Goal: Task Accomplishment & Management: Manage account settings

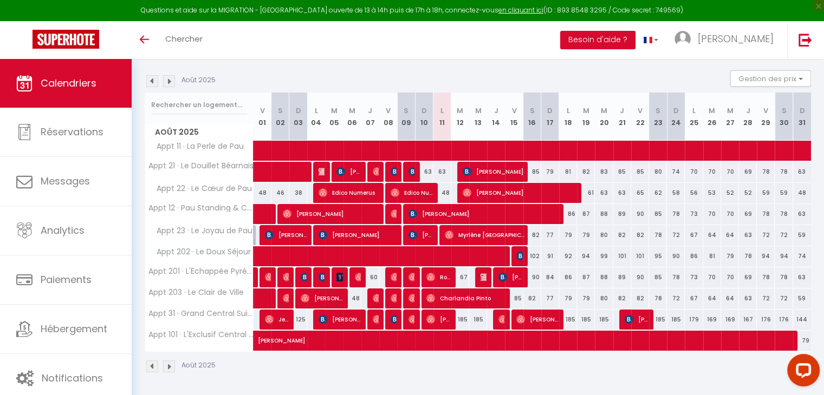
scroll to position [106, 0]
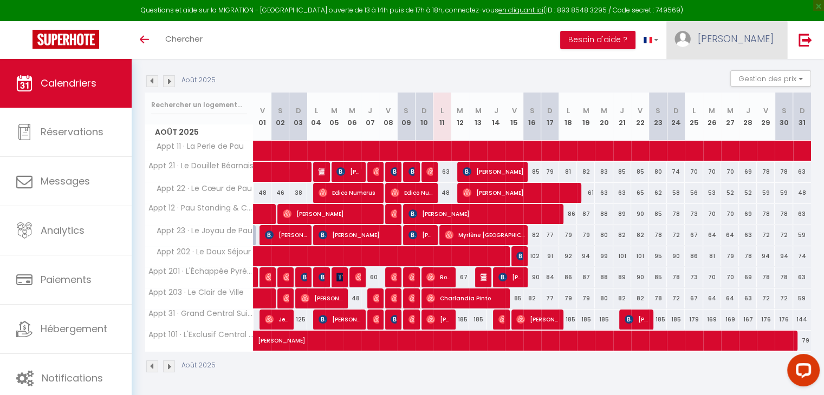
click at [757, 32] on span "[PERSON_NAME]" at bounding box center [736, 39] width 76 height 14
click at [745, 80] on link "Paramètres" at bounding box center [744, 75] width 80 height 18
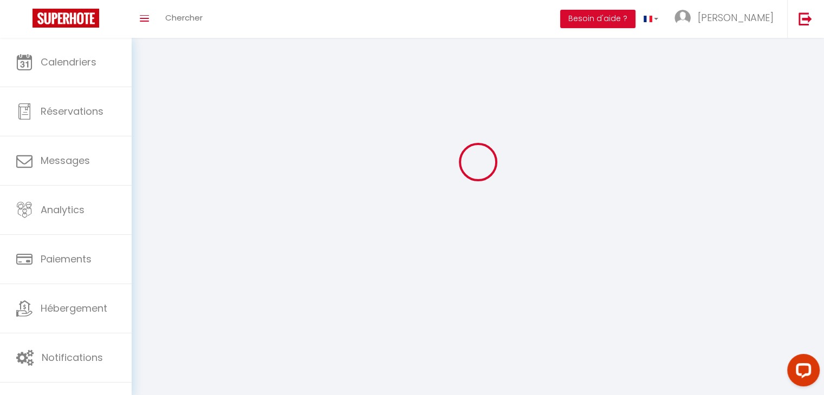
type input "[PERSON_NAME]"
type input "NZE"
type input "0628404980"
type input "[STREET_ADDRESS]"
type input "64230"
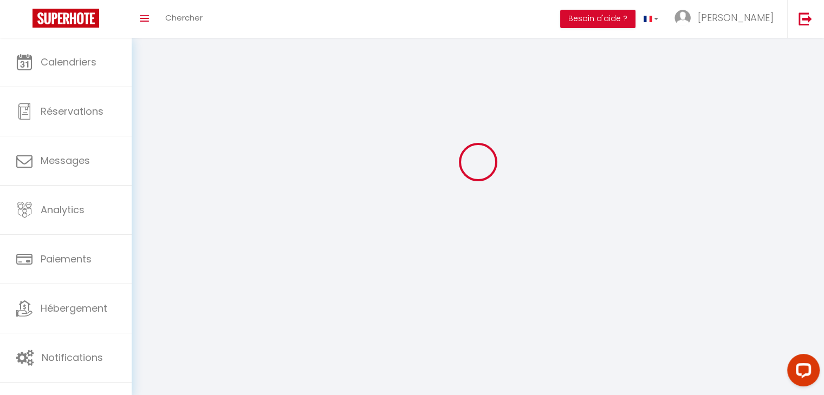
type input "Sauvagnon"
type input "BEVVcM3c9tAGEahIxhcWNDuJf"
type input "8dWffGCf1ihc4EGGWjY3PW15c"
type input "BEVVcM3c9tAGEahIxhcWNDuJf"
type input "8dWffGCf1ihc4EGGWjY3PW15c"
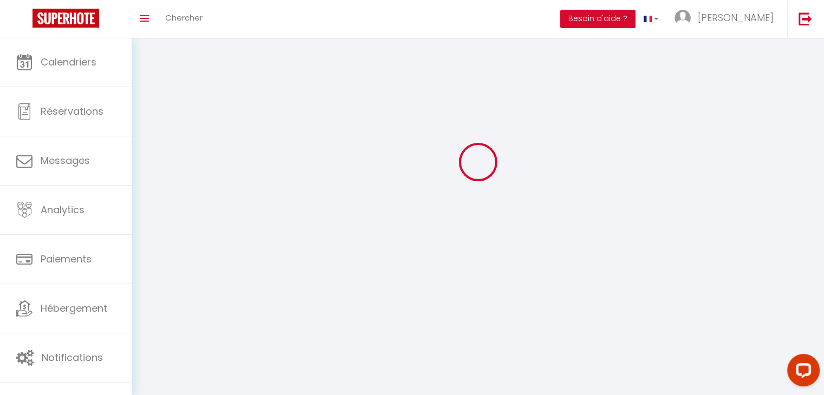
type input "[URL][DOMAIN_NAME]"
select select "28"
select select "fr"
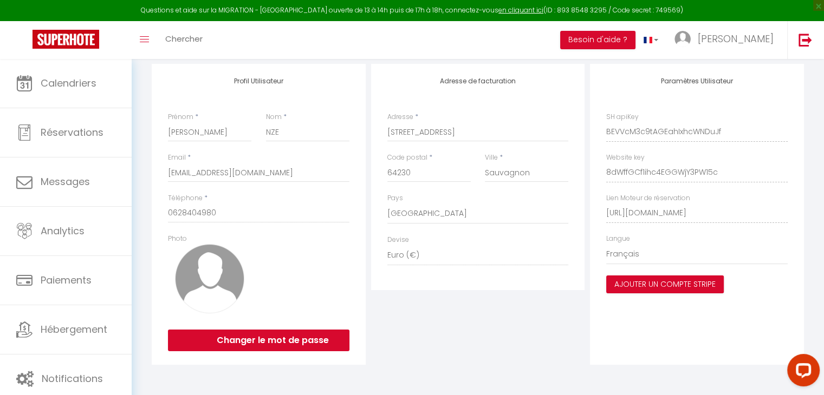
scroll to position [137, 0]
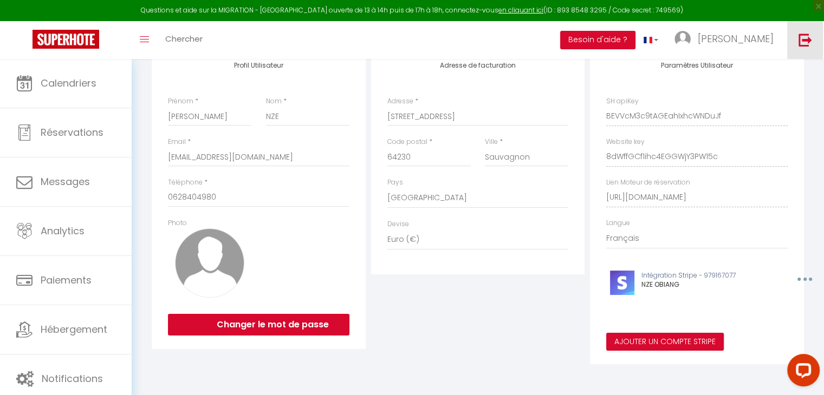
click at [802, 37] on img at bounding box center [806, 40] width 14 height 14
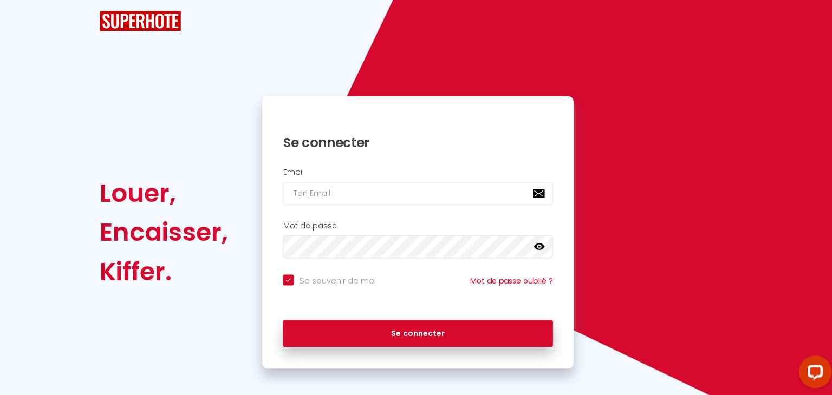
checkbox input "true"
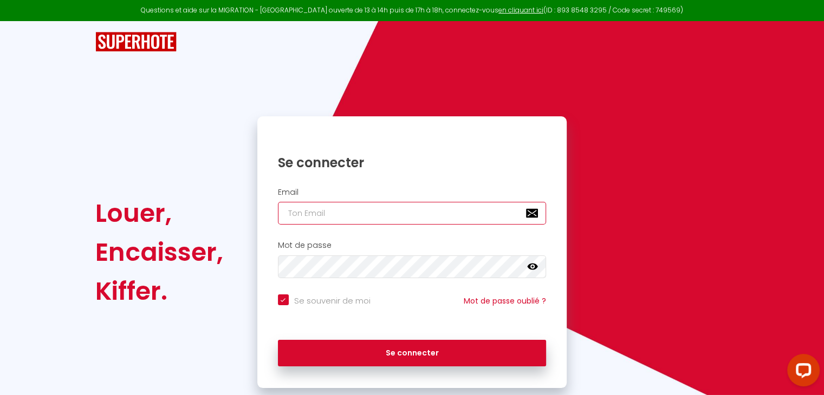
type input "haeveneconciergerie@gmail.com"
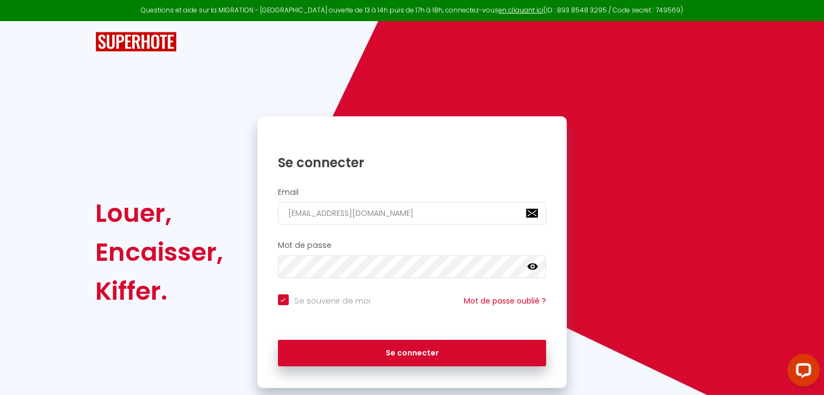
checkbox input "true"
click at [429, 213] on input "haeveneconciergerie@gmail.com" at bounding box center [412, 213] width 269 height 23
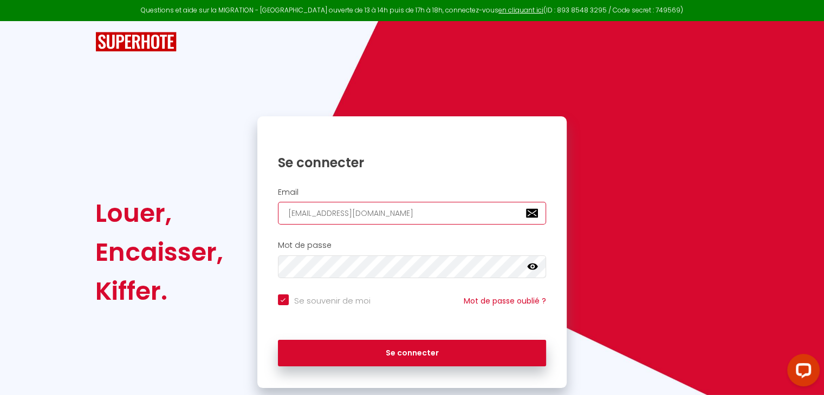
type input "[EMAIL_ADDRESS][DOMAIN_NAME]"
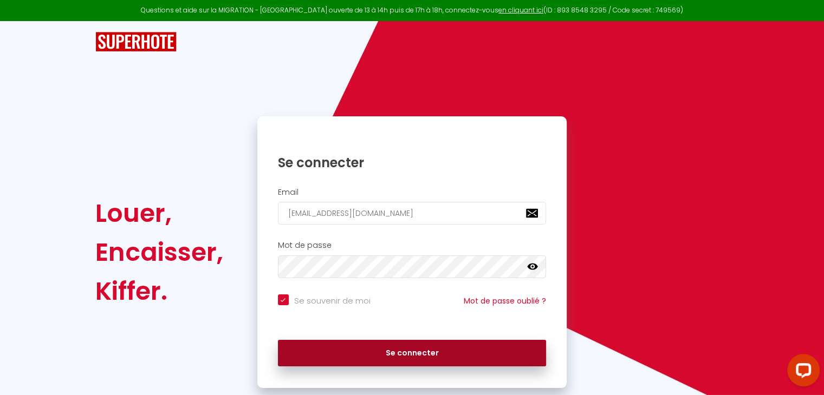
click at [395, 355] on button "Se connecter" at bounding box center [412, 353] width 269 height 27
checkbox input "true"
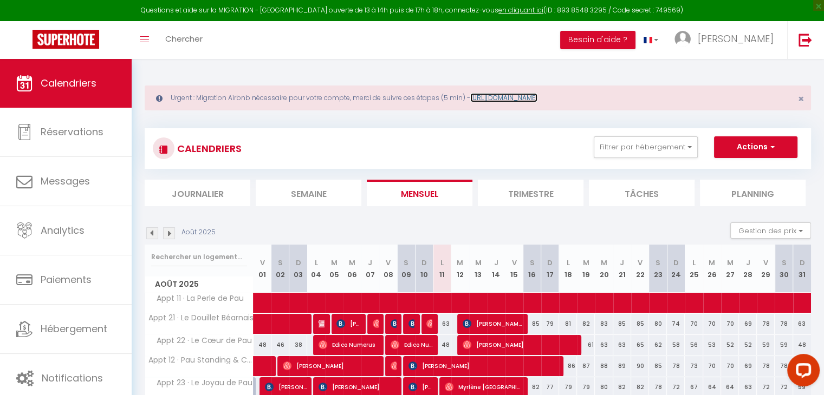
click at [516, 96] on link "https://superhote.com/migration-airbnb" at bounding box center [503, 97] width 67 height 9
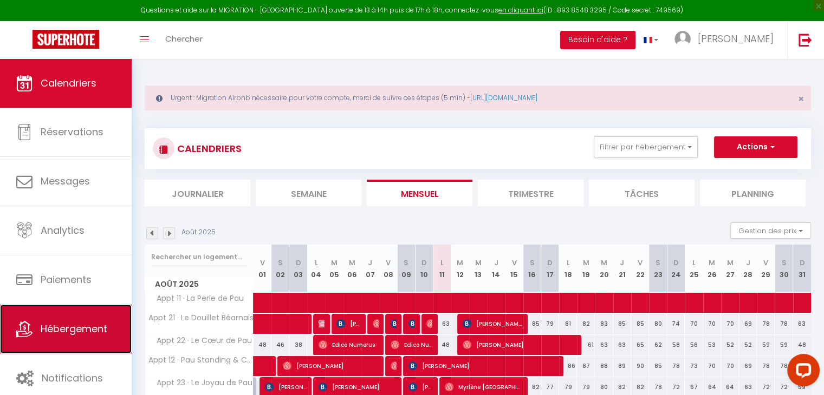
click at [62, 319] on link "Hébergement" at bounding box center [66, 329] width 132 height 49
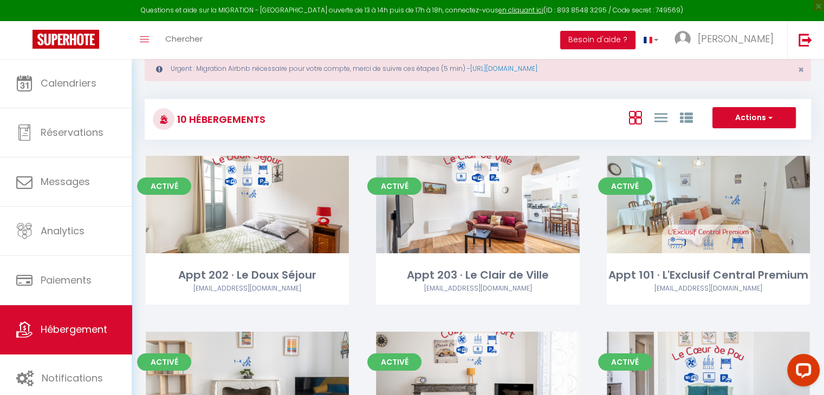
scroll to position [30, 0]
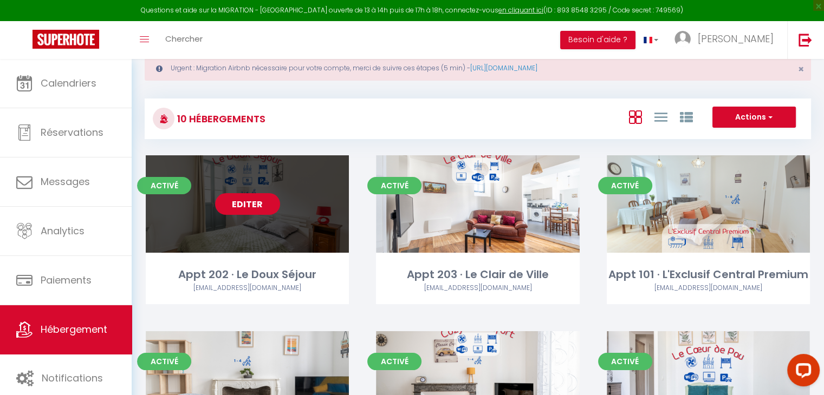
click at [248, 202] on link "Editer" at bounding box center [247, 204] width 65 height 22
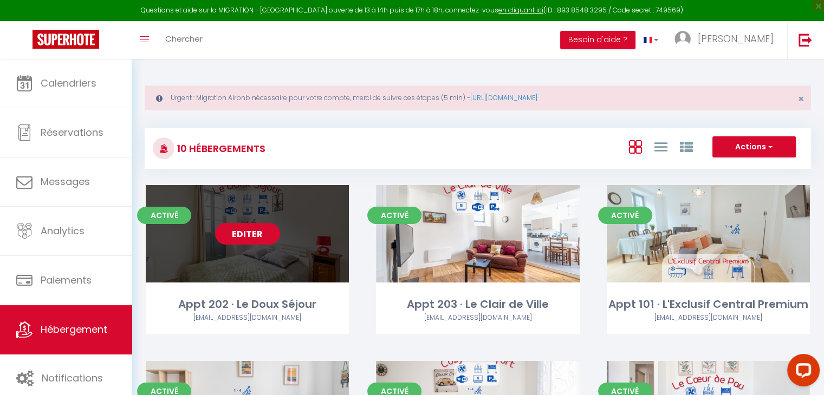
select select "3"
select select "2"
select select "1"
select select
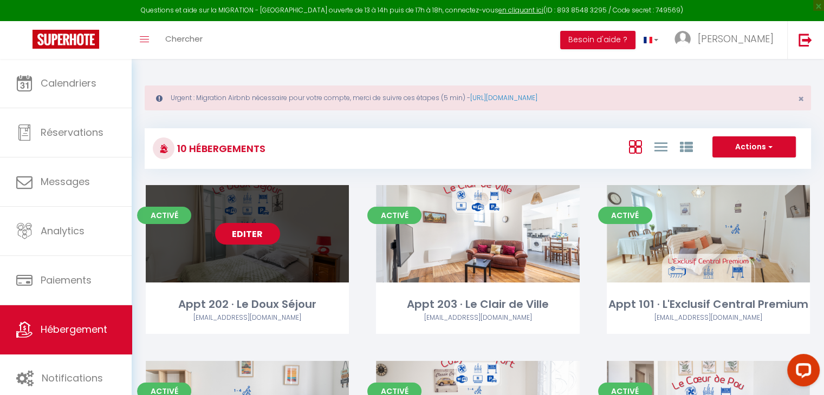
select select "28"
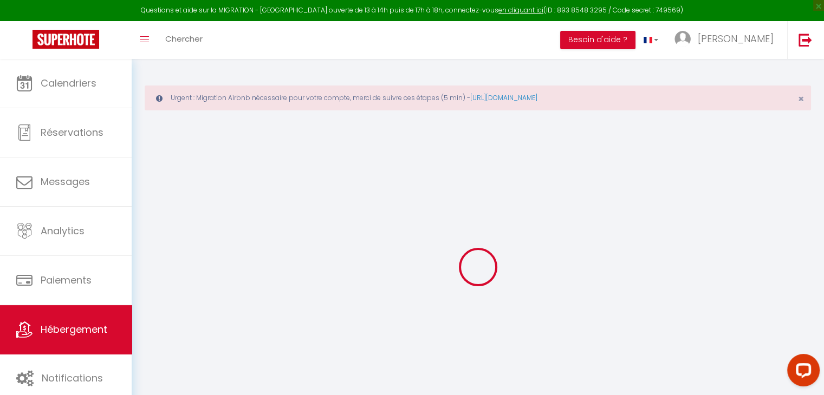
select select
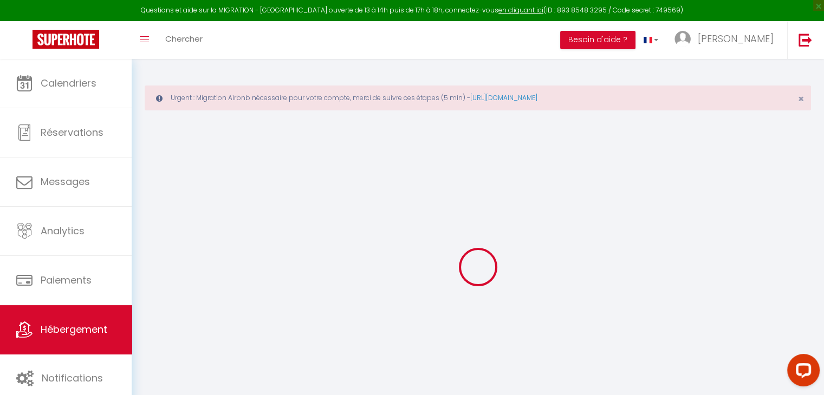
select select
checkbox input "false"
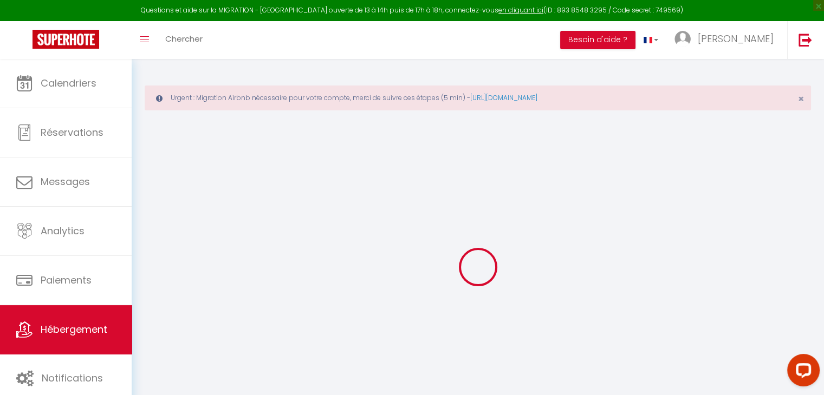
select select
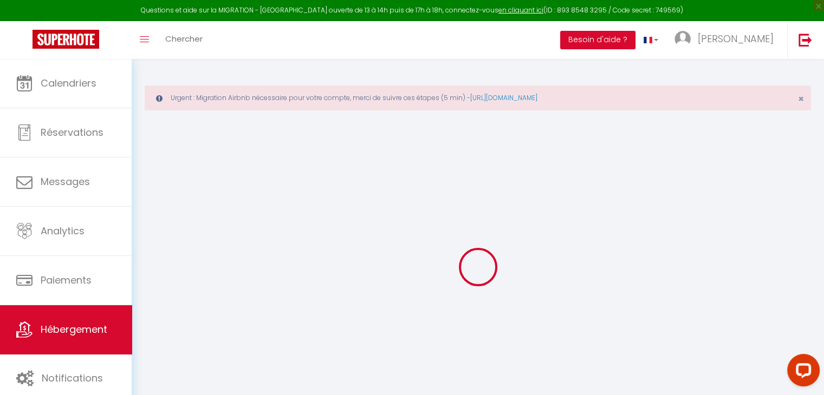
select select
checkbox input "false"
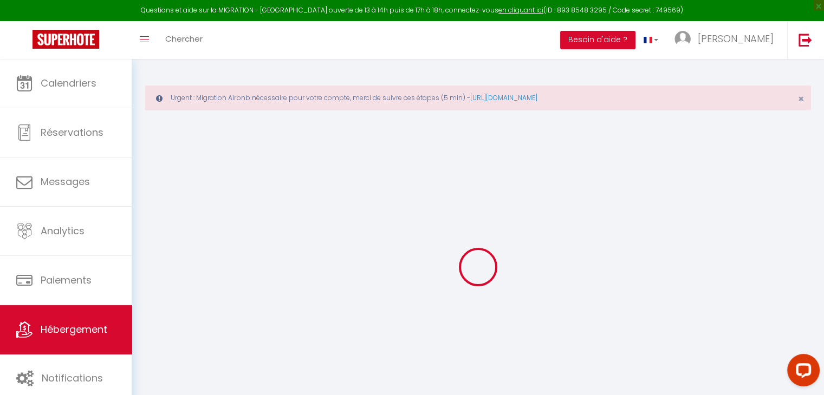
checkbox input "false"
select select
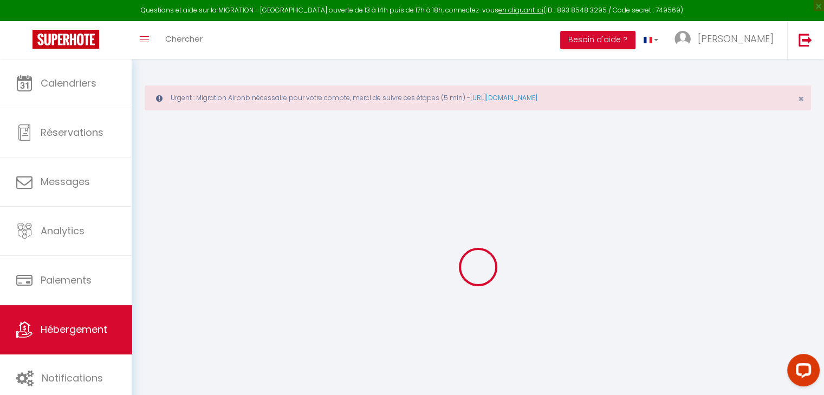
select select
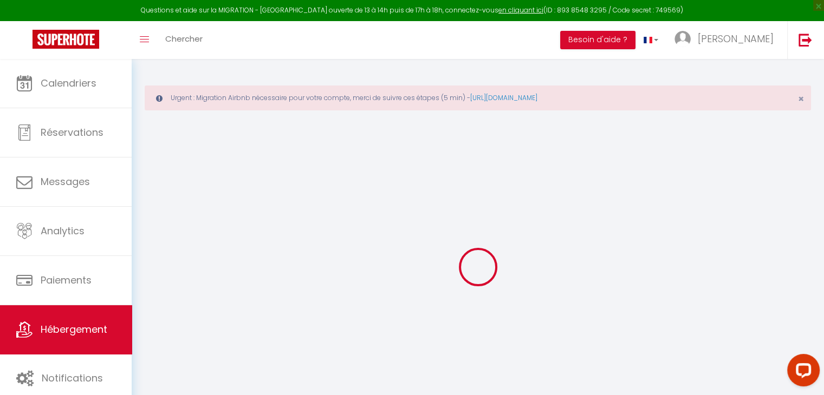
checkbox input "false"
select select
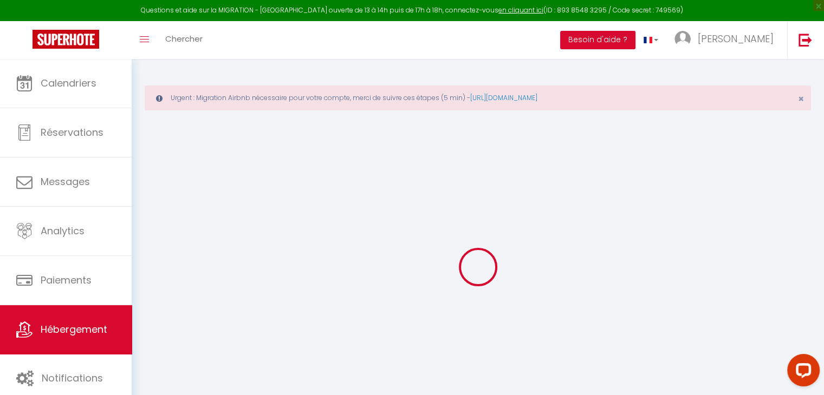
select select
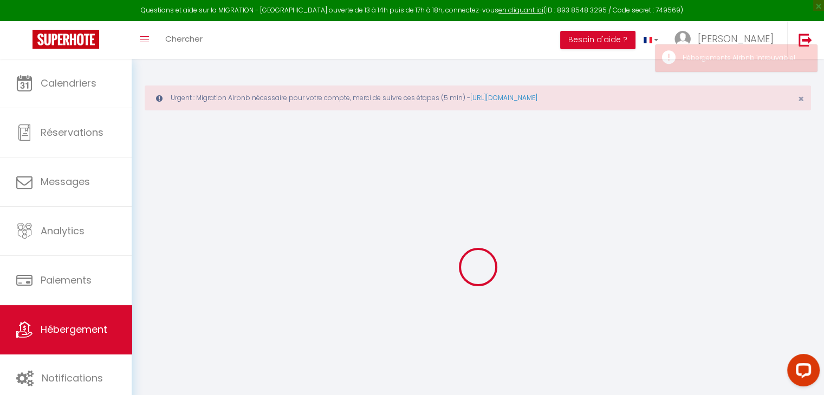
select select
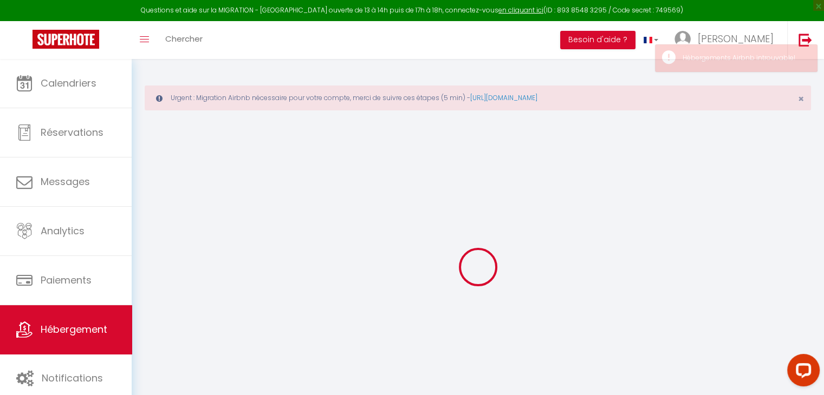
select select
checkbox input "false"
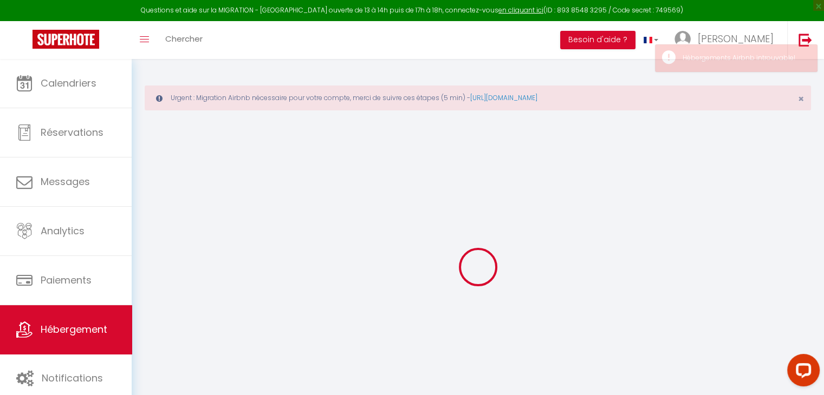
select select
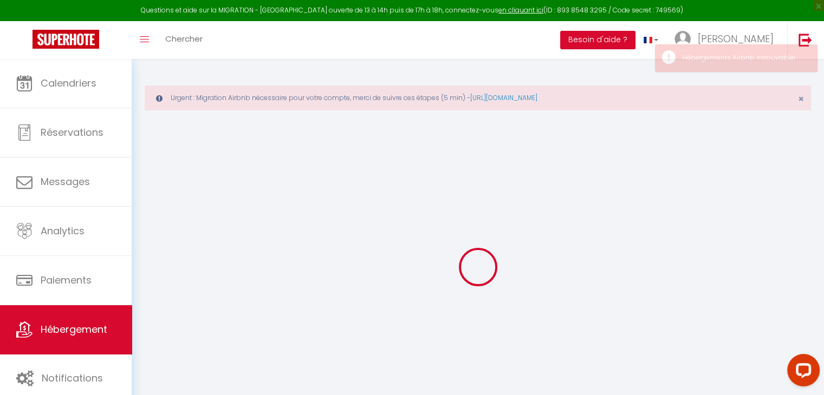
select select
checkbox input "false"
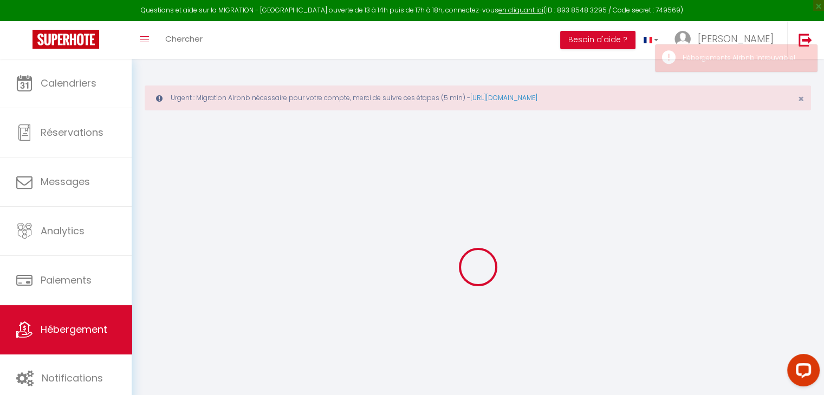
checkbox input "false"
select select
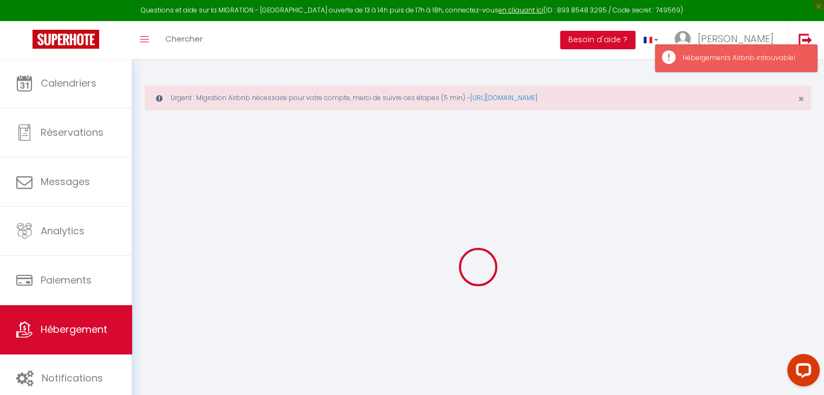
type input "Appt 202 · Le Doux Séjour"
type input "Hervé NZE &"
type input "Alexandra MORAN"
type input "45 Rue Henri Faisans"
type input "64000"
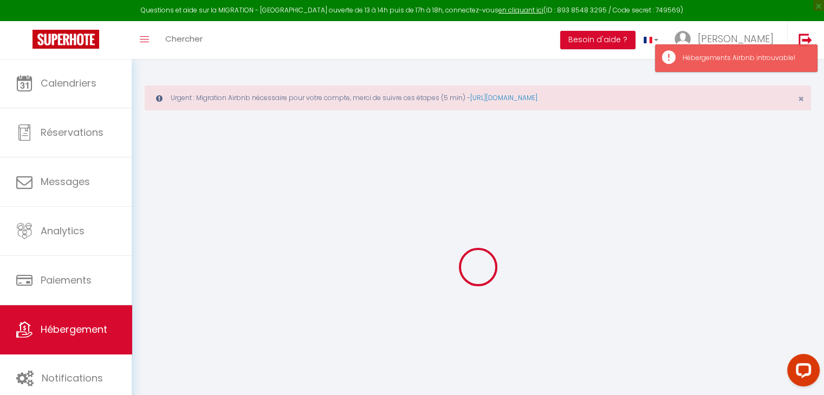
type input "Pau"
select select "6"
select select "2"
type input "61"
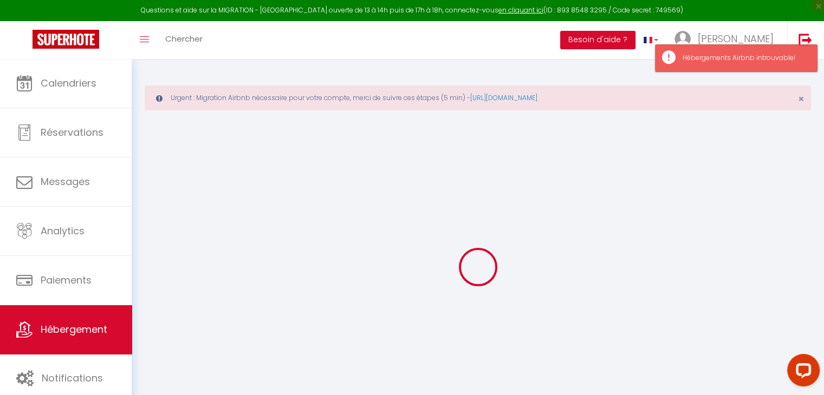
type input "35"
type input "7.2"
type input "6.62"
type input "300"
select select
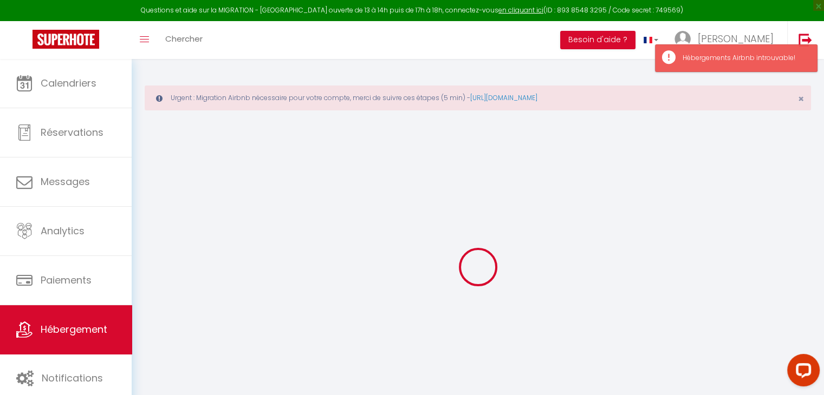
select select
type input "8 Rue Latapie"
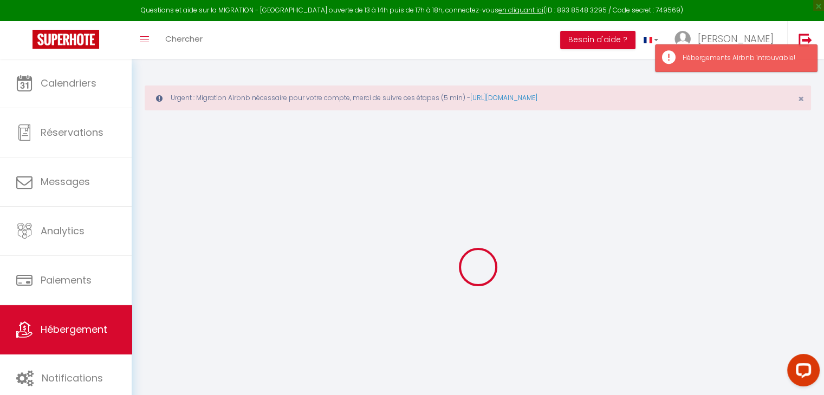
type input "64000"
type input "Pau"
type input "[EMAIL_ADDRESS][DOMAIN_NAME]"
select select "9815"
checkbox input "false"
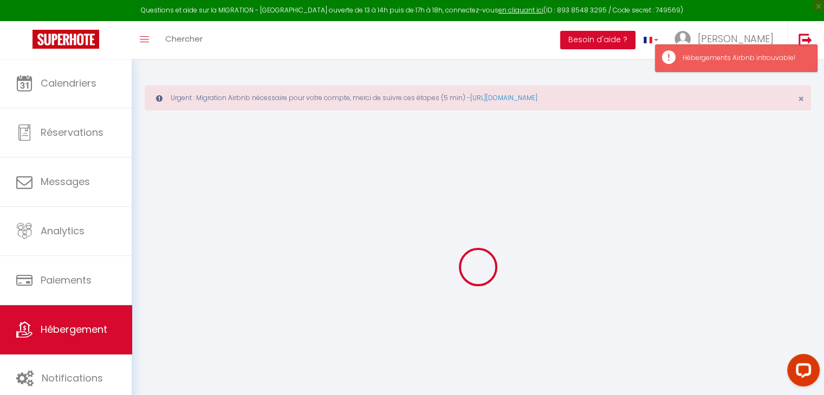
checkbox input "false"
radio input "true"
type input "0"
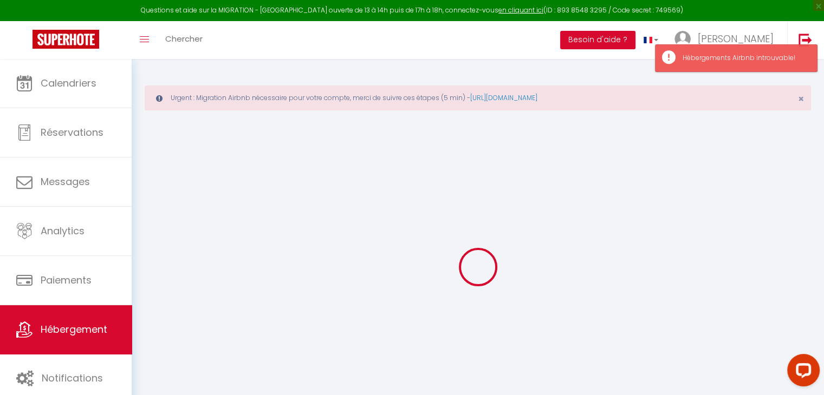
type input "0"
select select
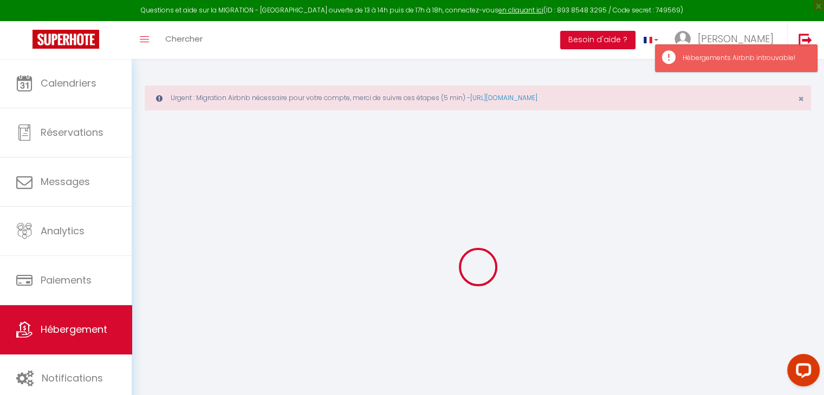
select select
checkbox input "false"
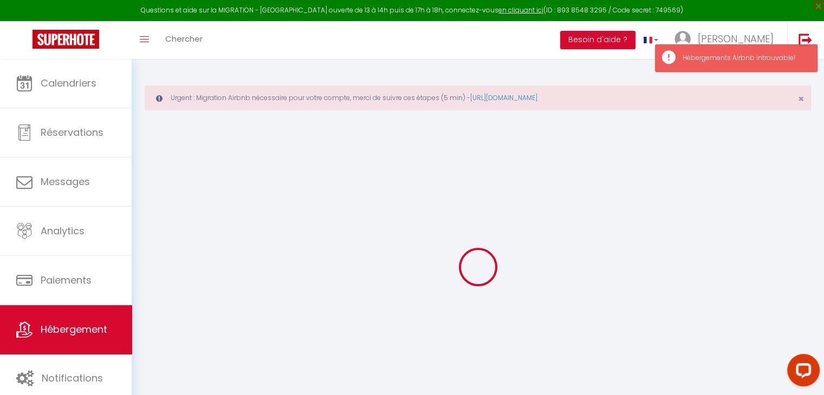
checkbox input "false"
select select
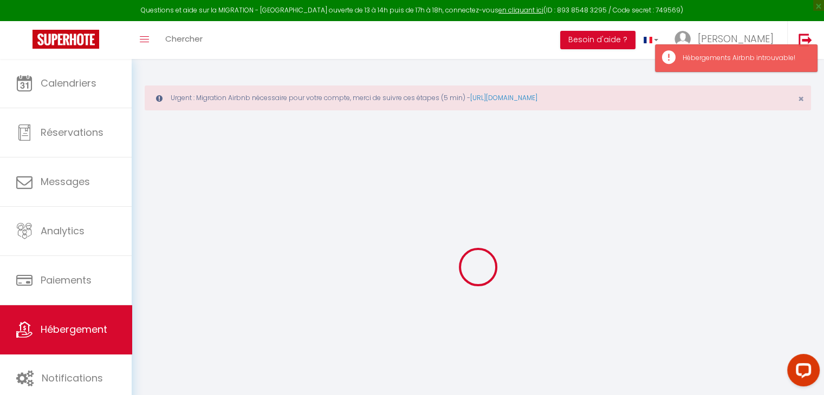
select select
checkbox input "false"
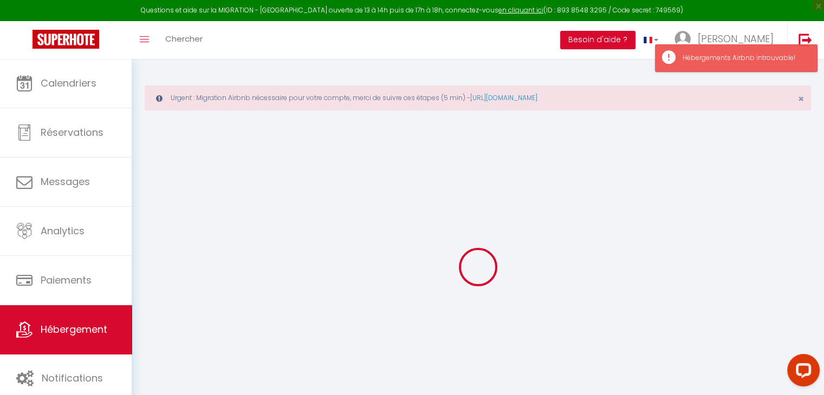
checkbox input "false"
select select
checkbox input "false"
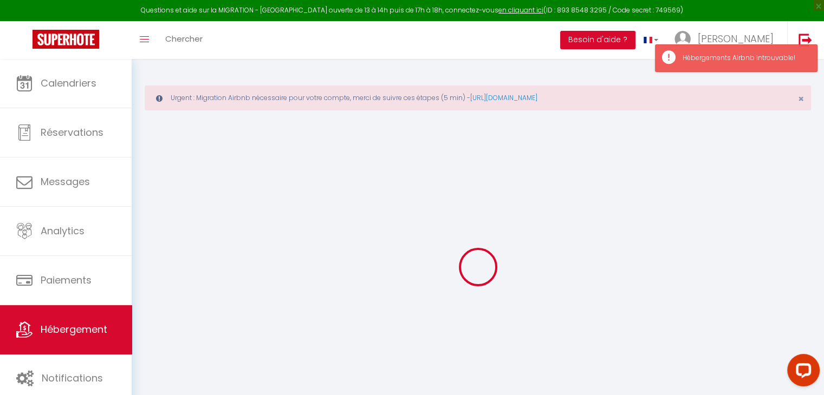
checkbox input "false"
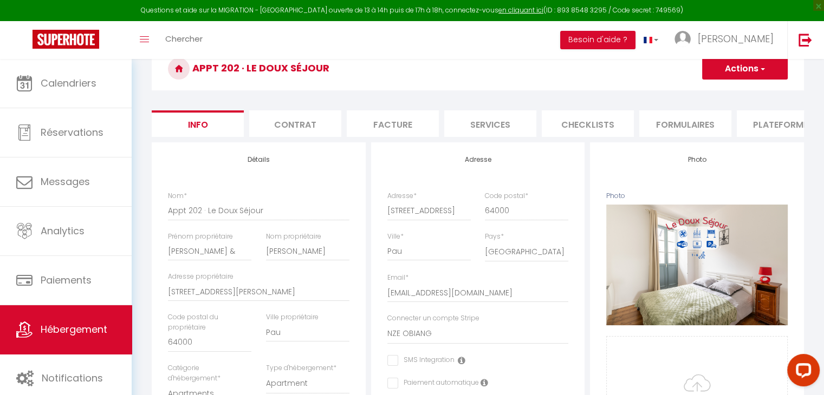
scroll to position [93, 0]
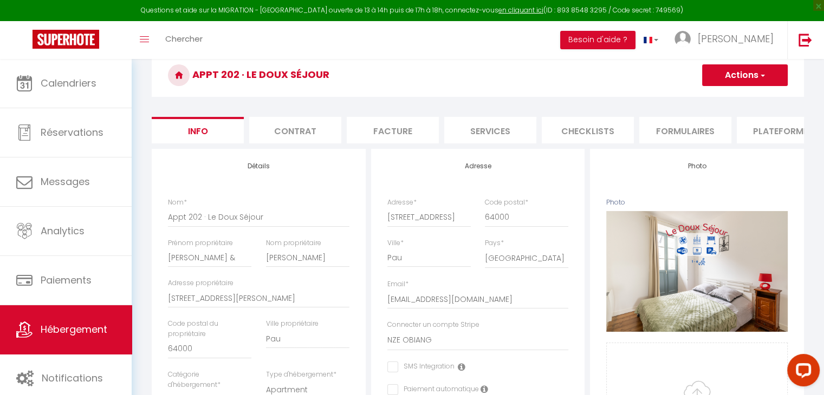
click at [771, 133] on li "Plateformes" at bounding box center [783, 130] width 92 height 27
select select
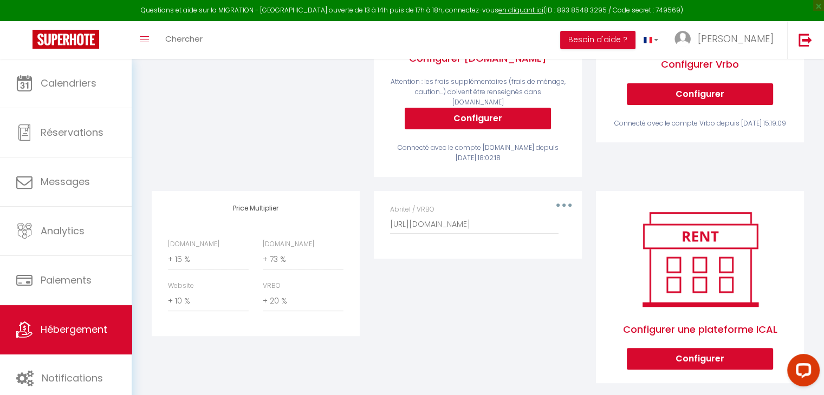
scroll to position [334, 0]
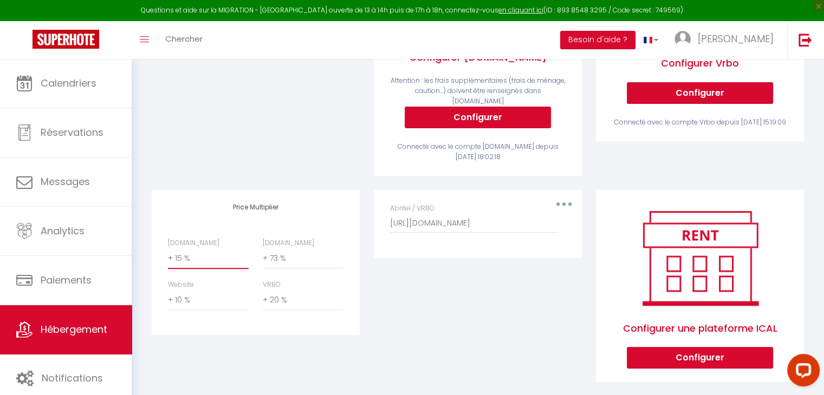
click at [186, 256] on select "0 + 1 % + 2 % + 3 % + 4 % + 5 % + 6 % + 7 % + 8 % + 9 %" at bounding box center [208, 259] width 81 height 21
select select "+ 22 %"
click at [168, 249] on select "0 + 1 % + 2 % + 3 % + 4 % + 5 % + 6 % + 7 % + 8 % + 9 %" at bounding box center [208, 259] width 81 height 21
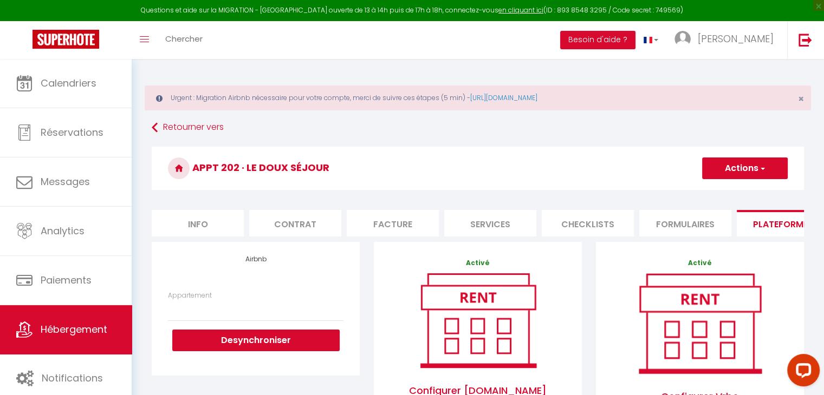
click at [731, 167] on button "Actions" at bounding box center [745, 169] width 86 height 22
click at [729, 191] on link "Enregistrer" at bounding box center [745, 192] width 86 height 14
select select
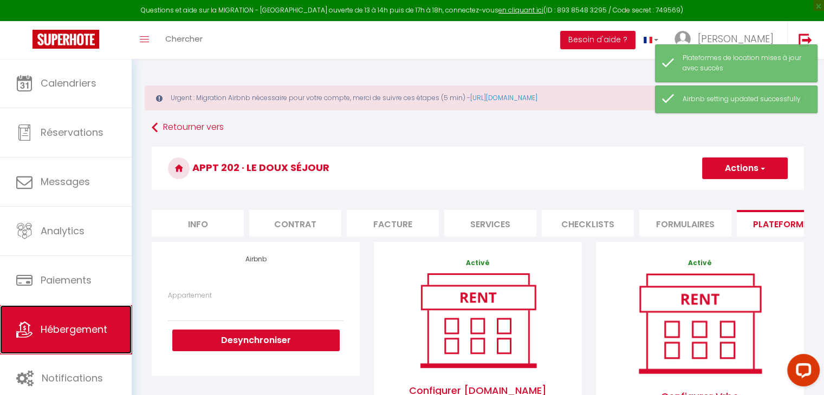
click at [71, 323] on span "Hébergement" at bounding box center [74, 330] width 67 height 14
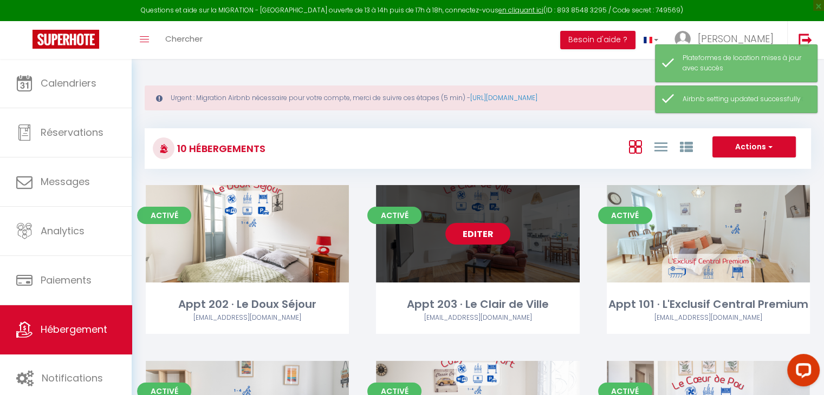
click at [474, 232] on link "Editer" at bounding box center [477, 234] width 65 height 22
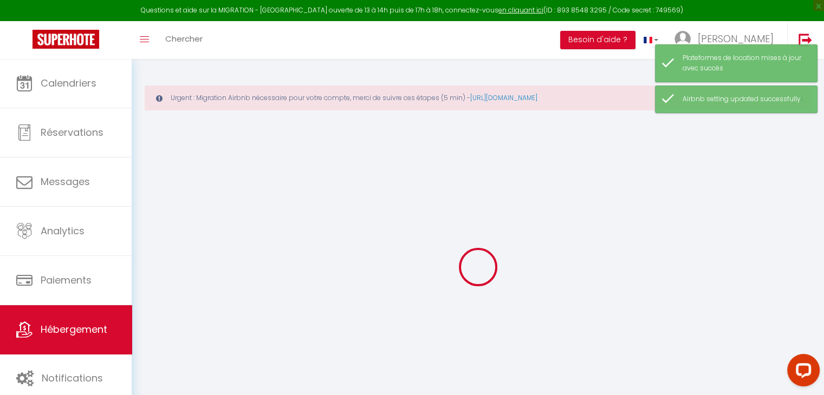
select select "+ 16 %"
select select "+ 72 %"
select select "+ 10 %"
select select "+ 20 %"
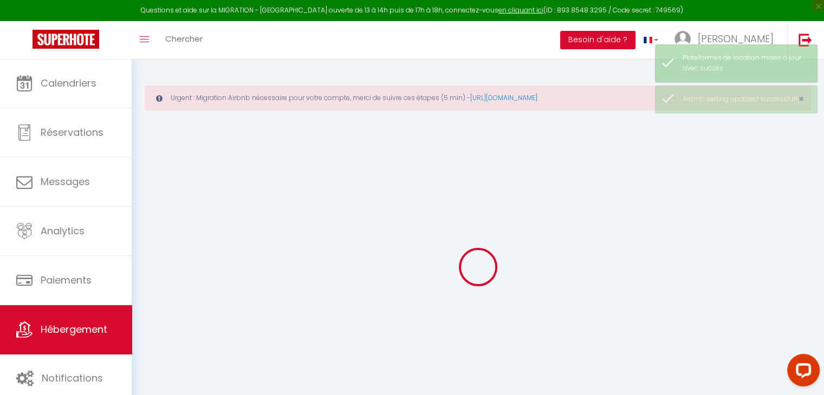
select select
checkbox input "false"
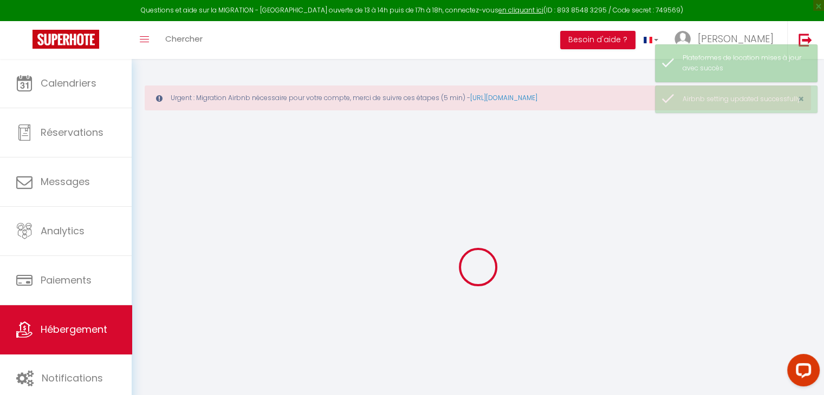
select select "6703-1357798197834309031"
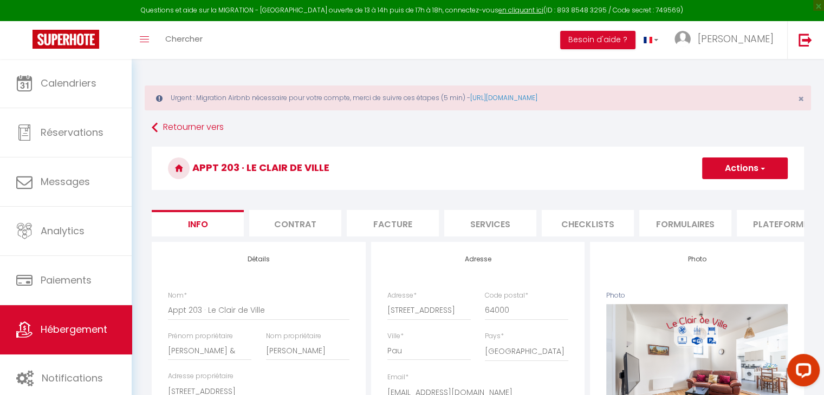
click at [767, 223] on li "Plateformes" at bounding box center [783, 223] width 92 height 27
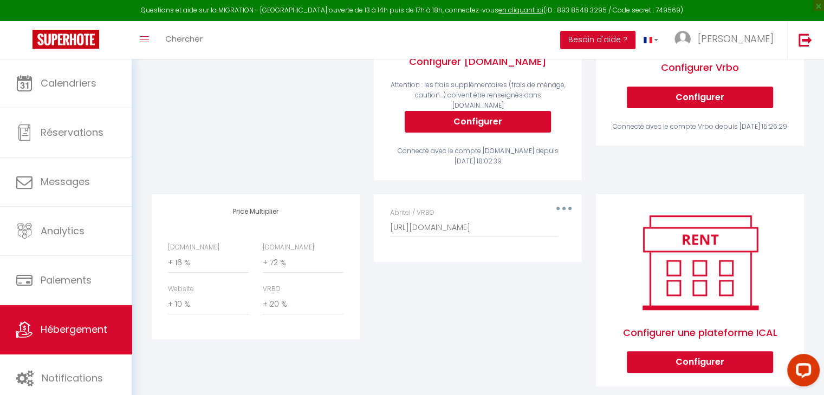
scroll to position [346, 0]
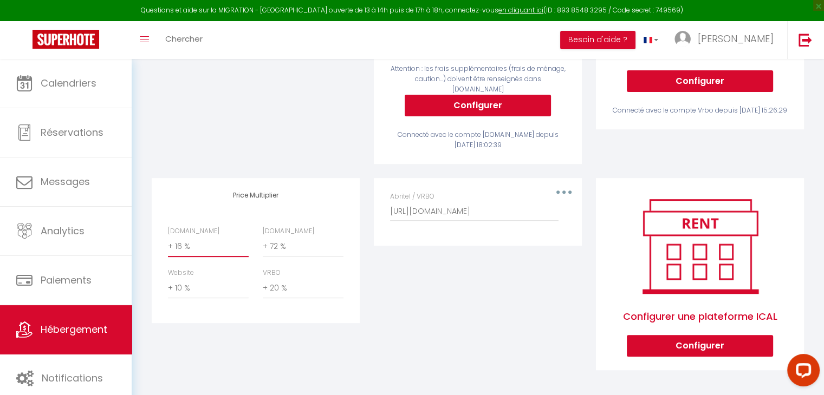
click at [190, 237] on select "0 + 1 % + 2 % + 3 % + 4 % + 5 % + 6 % + 7 % + 8 % + 9 %" at bounding box center [208, 247] width 81 height 21
select select "+ 22 %"
click at [168, 237] on select "0 + 1 % + 2 % + 3 % + 4 % + 5 % + 6 % + 7 % + 8 % + 9 %" at bounding box center [208, 247] width 81 height 21
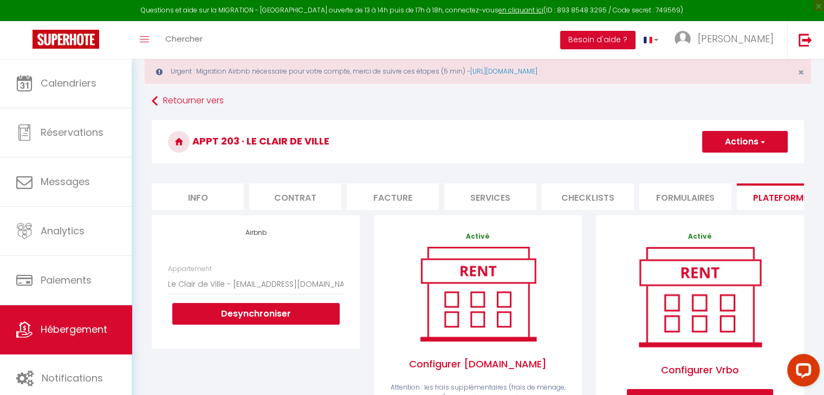
scroll to position [0, 0]
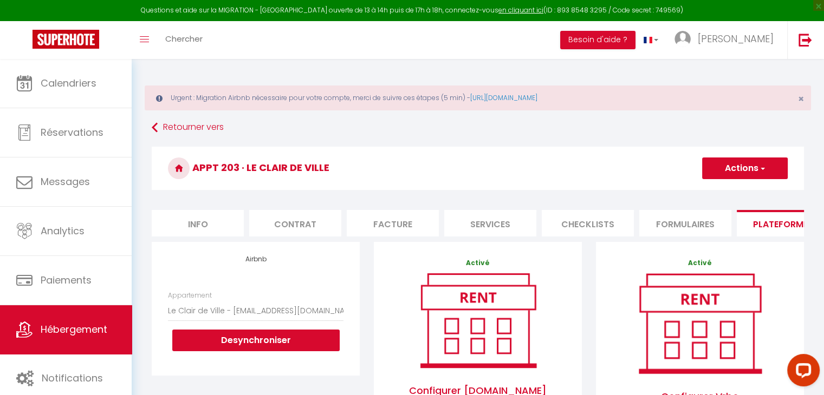
click at [724, 174] on button "Actions" at bounding box center [745, 169] width 86 height 22
click at [724, 191] on link "Enregistrer" at bounding box center [745, 192] width 86 height 14
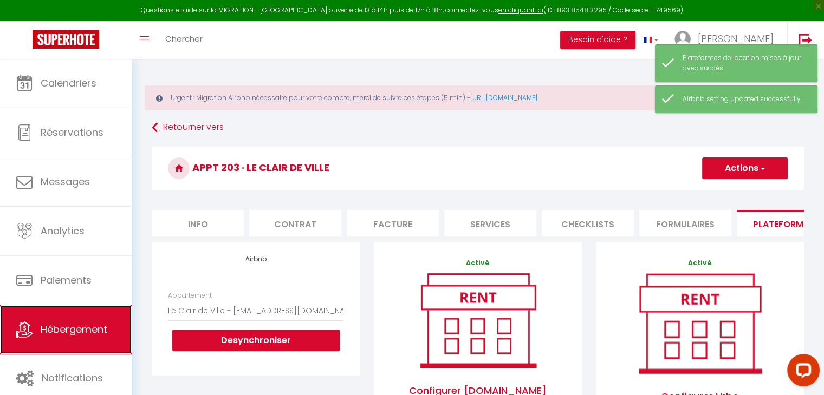
click at [94, 326] on span "Hébergement" at bounding box center [74, 330] width 67 height 14
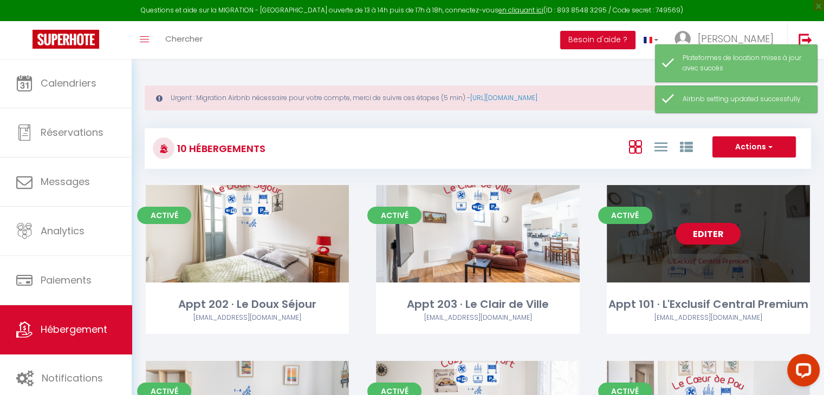
click at [719, 233] on link "Editer" at bounding box center [708, 234] width 65 height 22
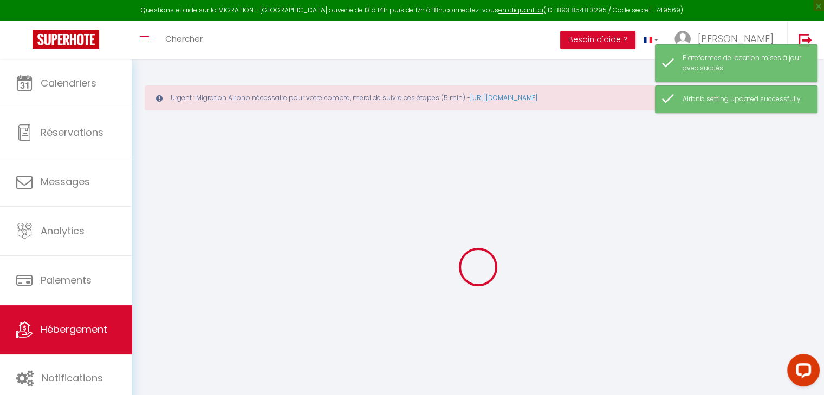
select select "+ 15 %"
select select "+ 78 %"
select select "+ 10 %"
select select "+ 20 %"
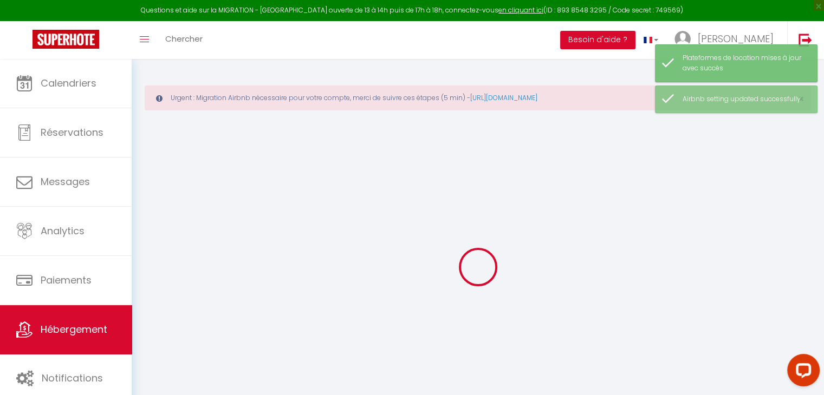
select select
checkbox input "false"
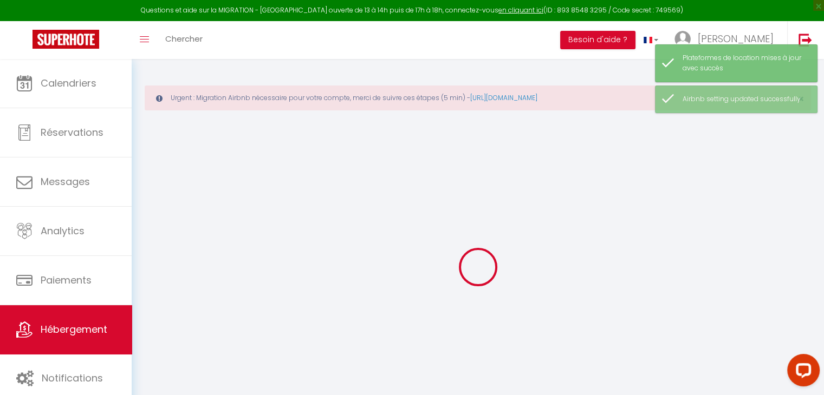
select select "6703-1428719121100954194"
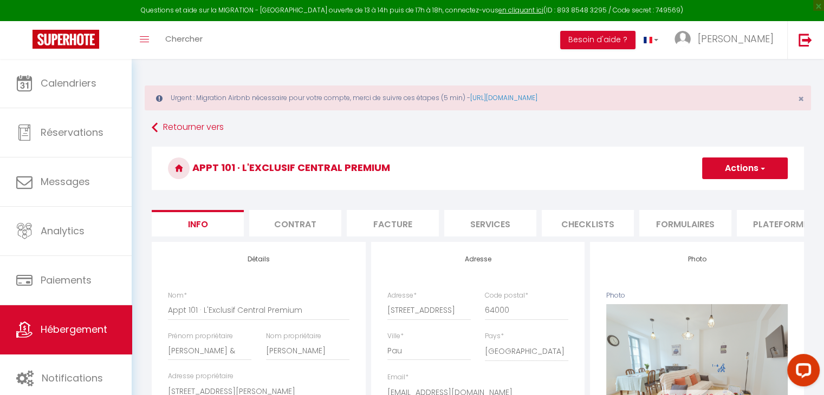
click at [773, 223] on li "Plateformes" at bounding box center [783, 223] width 92 height 27
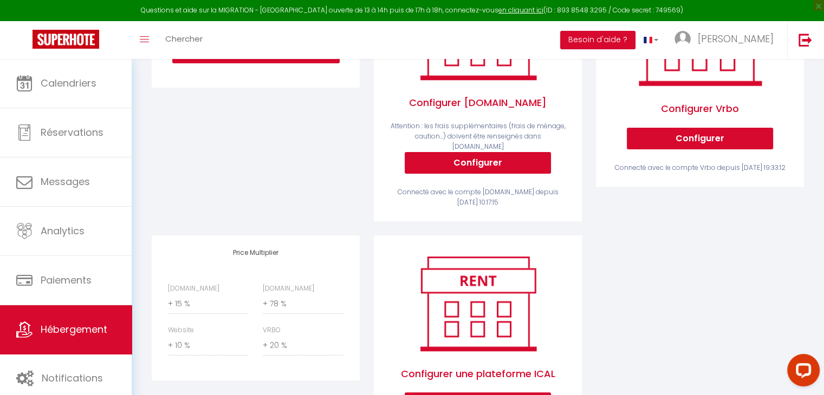
scroll to position [346, 0]
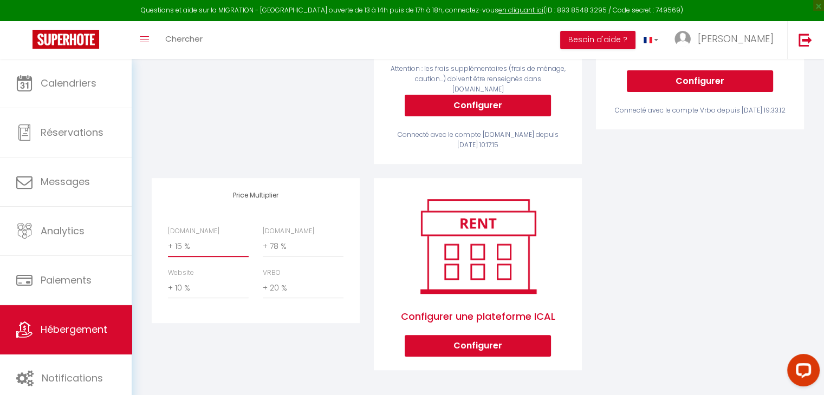
click at [168, 241] on select "0 + 1 % + 2 % + 3 % + 4 % + 5 % + 6 % + 7 % + 8 % + 9 %" at bounding box center [208, 247] width 81 height 21
select select "+ 22 %"
click at [168, 237] on select "0 + 1 % + 2 % + 3 % + 4 % + 5 % + 6 % + 7 % + 8 % + 9 %" at bounding box center [208, 247] width 81 height 21
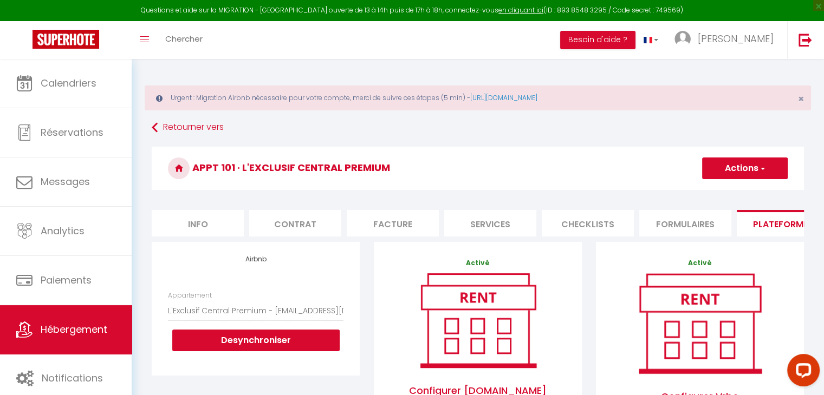
click at [719, 163] on button "Actions" at bounding box center [745, 169] width 86 height 22
click at [720, 196] on link "Enregistrer" at bounding box center [745, 192] width 86 height 14
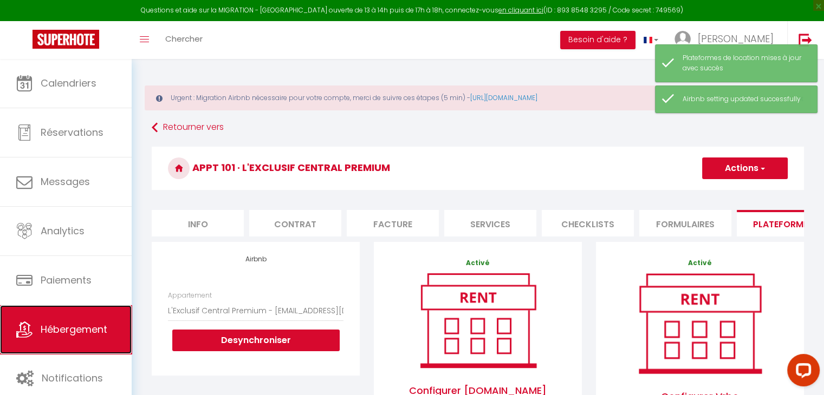
click at [100, 326] on span "Hébergement" at bounding box center [74, 330] width 67 height 14
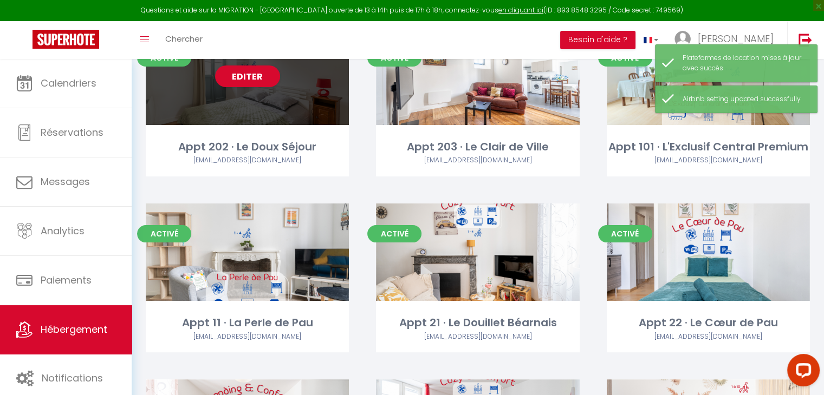
scroll to position [160, 0]
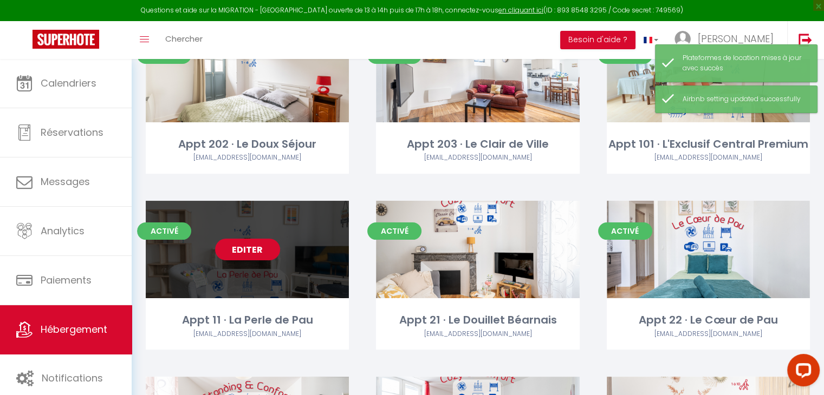
click at [248, 249] on link "Editer" at bounding box center [247, 250] width 65 height 22
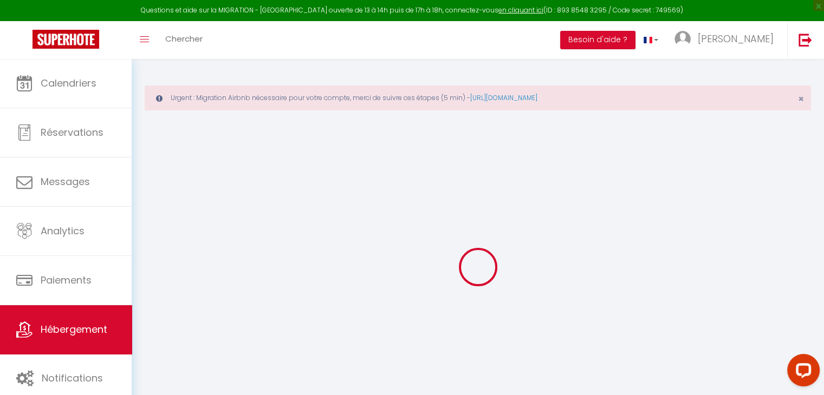
select select "+ 15 %"
select select "+ 76 %"
select select "+ 10 %"
select select "+ 20 %"
select select
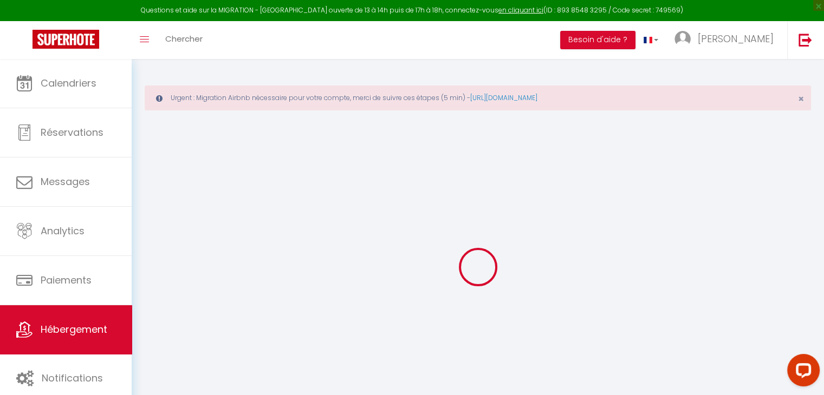
checkbox input "false"
select select "6703-1117989978382867094"
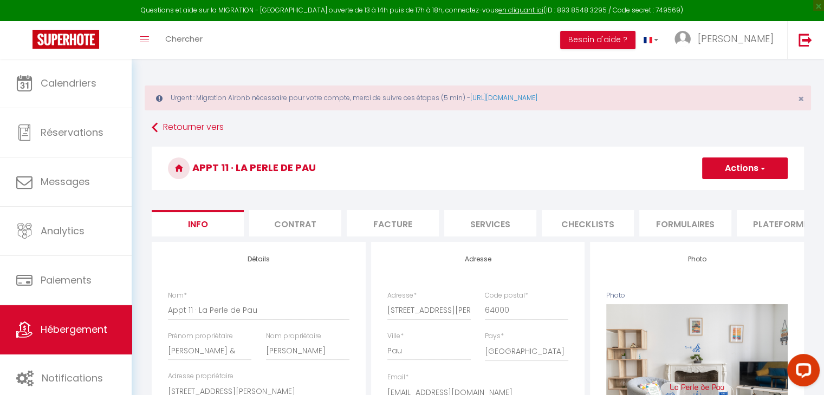
click at [771, 222] on li "Plateformes" at bounding box center [783, 223] width 92 height 27
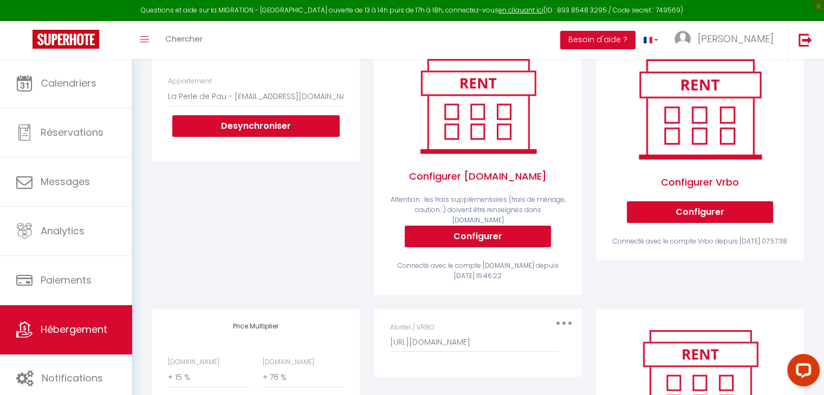
scroll to position [346, 0]
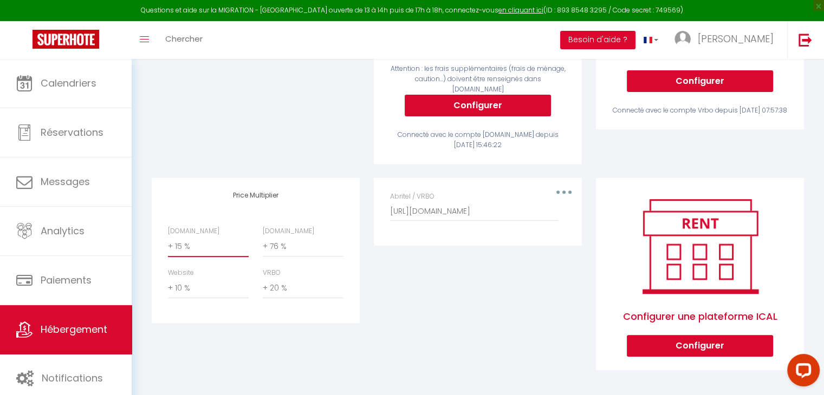
click at [193, 241] on select "0 + 1 % + 2 % + 3 % + 4 % + 5 % + 6 % + 7 % + 8 % + 9 %" at bounding box center [208, 247] width 81 height 21
select select "+ 22 %"
click at [168, 237] on select "0 + 1 % + 2 % + 3 % + 4 % + 5 % + 6 % + 7 % + 8 % + 9 %" at bounding box center [208, 247] width 81 height 21
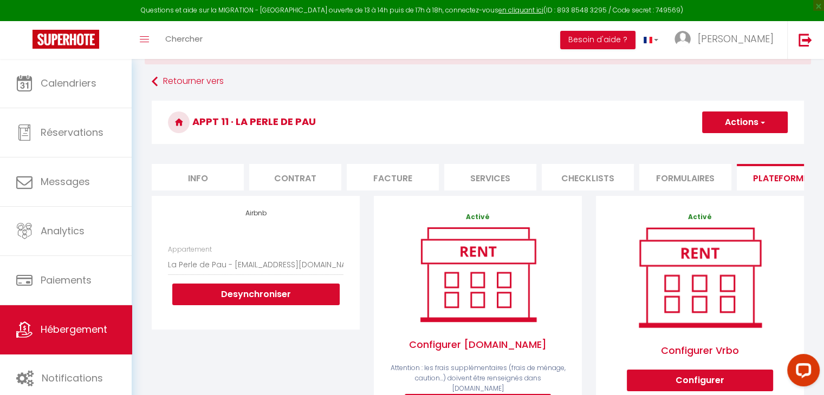
scroll to position [0, 0]
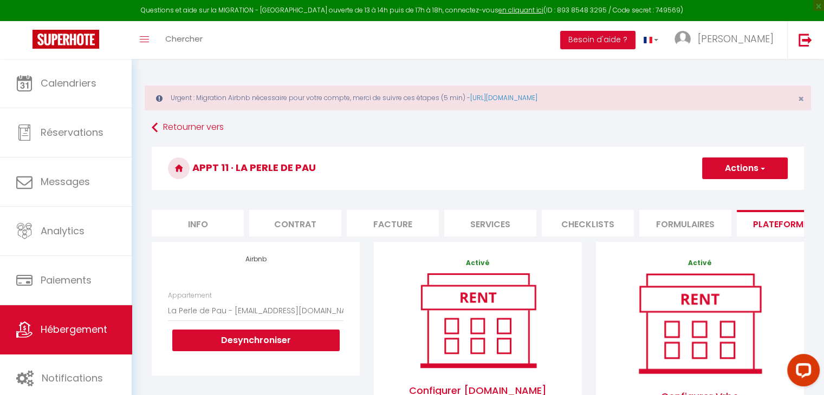
click at [721, 166] on button "Actions" at bounding box center [745, 169] width 86 height 22
click at [723, 187] on link "Enregistrer" at bounding box center [745, 192] width 86 height 14
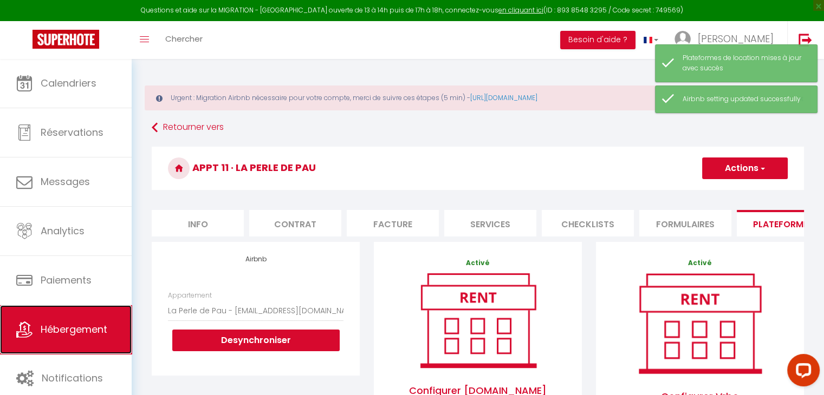
click at [80, 329] on span "Hébergement" at bounding box center [74, 330] width 67 height 14
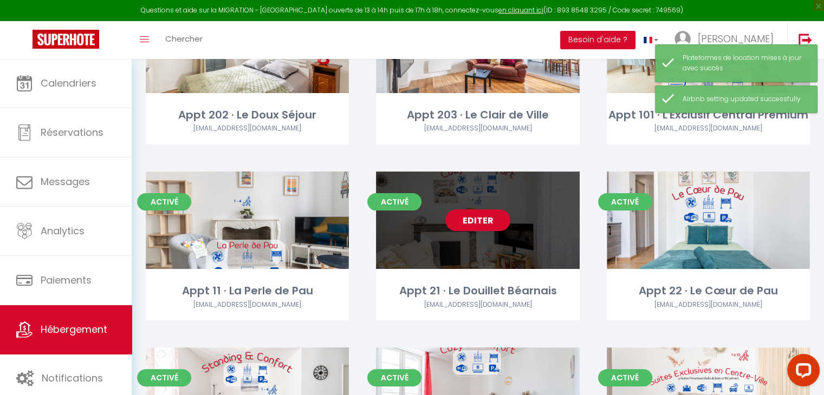
scroll to position [193, 0]
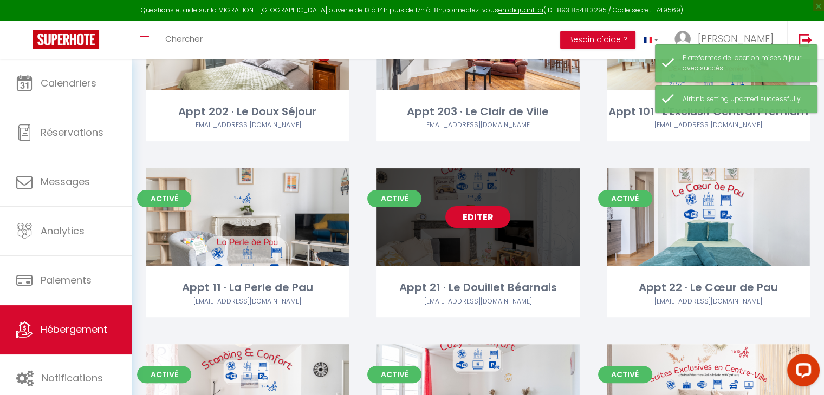
click at [468, 219] on link "Editer" at bounding box center [477, 217] width 65 height 22
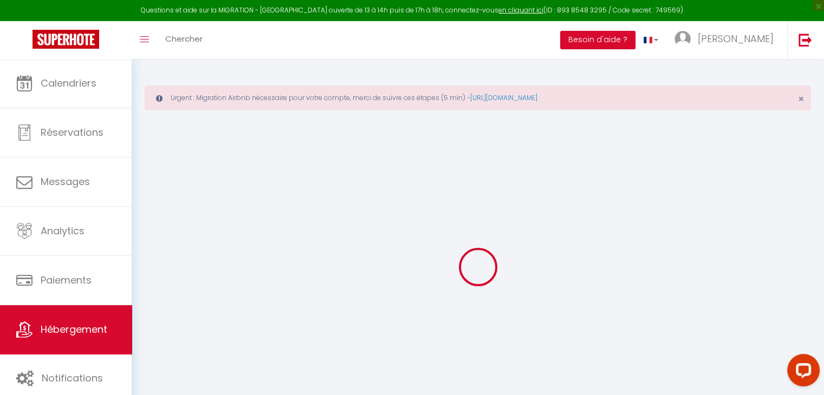
select select "+ 16 %"
select select "+ 78 %"
select select "+ 10 %"
select select "+ 20 %"
checkbox input "false"
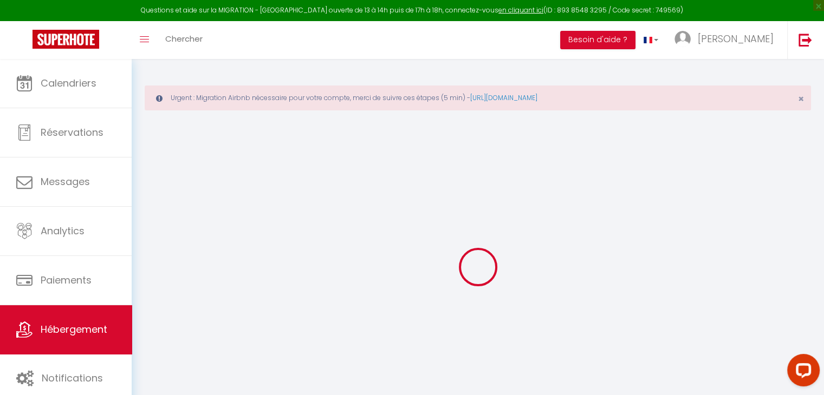
checkbox input "false"
select select "15:00"
select select
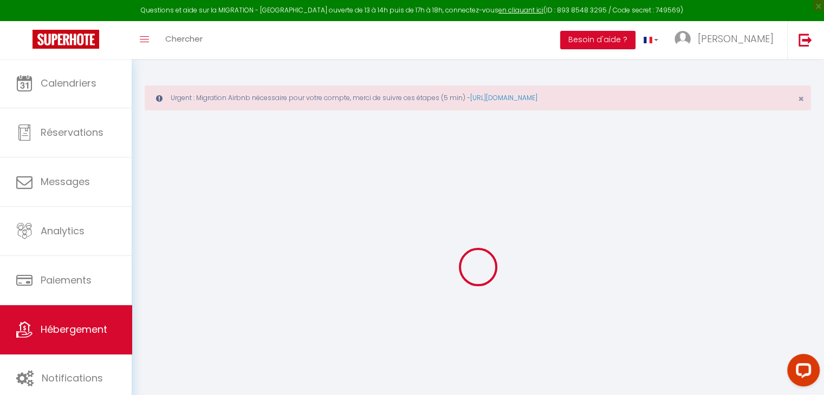
select select "11:00"
select select "30"
select select "120"
select select
checkbox input "false"
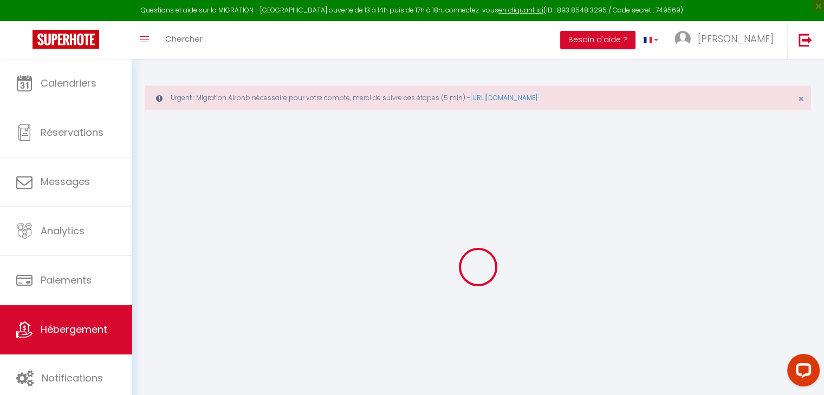
checkbox input "false"
select select "6703-1170882941380361882"
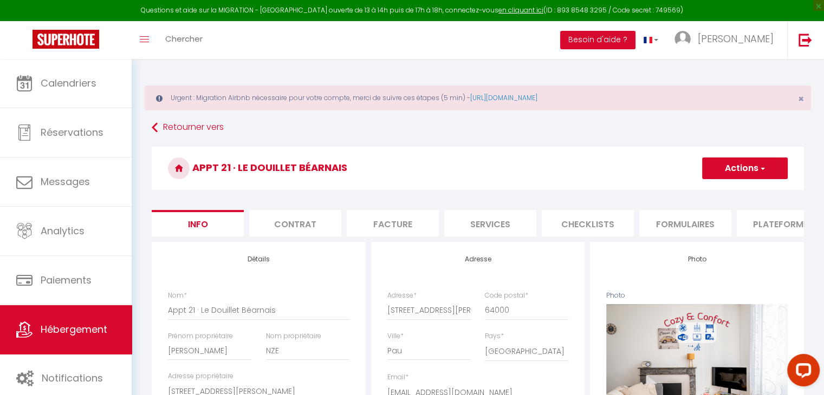
click at [770, 218] on li "Plateformes" at bounding box center [783, 223] width 92 height 27
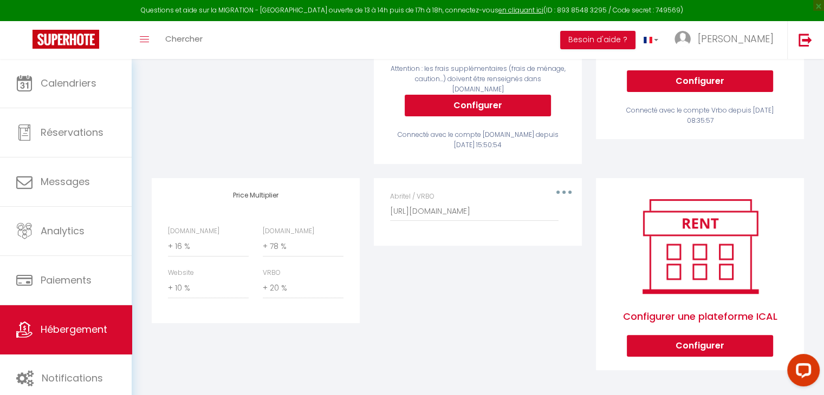
scroll to position [345, 0]
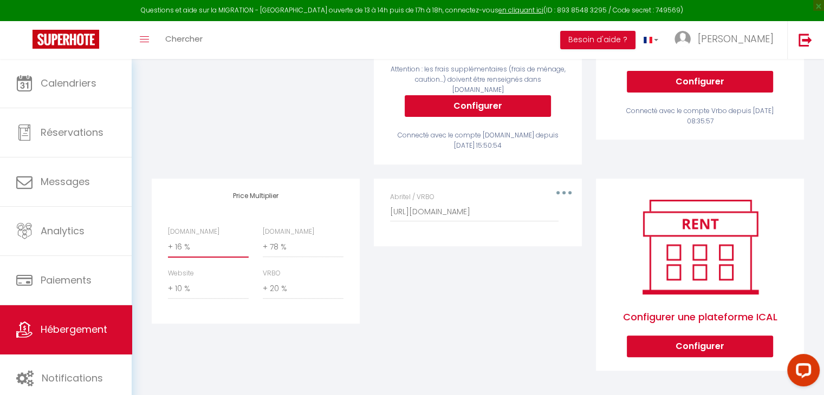
click at [177, 244] on select "0 + 1 % + 2 % + 3 % + 4 % + 5 % + 6 % + 7 % + 8 % + 9 %" at bounding box center [208, 247] width 81 height 21
select select "+ 22 %"
click at [168, 237] on select "0 + 1 % + 2 % + 3 % + 4 % + 5 % + 6 % + 7 % + 8 % + 9 %" at bounding box center [208, 247] width 81 height 21
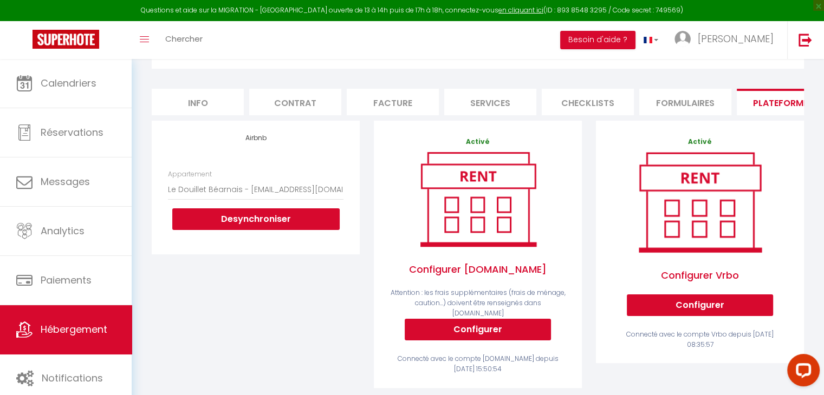
scroll to position [0, 0]
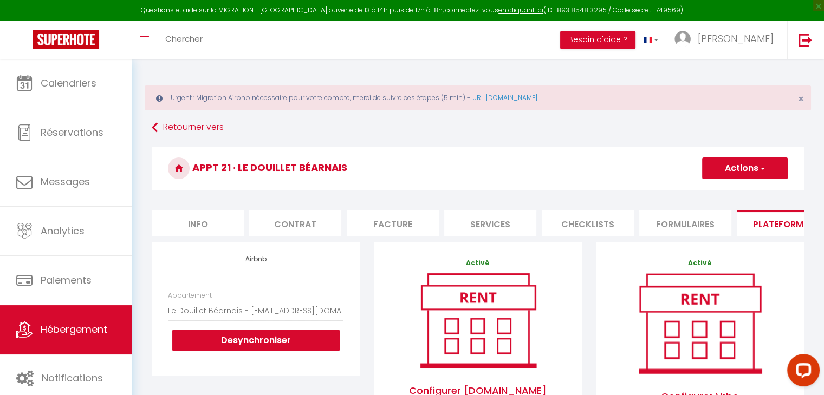
click at [735, 165] on button "Actions" at bounding box center [745, 169] width 86 height 22
click at [723, 189] on link "Enregistrer" at bounding box center [745, 192] width 86 height 14
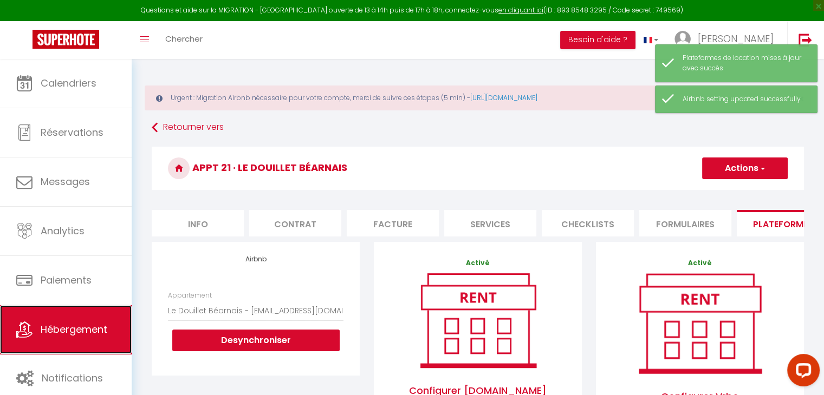
click at [92, 336] on link "Hébergement" at bounding box center [66, 330] width 132 height 49
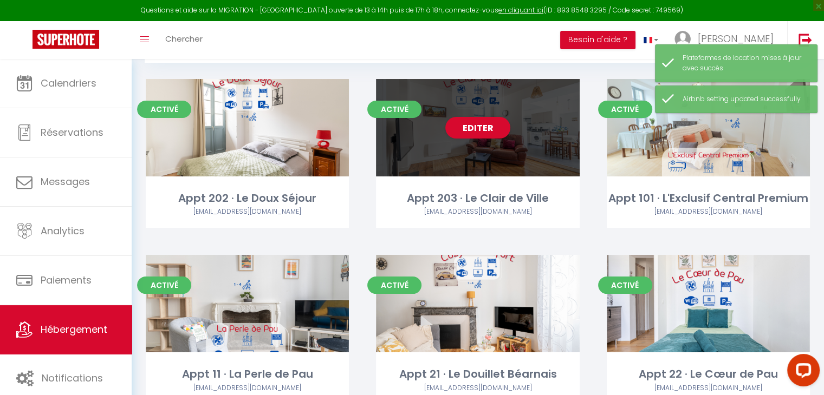
scroll to position [109, 0]
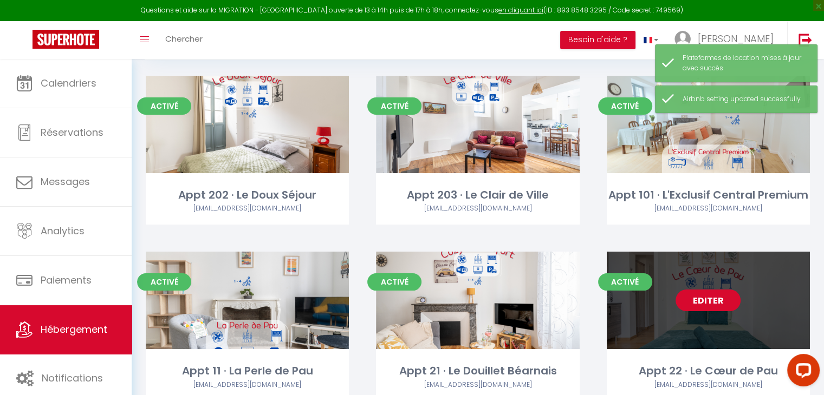
click at [698, 298] on link "Editer" at bounding box center [708, 301] width 65 height 22
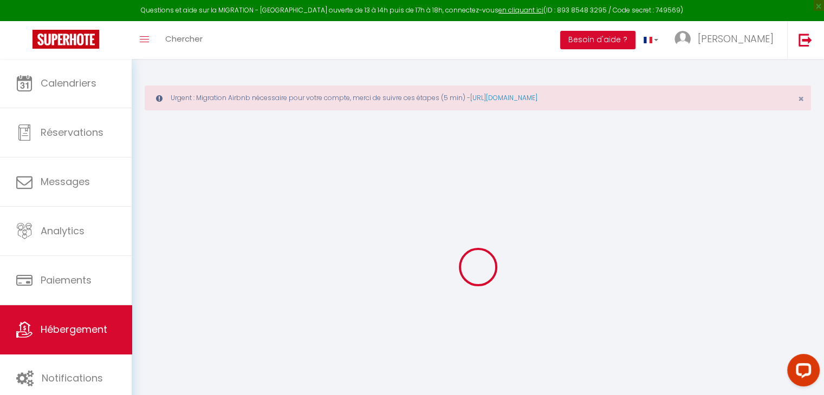
select select "+ 15 %"
select select "+ 79 %"
select select "+ 10 %"
select select "+ 20 %"
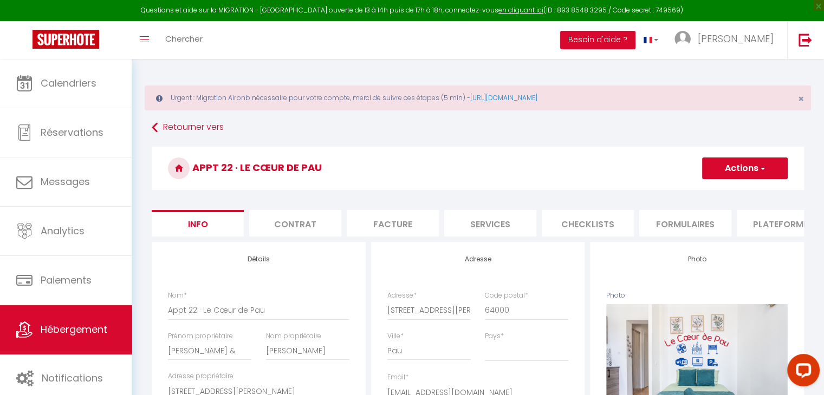
click at [770, 217] on li "Plateformes" at bounding box center [783, 223] width 92 height 27
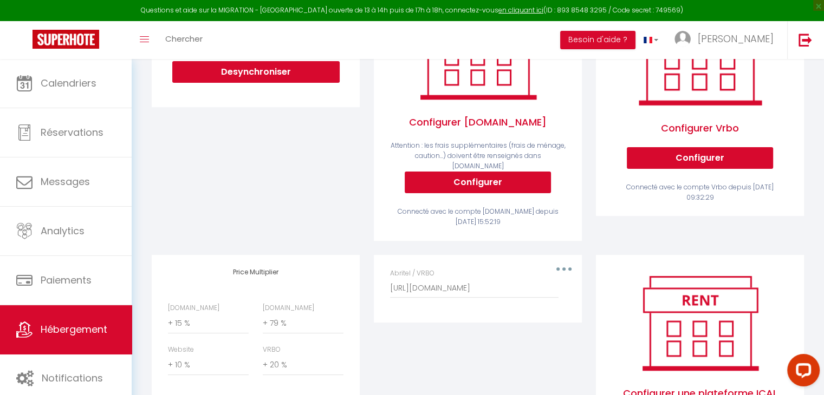
scroll to position [324, 0]
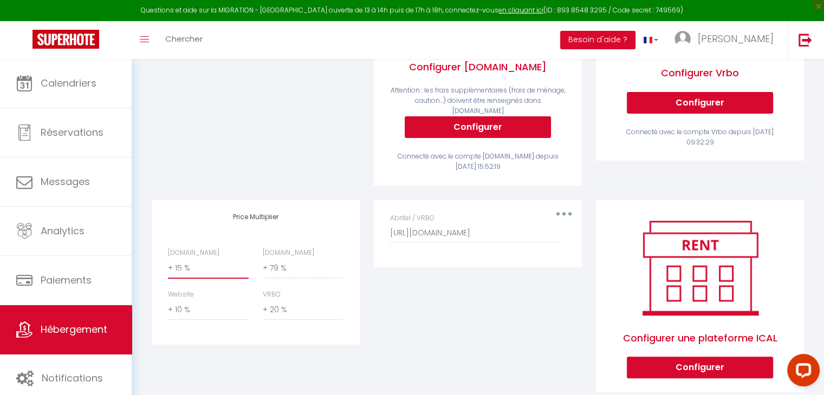
click at [181, 265] on select "0 + 1 % + 2 % + 3 % + 4 % + 5 % + 6 % + 7 % + 8 % + 9 %" at bounding box center [208, 268] width 81 height 21
click at [168, 258] on select "0 + 1 % + 2 % + 3 % + 4 % + 5 % + 6 % + 7 % + 8 % + 9 %" at bounding box center [208, 268] width 81 height 21
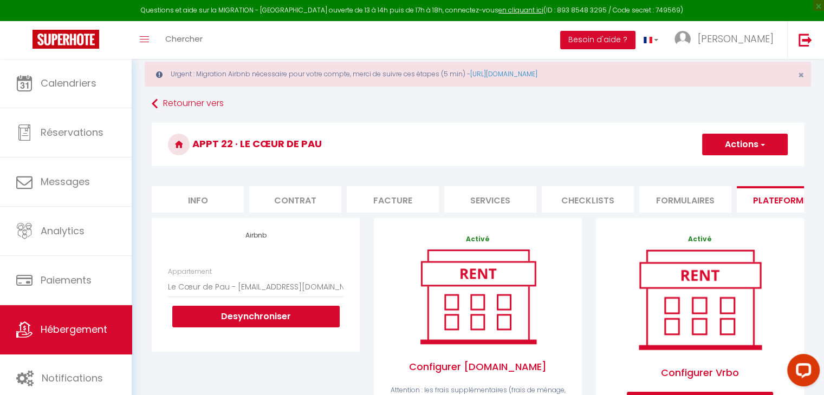
scroll to position [15, 0]
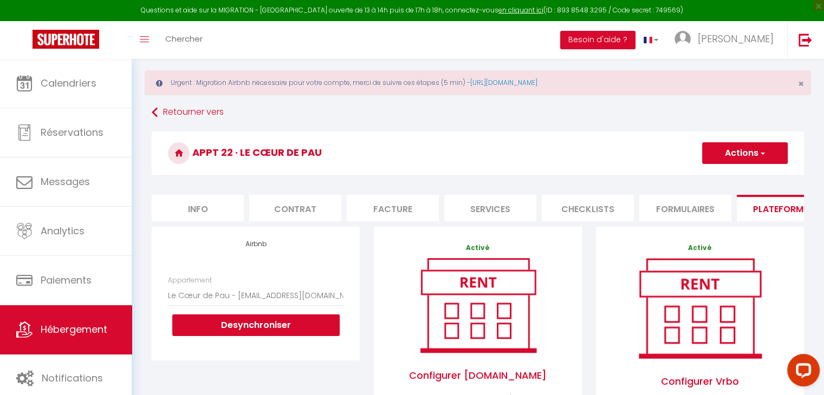
click at [723, 148] on button "Actions" at bounding box center [745, 153] width 86 height 22
click at [715, 177] on link "Enregistrer" at bounding box center [745, 177] width 86 height 14
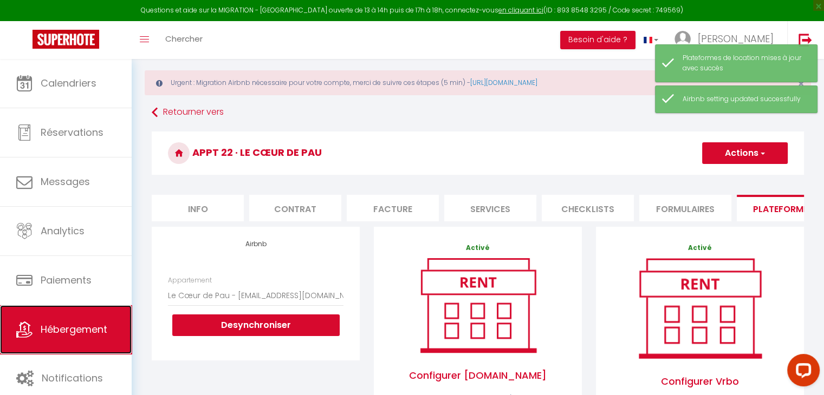
click at [61, 330] on span "Hébergement" at bounding box center [74, 330] width 67 height 14
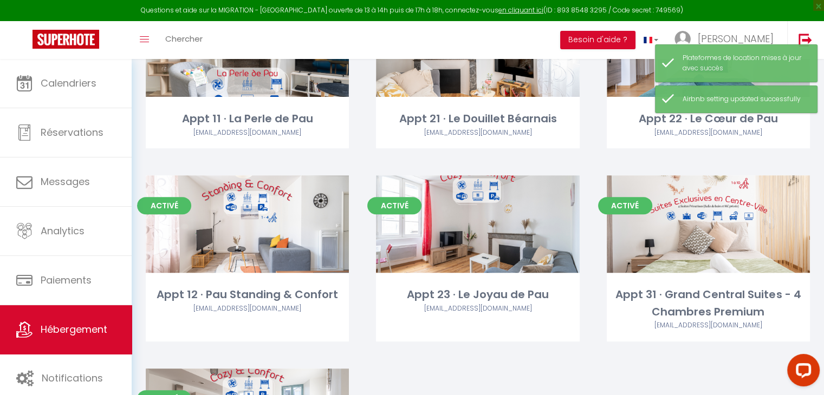
scroll to position [364, 0]
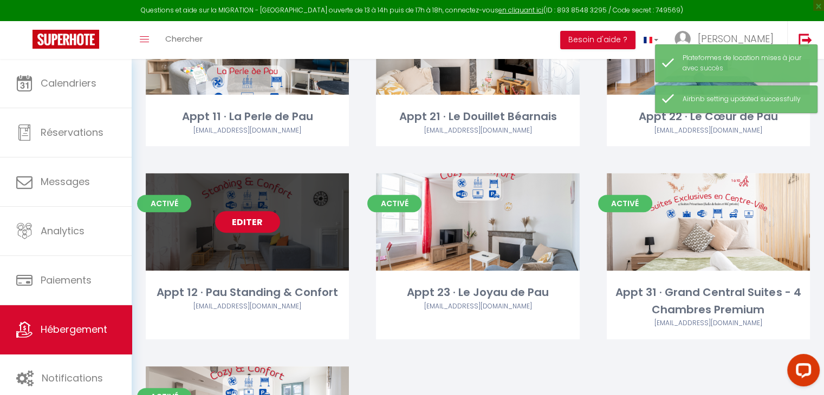
click at [249, 223] on link "Editer" at bounding box center [247, 222] width 65 height 22
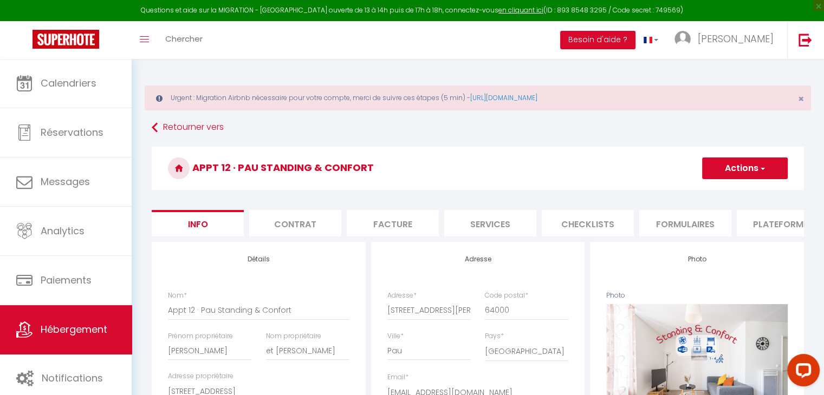
click at [769, 226] on li "Plateformes" at bounding box center [783, 223] width 92 height 27
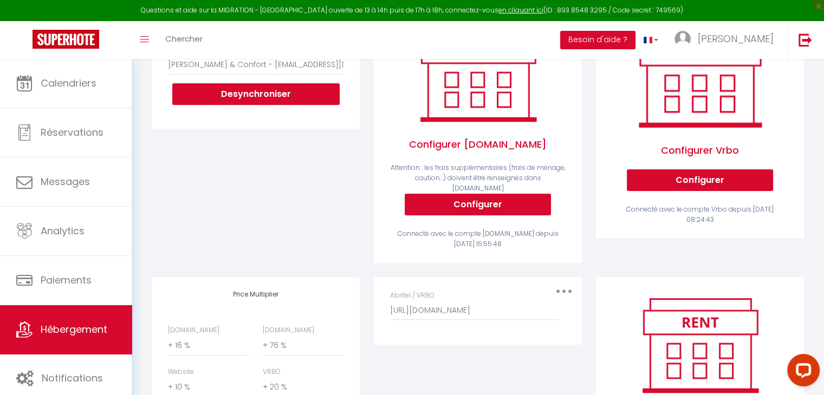
scroll to position [346, 0]
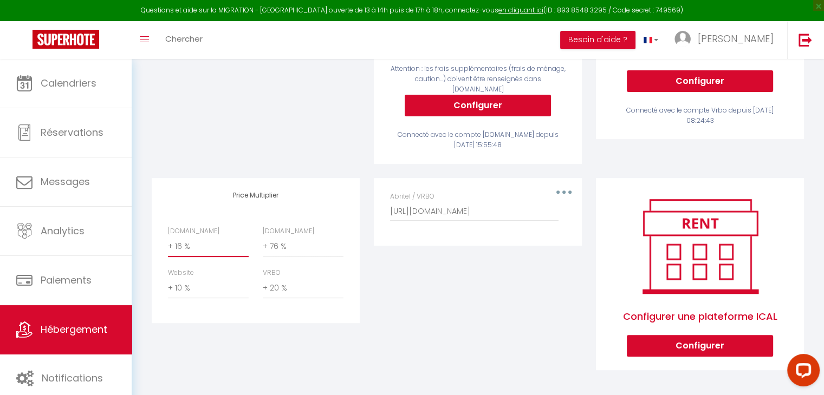
click at [179, 245] on select "0 + 1 % + 2 % + 3 % + 4 % + 5 % + 6 % + 7 % + 8 % + 9 %" at bounding box center [208, 247] width 81 height 21
click at [168, 237] on select "0 + 1 % + 2 % + 3 % + 4 % + 5 % + 6 % + 7 % + 8 % + 9 %" at bounding box center [208, 247] width 81 height 21
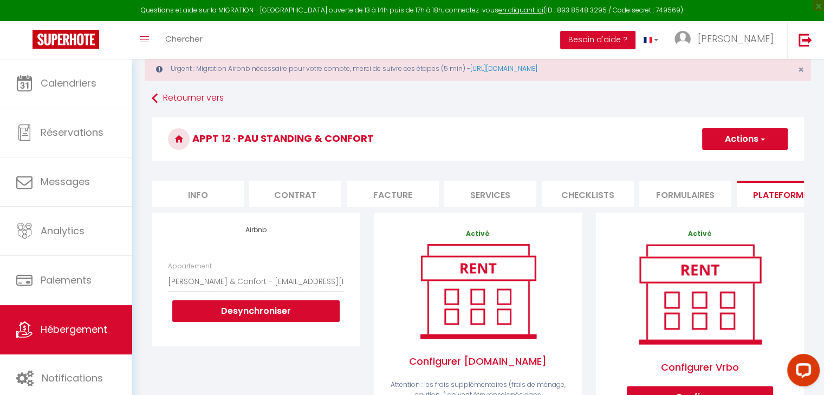
scroll to position [19, 0]
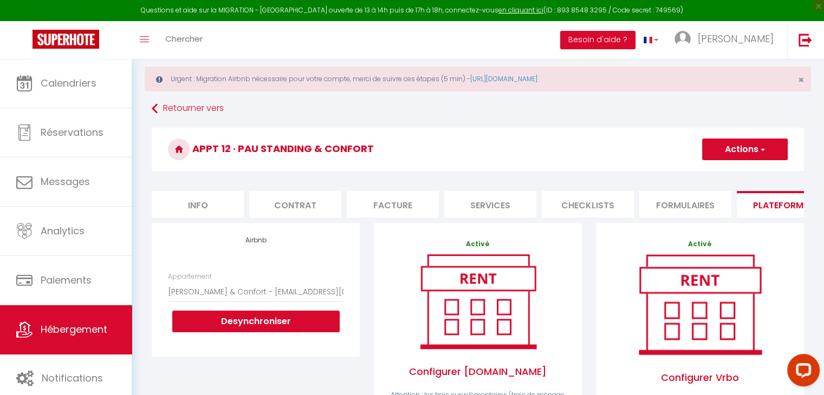
click at [739, 150] on button "Actions" at bounding box center [745, 150] width 86 height 22
click at [732, 170] on link "Enregistrer" at bounding box center [745, 173] width 86 height 14
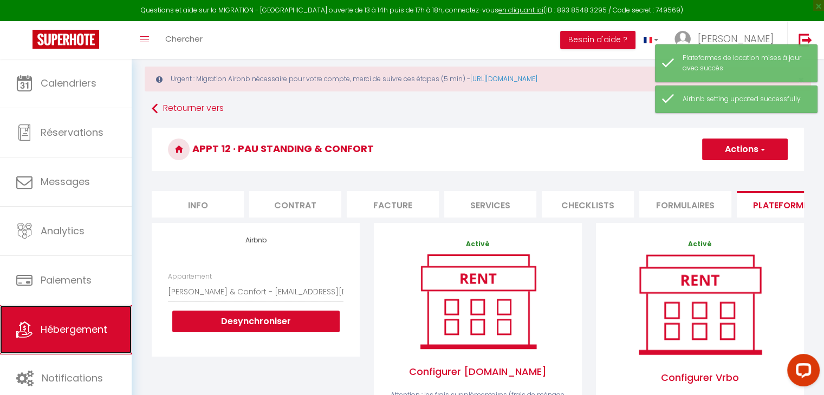
click at [55, 336] on link "Hébergement" at bounding box center [66, 330] width 132 height 49
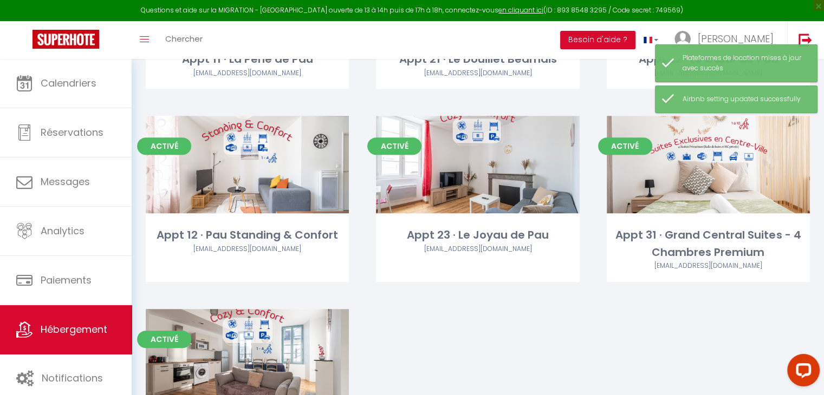
scroll to position [424, 0]
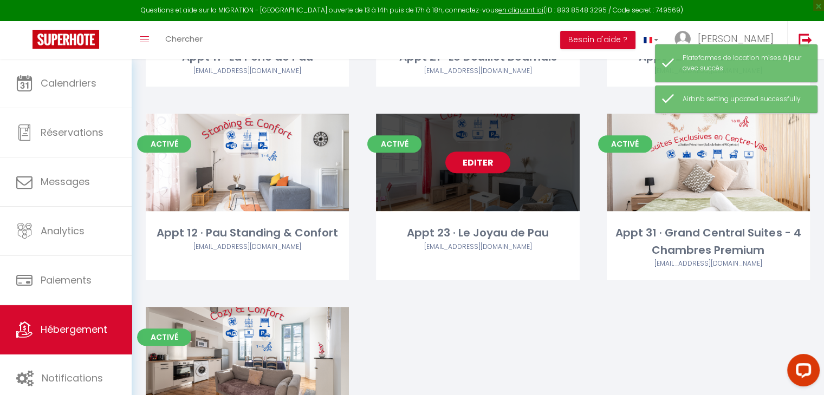
click at [478, 167] on link "Editer" at bounding box center [477, 163] width 65 height 22
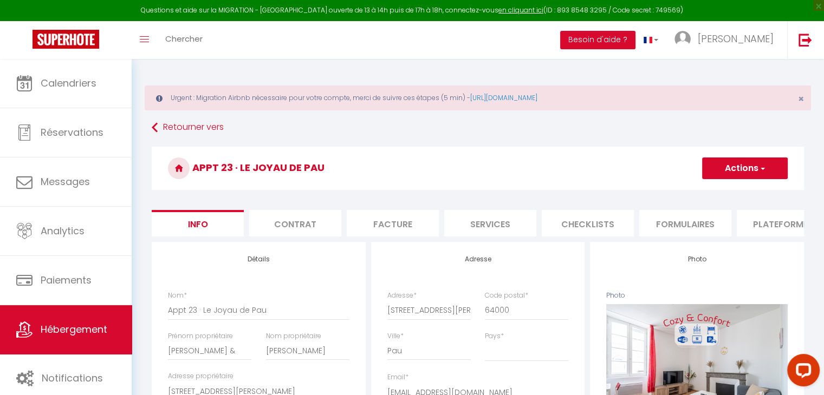
click at [776, 224] on li "Plateformes" at bounding box center [783, 223] width 92 height 27
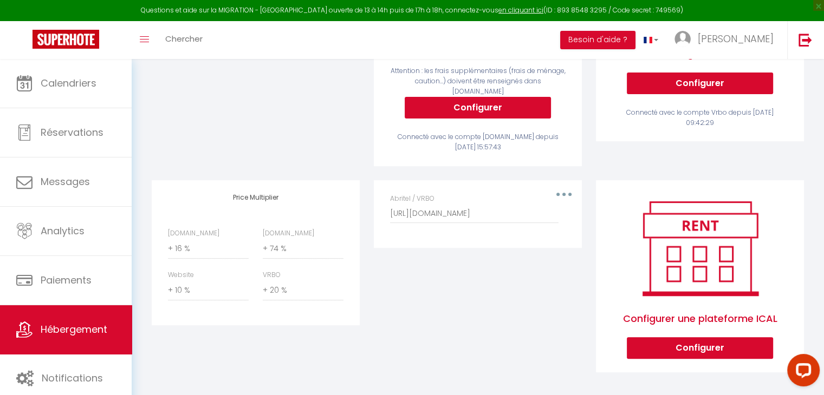
scroll to position [346, 0]
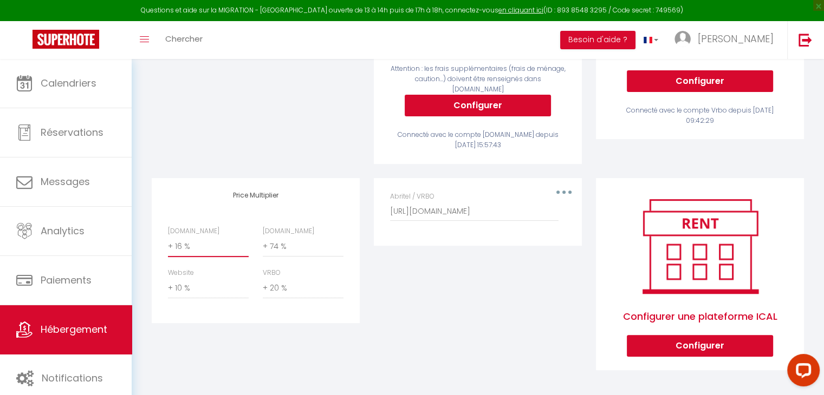
click at [191, 249] on select "0 + 1 % + 2 % + 3 % + 4 % + 5 % + 6 % + 7 % + 8 % + 9 %" at bounding box center [208, 247] width 81 height 21
click at [168, 237] on select "0 + 1 % + 2 % + 3 % + 4 % + 5 % + 6 % + 7 % + 8 % + 9 %" at bounding box center [208, 247] width 81 height 21
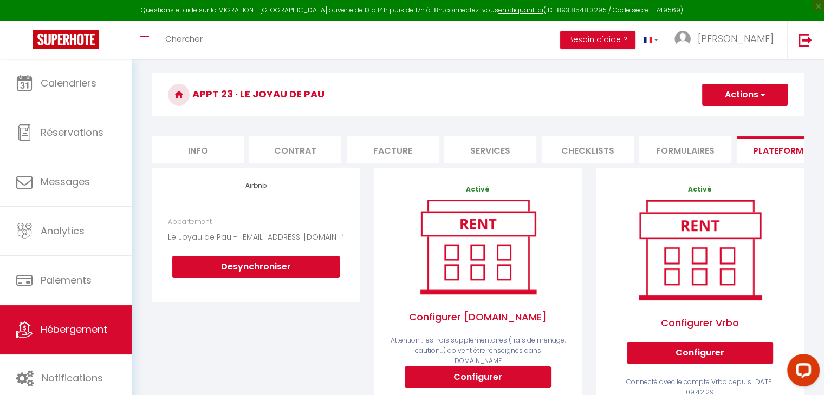
scroll to position [64, 0]
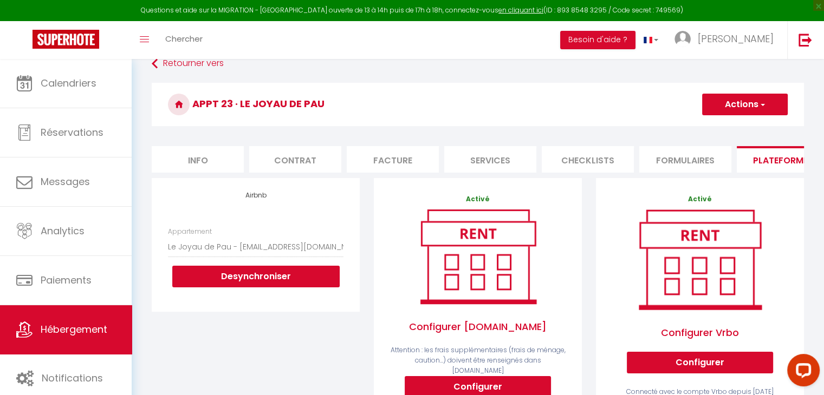
click at [733, 96] on button "Actions" at bounding box center [745, 105] width 86 height 22
click at [730, 124] on link "Enregistrer" at bounding box center [745, 128] width 86 height 14
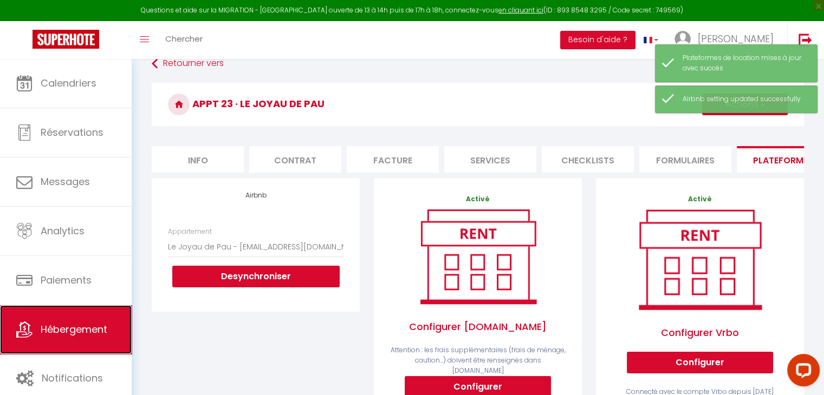
click at [75, 323] on span "Hébergement" at bounding box center [74, 330] width 67 height 14
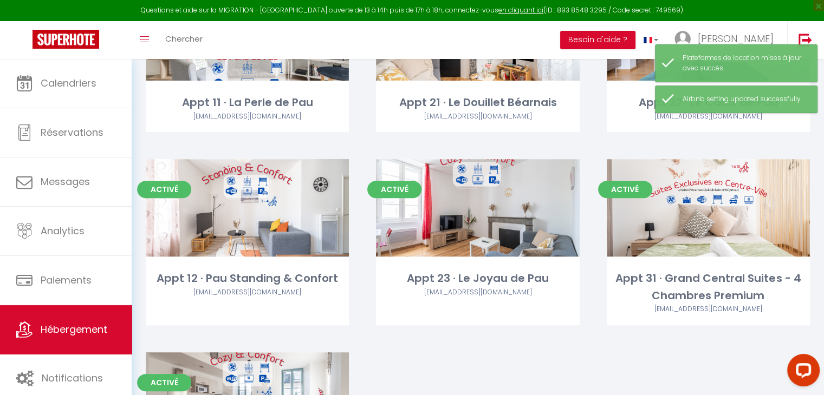
scroll to position [381, 0]
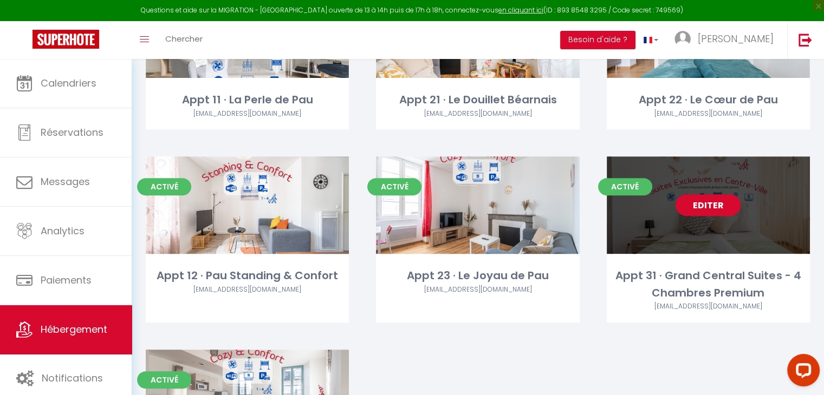
click at [728, 206] on link "Editer" at bounding box center [708, 205] width 65 height 22
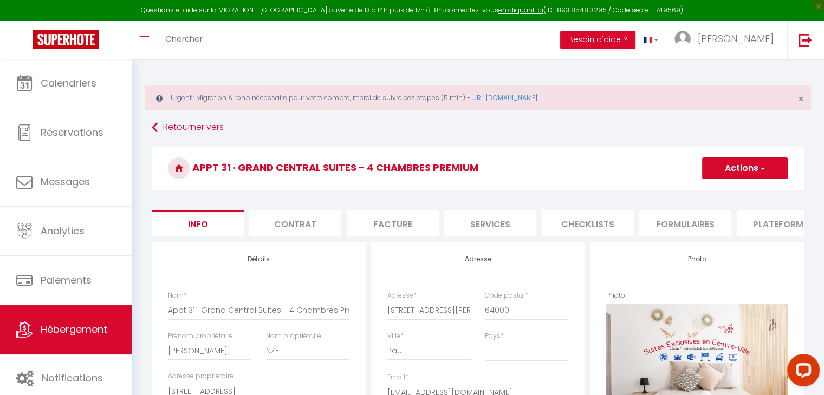
click at [762, 215] on li "Plateformes" at bounding box center [783, 223] width 92 height 27
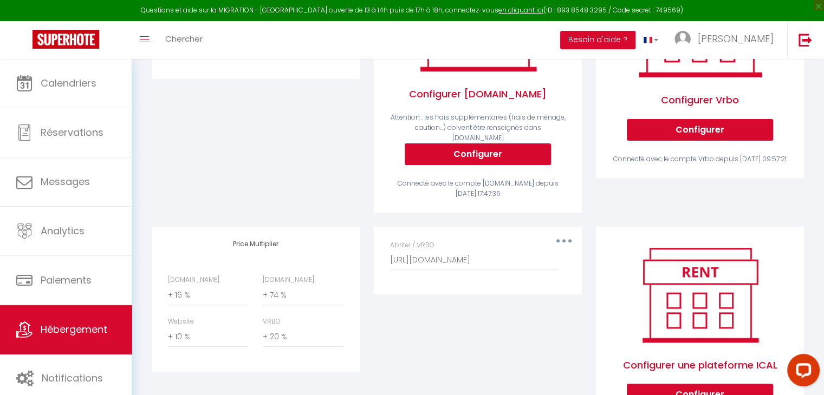
scroll to position [346, 0]
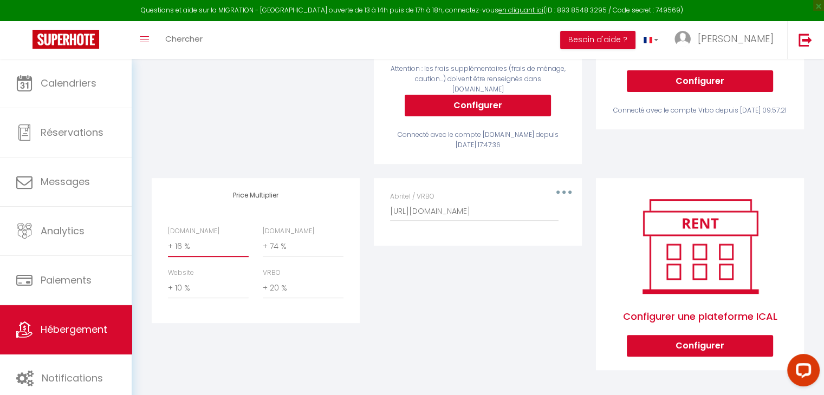
click at [185, 239] on select "0 + 1 % + 2 % + 3 % + 4 % + 5 % + 6 % + 7 % + 8 % + 9 %" at bounding box center [208, 247] width 81 height 21
click at [168, 237] on select "0 + 1 % + 2 % + 3 % + 4 % + 5 % + 6 % + 7 % + 8 % + 9 %" at bounding box center [208, 247] width 81 height 21
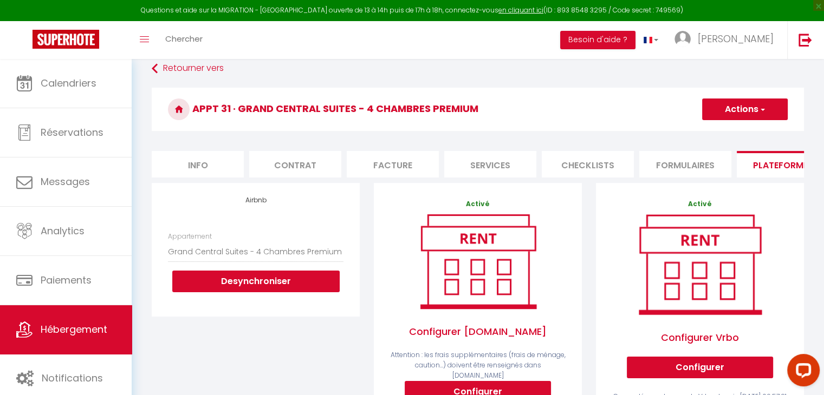
scroll to position [0, 0]
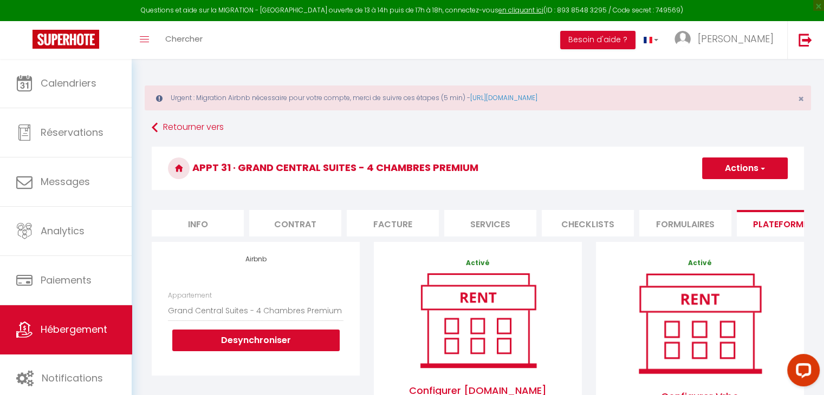
click at [722, 170] on button "Actions" at bounding box center [745, 169] width 86 height 22
click at [722, 189] on link "Enregistrer" at bounding box center [745, 192] width 86 height 14
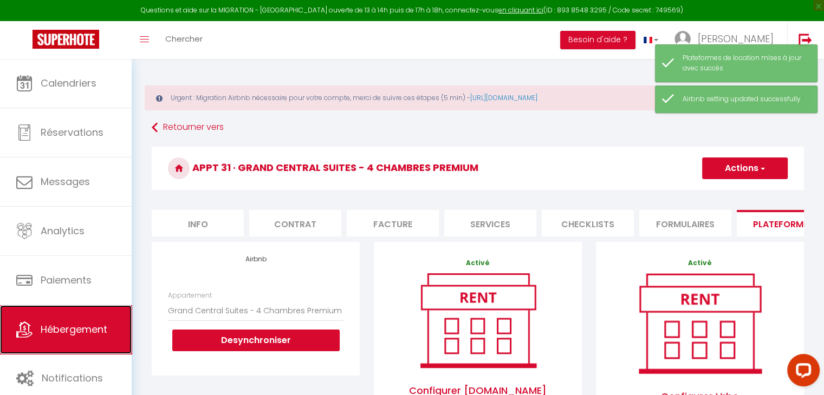
click at [71, 340] on link "Hébergement" at bounding box center [66, 330] width 132 height 49
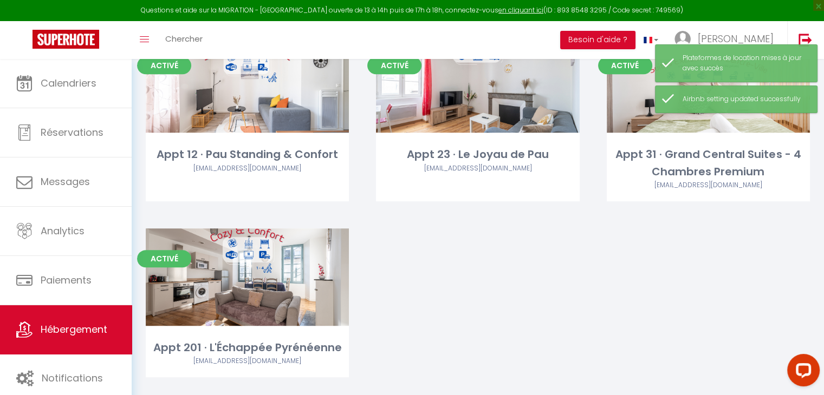
scroll to position [524, 0]
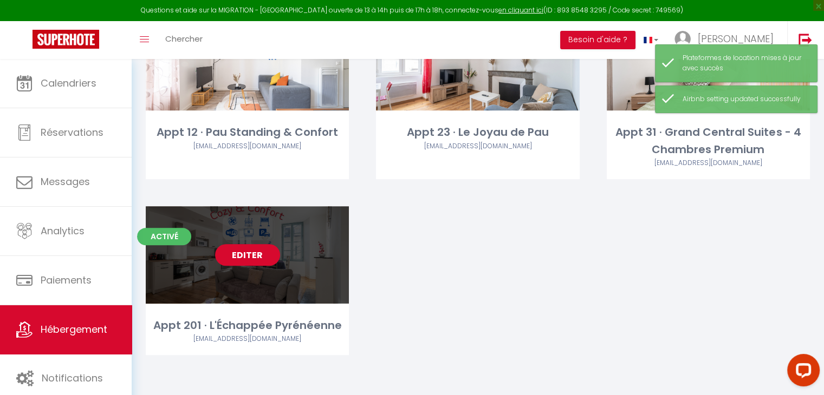
click at [251, 251] on link "Editer" at bounding box center [247, 255] width 65 height 22
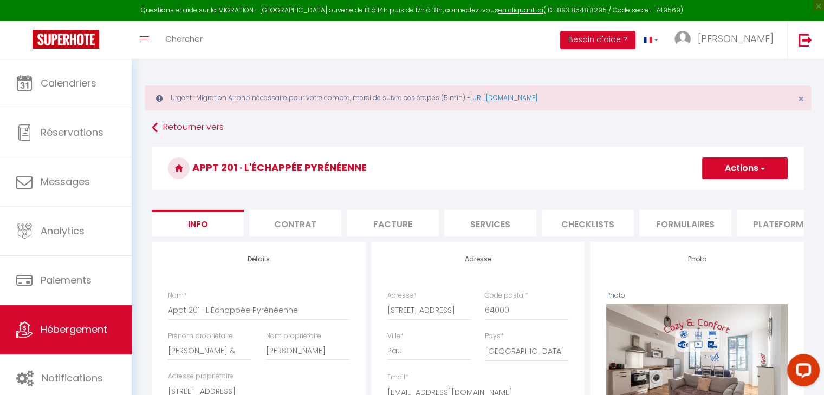
click at [749, 168] on button "Actions" at bounding box center [745, 169] width 86 height 22
click at [654, 167] on h3 "Appt 201 · L'Échappée Pyrénéenne" at bounding box center [478, 168] width 652 height 43
click at [789, 231] on li "Plateformes" at bounding box center [783, 223] width 92 height 27
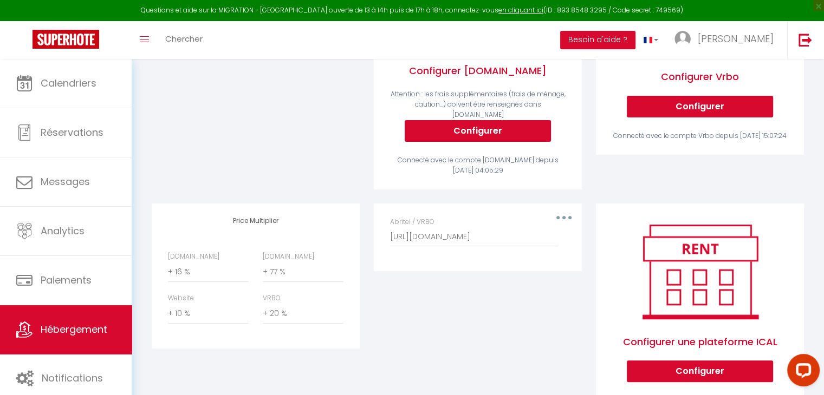
scroll to position [346, 0]
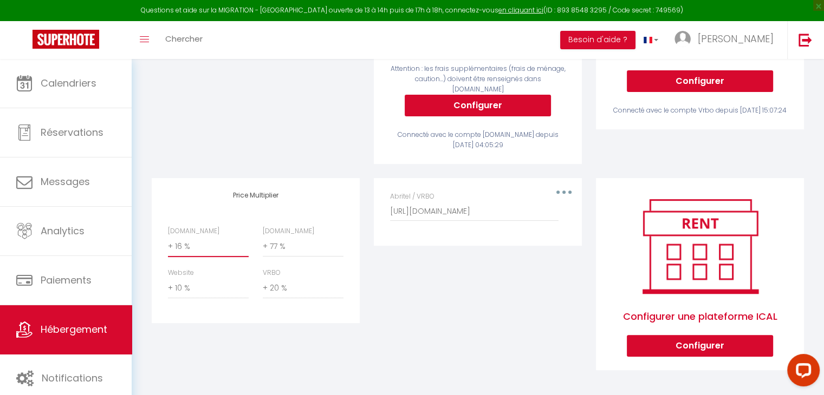
click at [202, 249] on select "0 + 1 % + 2 % + 3 % + 4 % + 5 % + 6 % + 7 % + 8 % + 9 %" at bounding box center [208, 247] width 81 height 21
click at [168, 237] on select "0 + 1 % + 2 % + 3 % + 4 % + 5 % + 6 % + 7 % + 8 % + 9 %" at bounding box center [208, 247] width 81 height 21
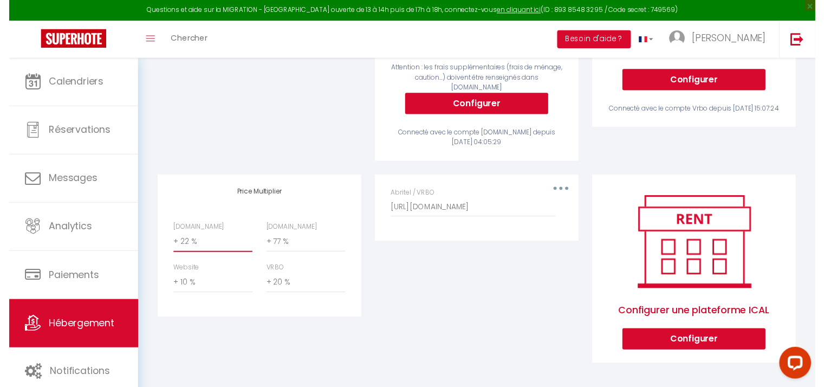
scroll to position [0, 0]
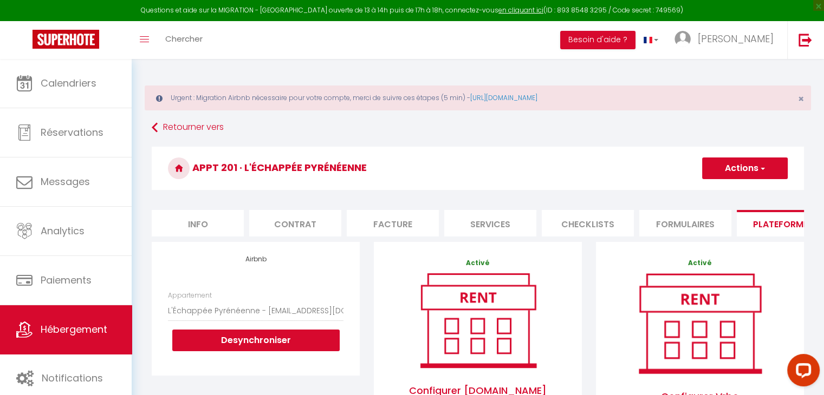
click at [717, 168] on button "Actions" at bounding box center [745, 169] width 86 height 22
click at [716, 196] on link "Enregistrer" at bounding box center [745, 192] width 86 height 14
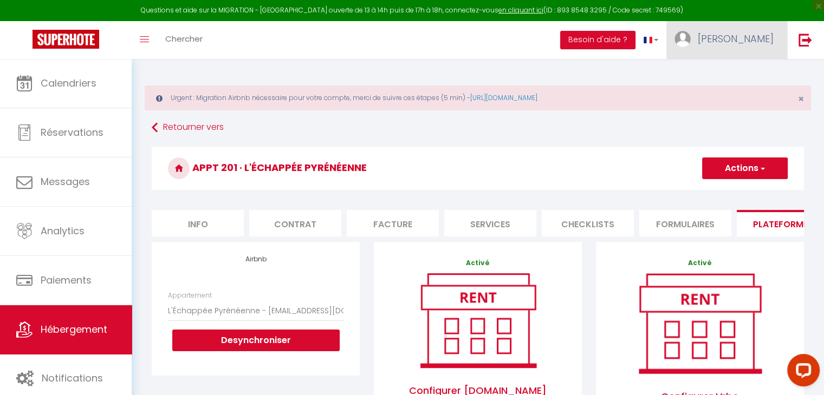
click at [755, 53] on link "[PERSON_NAME]" at bounding box center [726, 40] width 121 height 38
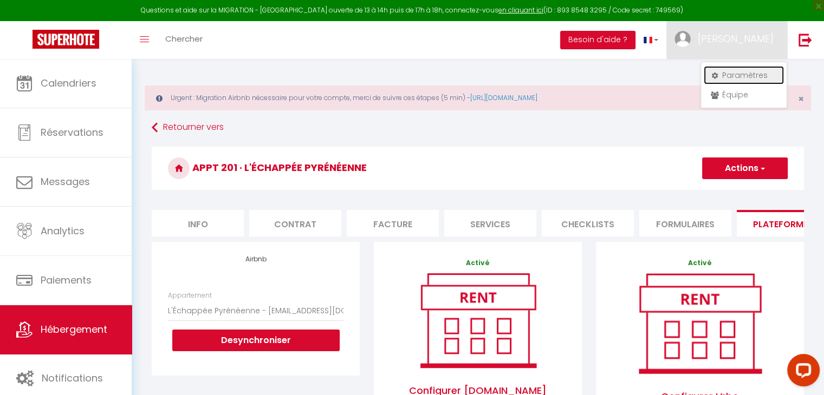
click at [742, 75] on link "Paramètres" at bounding box center [744, 75] width 80 height 18
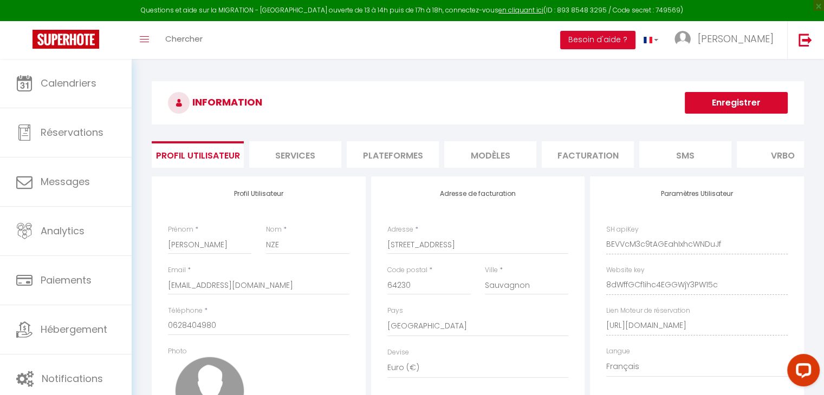
click at [394, 151] on li "Plateformes" at bounding box center [393, 154] width 92 height 27
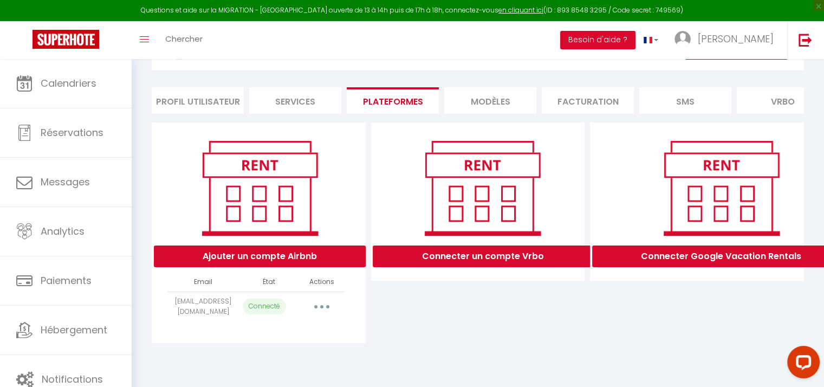
scroll to position [67, 0]
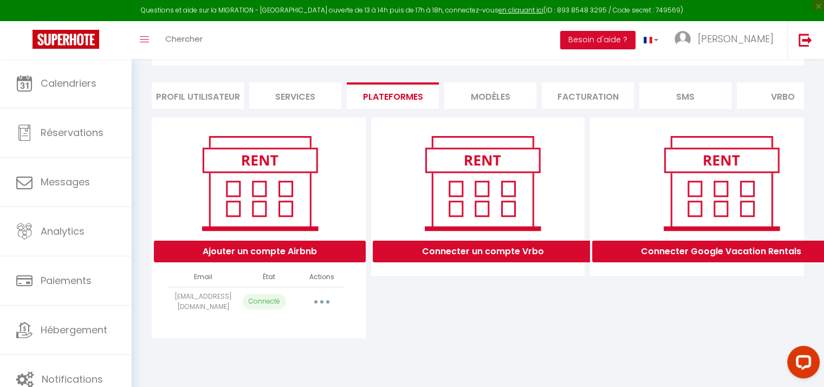
click at [325, 302] on button "button" at bounding box center [322, 301] width 30 height 17
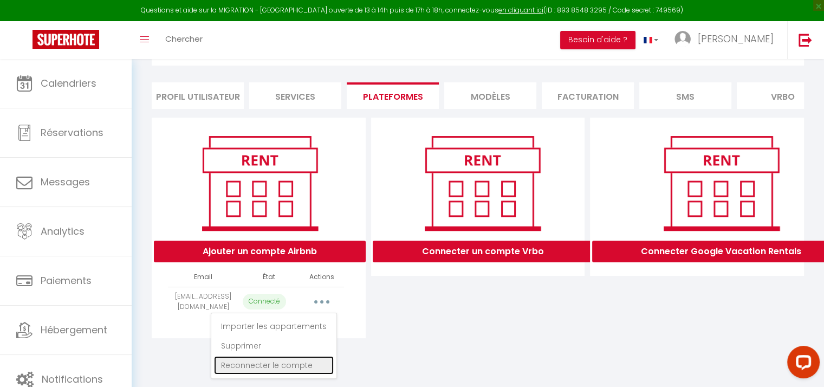
click at [284, 367] on link "Reconnecter le compte" at bounding box center [274, 365] width 120 height 18
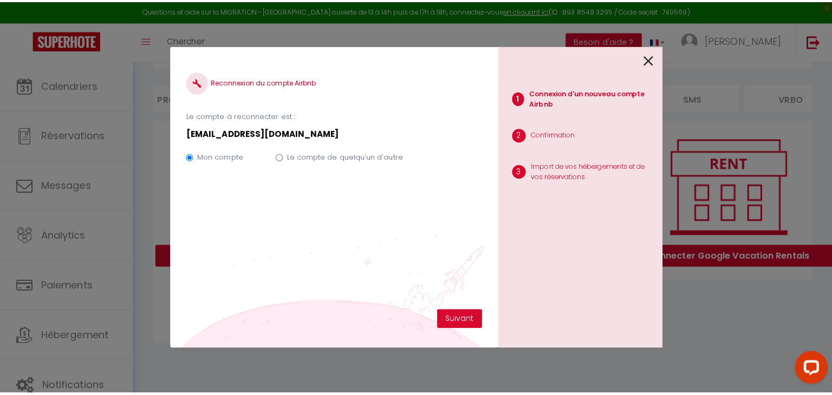
scroll to position [59, 0]
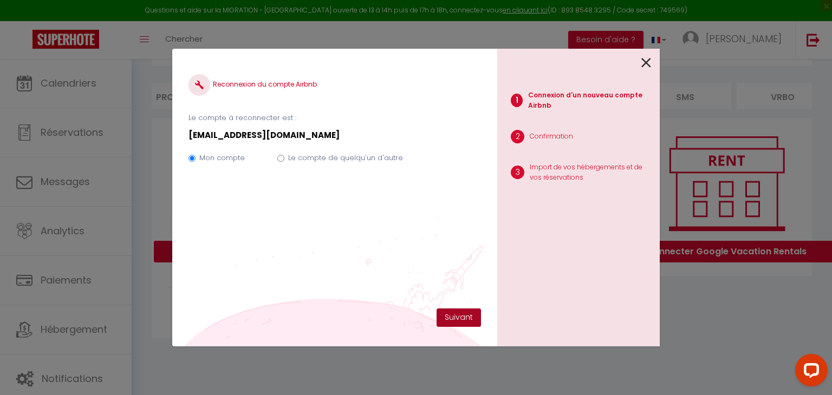
click at [446, 314] on button "Suivant" at bounding box center [459, 318] width 44 height 18
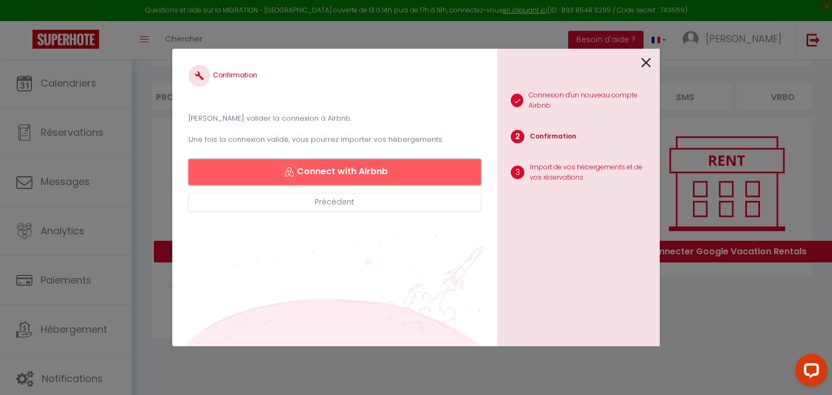
click at [321, 171] on button "Connect with Airbnb" at bounding box center [335, 172] width 293 height 26
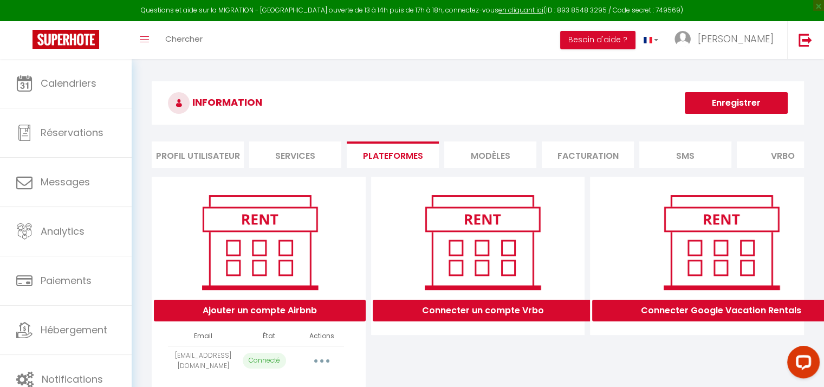
select select "52872"
select select "52873"
select select "52876"
select select "52877"
select select "58554"
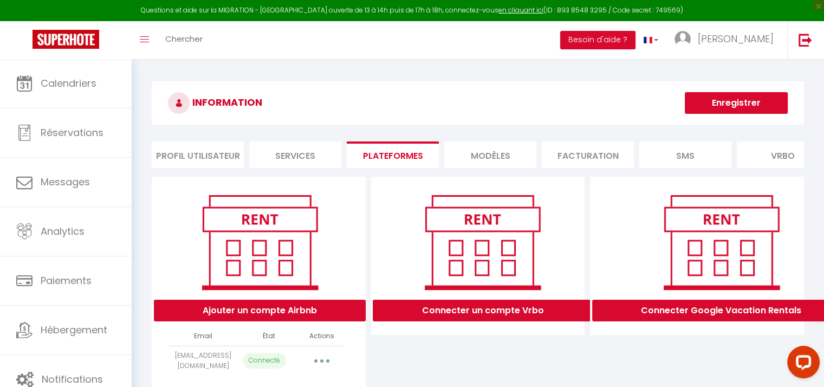
select select "60696"
select select "61846"
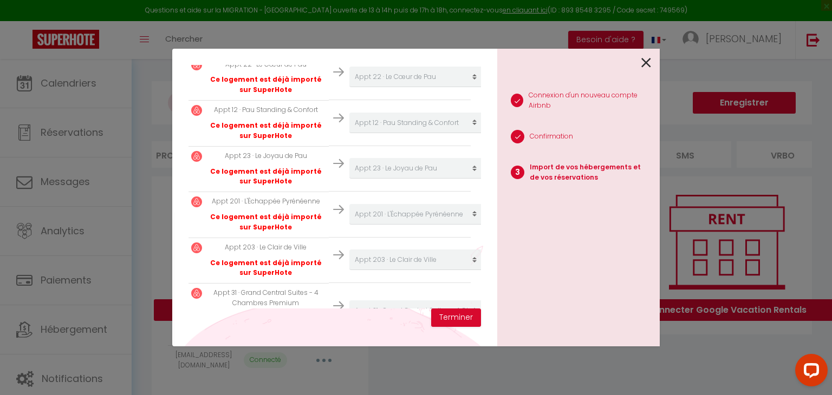
scroll to position [323, 2]
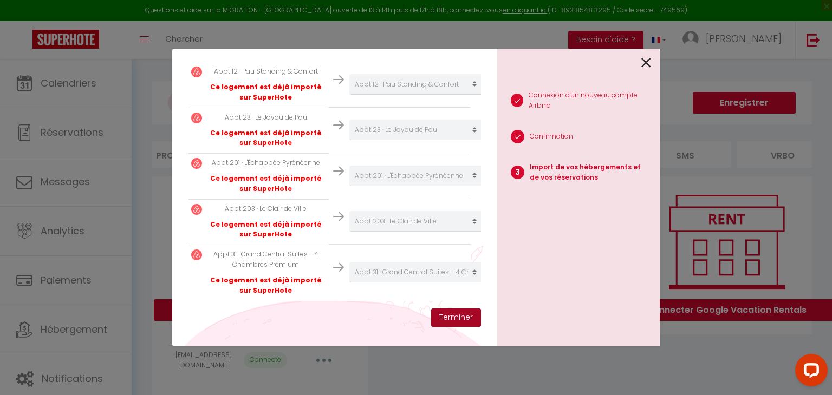
click at [451, 320] on button "Terminer" at bounding box center [456, 318] width 50 height 18
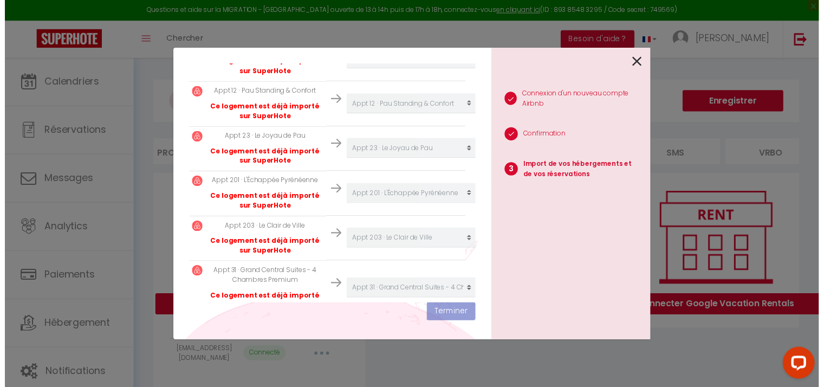
scroll to position [350, 2]
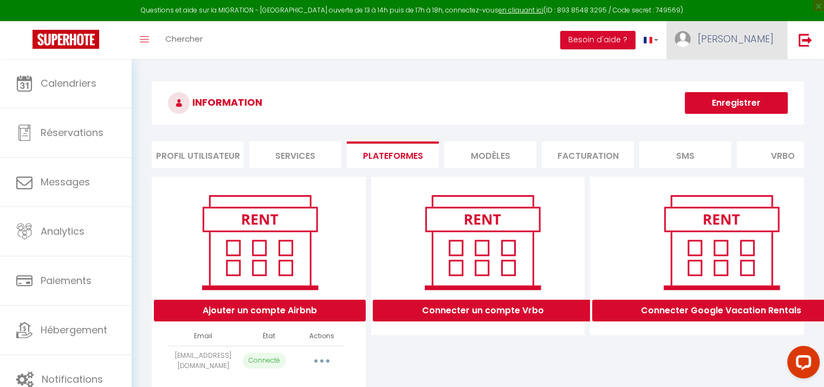
click at [752, 47] on link "[PERSON_NAME]" at bounding box center [726, 40] width 121 height 38
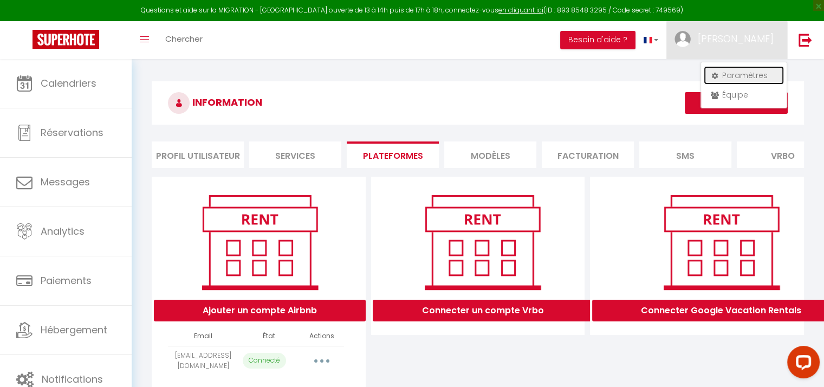
click at [736, 79] on link "Paramètres" at bounding box center [744, 75] width 80 height 18
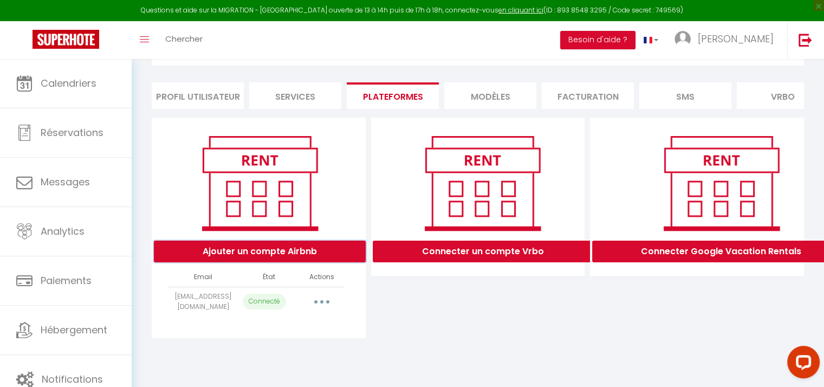
click at [269, 252] on button "Ajouter un compte Airbnb" at bounding box center [260, 252] width 212 height 22
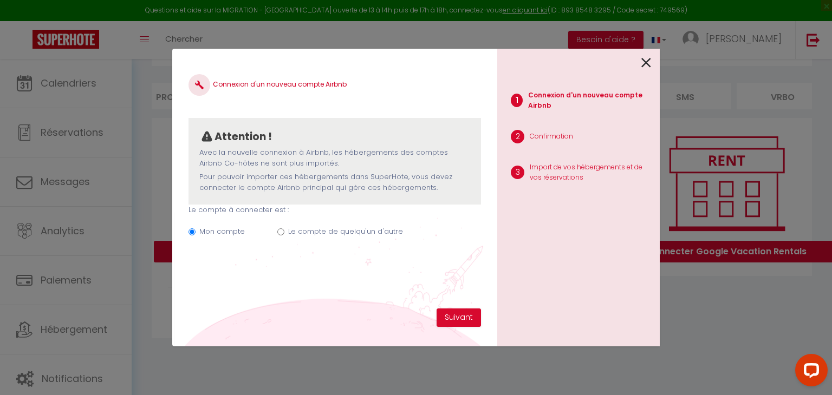
click at [282, 232] on input "Le compte de quelqu'un d'autre" at bounding box center [280, 232] width 7 height 7
radio input "true"
radio input "false"
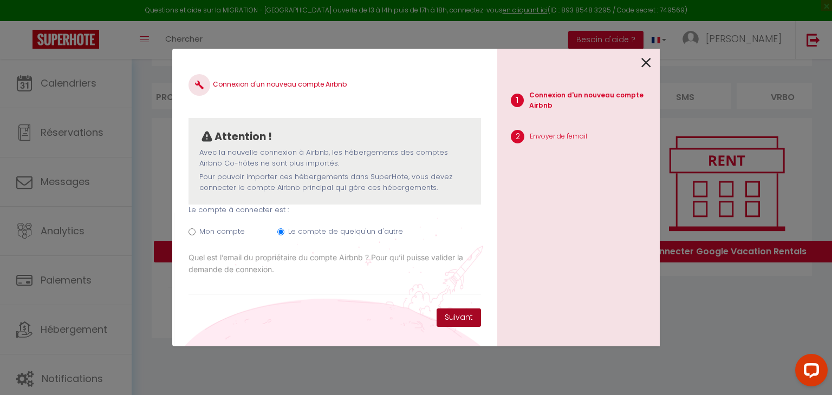
click at [455, 323] on button "Suivant" at bounding box center [459, 318] width 44 height 18
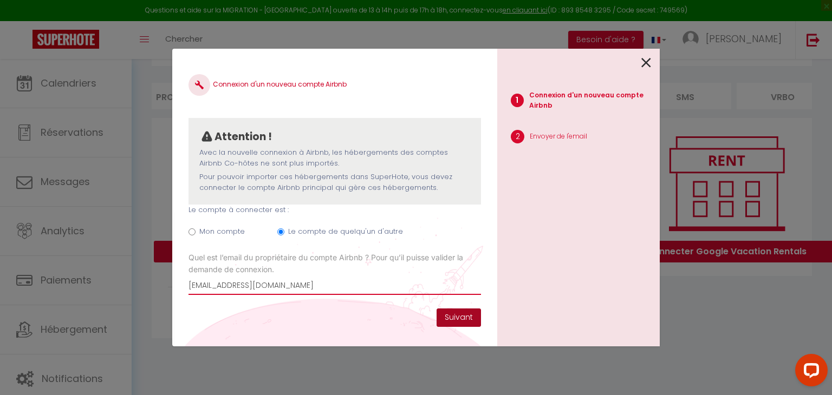
type input "[EMAIL_ADDRESS][DOMAIN_NAME]"
click at [445, 314] on button "Suivant" at bounding box center [459, 318] width 44 height 18
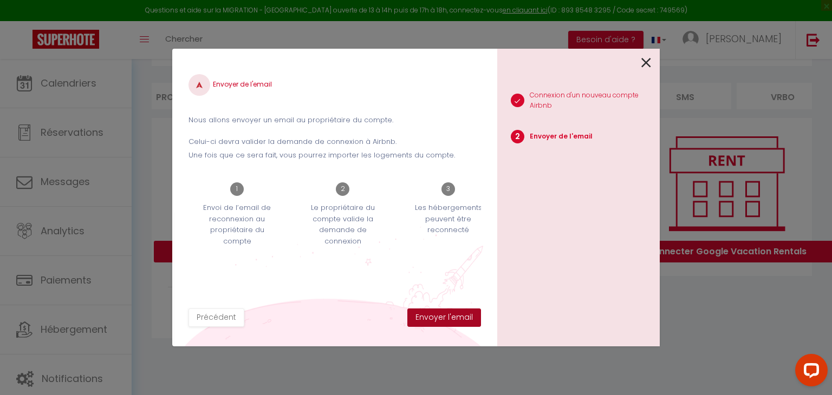
click at [452, 321] on button "Envoyer l'email" at bounding box center [444, 318] width 74 height 18
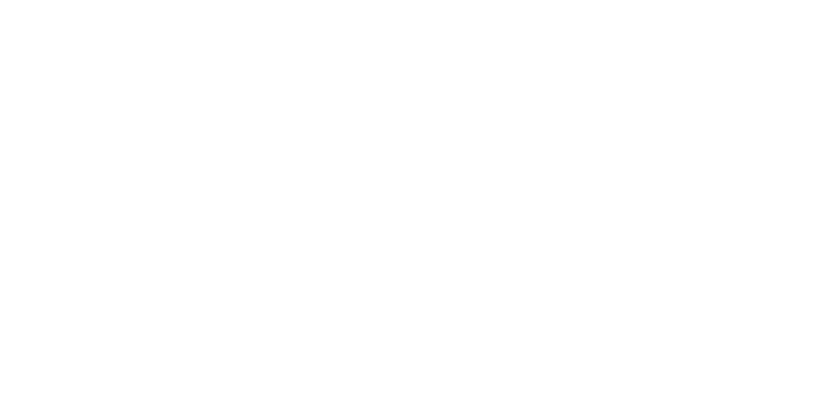
select select "28"
select select "fr"
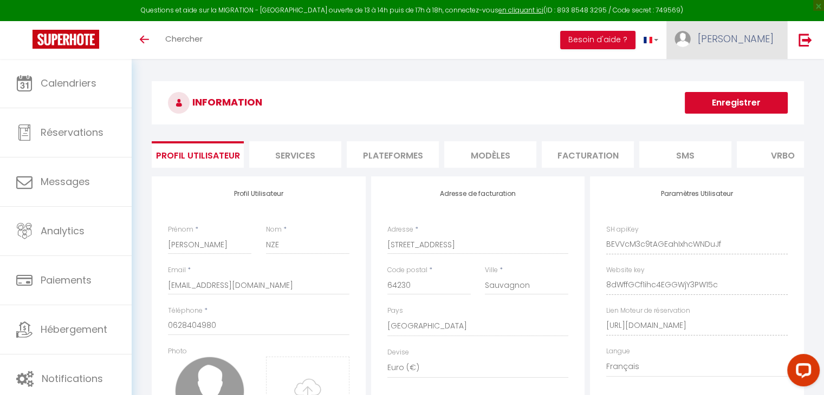
click at [758, 35] on span "[PERSON_NAME]" at bounding box center [736, 39] width 76 height 14
click at [386, 155] on li "Plateformes" at bounding box center [393, 154] width 92 height 27
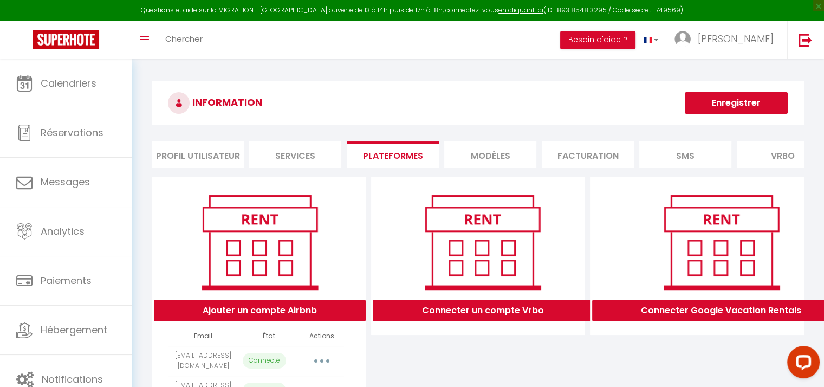
scroll to position [77, 0]
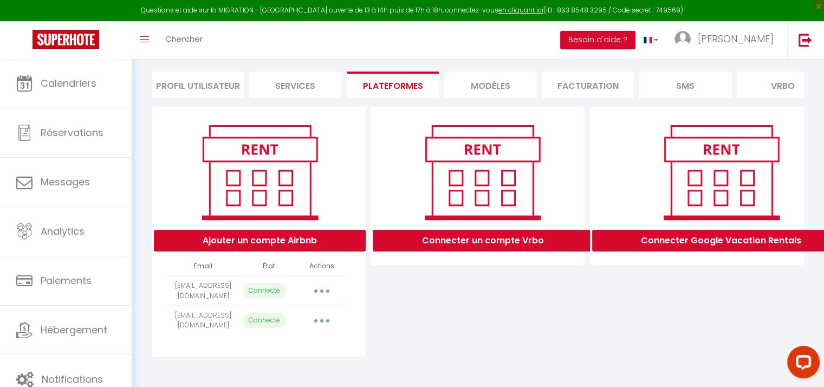
click at [332, 290] on button "button" at bounding box center [322, 290] width 30 height 17
click at [390, 304] on div "Connecter un compte Vrbo" at bounding box center [477, 232] width 219 height 250
click at [321, 295] on button "button" at bounding box center [322, 290] width 30 height 17
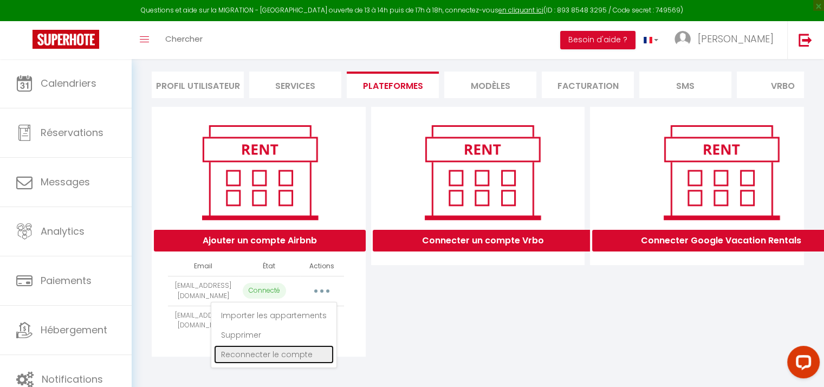
click at [291, 354] on link "Reconnecter le compte" at bounding box center [274, 354] width 120 height 18
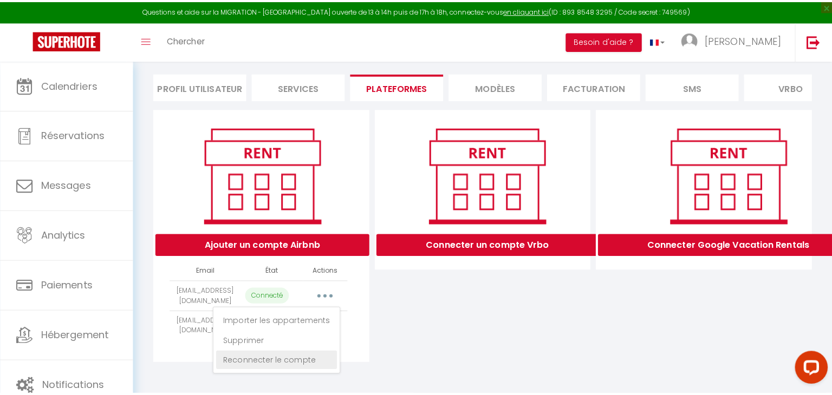
scroll to position [69, 0]
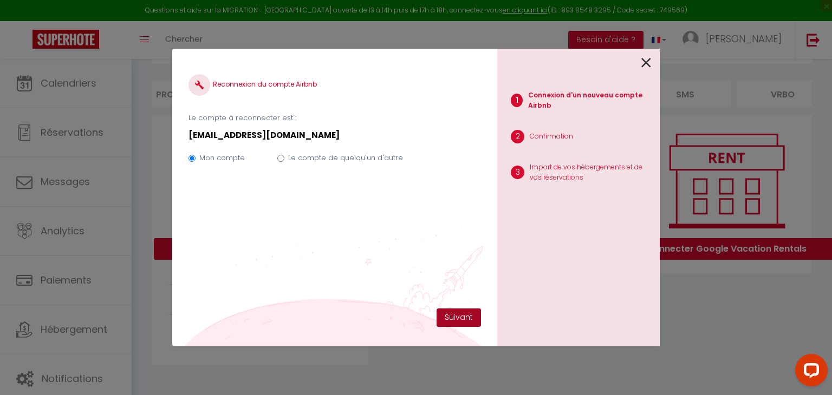
click at [458, 316] on button "Suivant" at bounding box center [459, 318] width 44 height 18
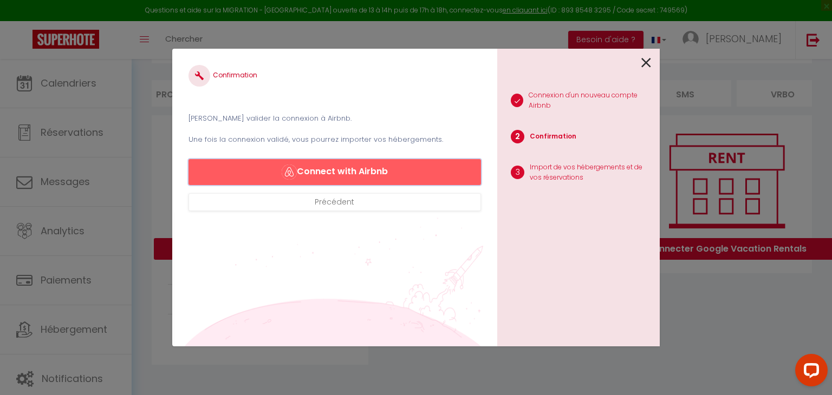
click at [375, 178] on button "Connect with Airbnb" at bounding box center [335, 172] width 293 height 26
click at [398, 170] on button "Connect with Airbnb" at bounding box center [335, 172] width 293 height 26
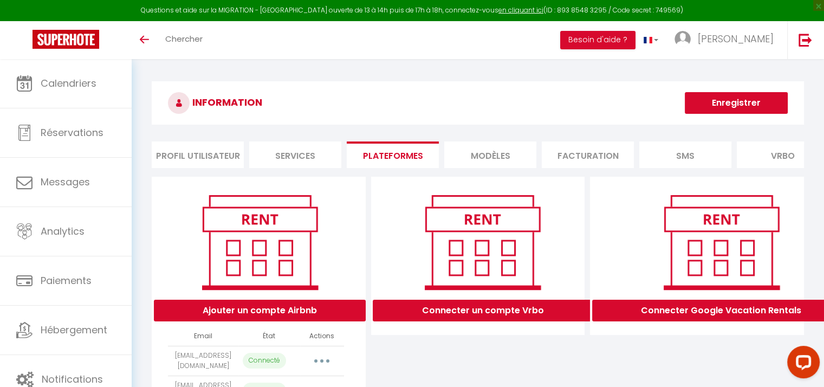
scroll to position [77, 0]
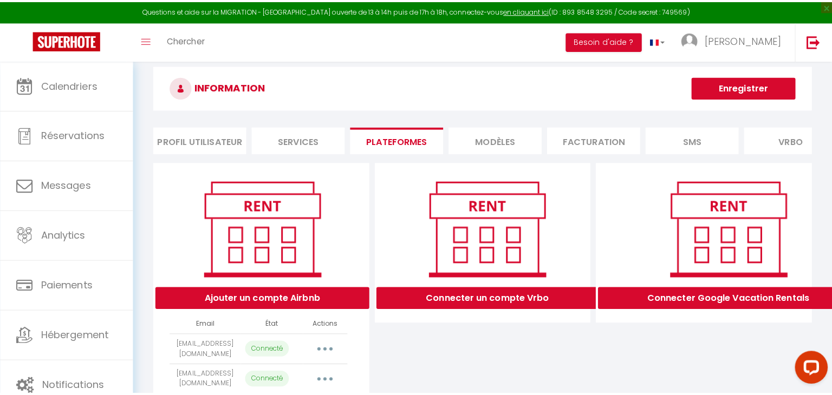
scroll to position [8, 0]
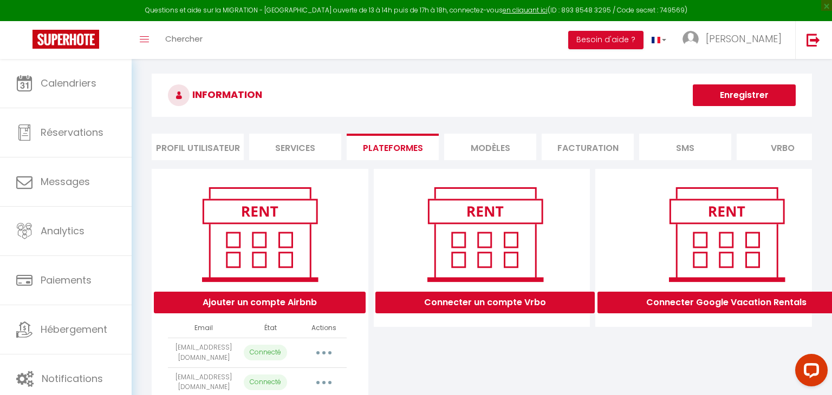
select select "52872"
select select "52873"
select select "52876"
select select "52877"
select select "58554"
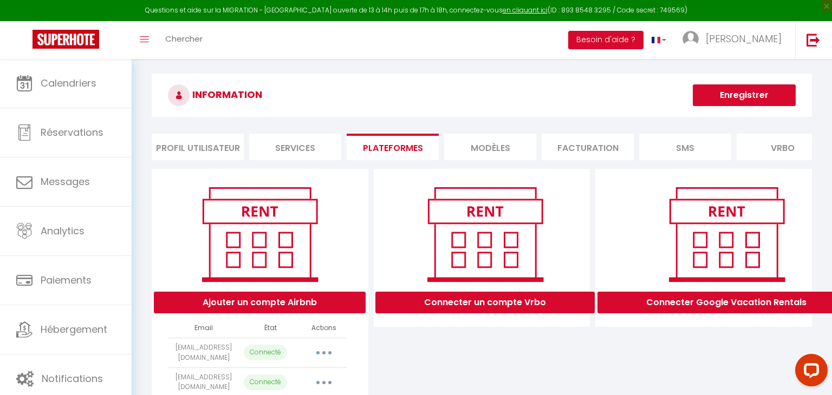
select select "60696"
select select "61846"
select select "52871"
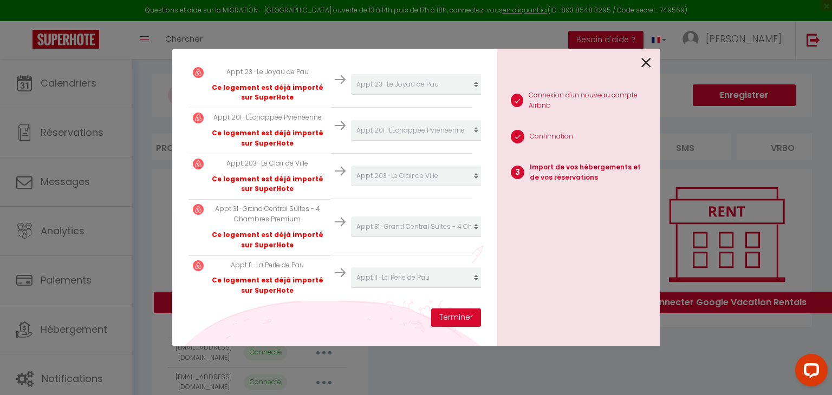
scroll to position [369, 0]
click at [446, 321] on button "Terminer" at bounding box center [456, 318] width 50 height 18
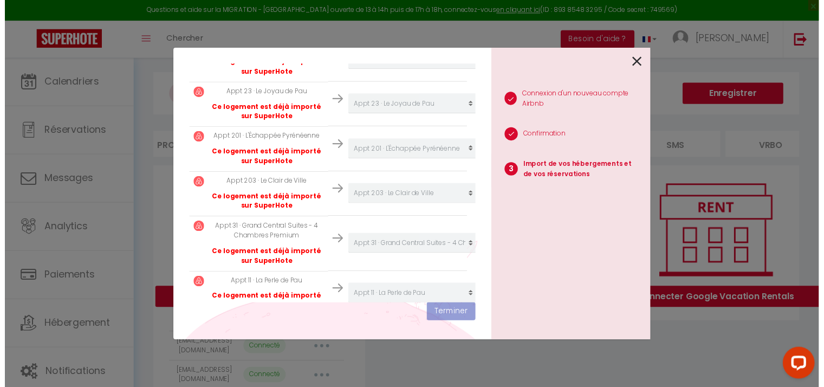
scroll to position [396, 0]
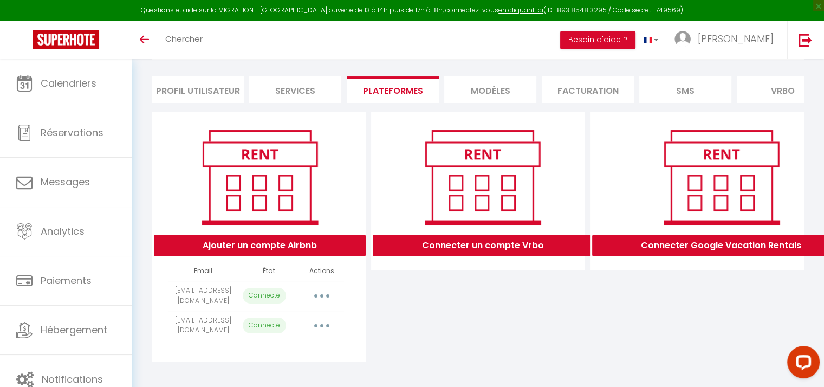
scroll to position [77, 0]
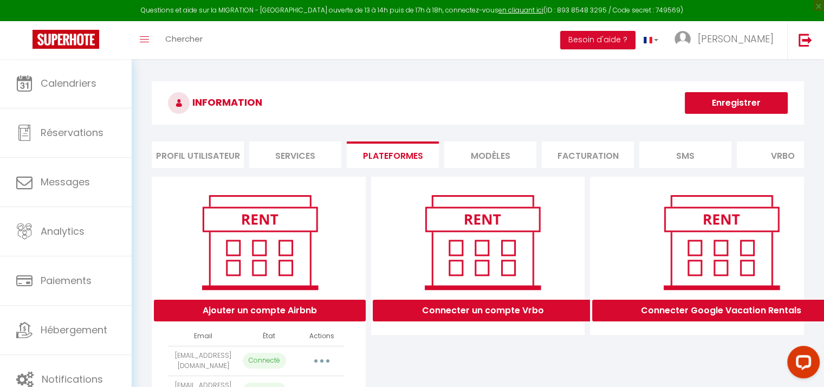
select select "52872"
select select "52873"
select select "52876"
select select "52877"
select select "58554"
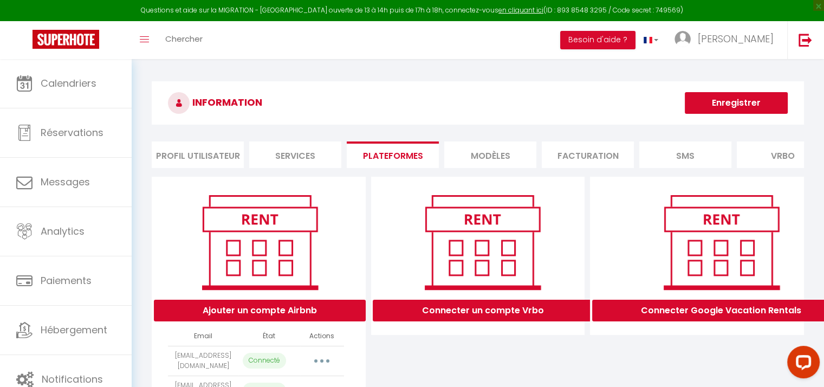
select select "60696"
select select "61846"
select select "52871"
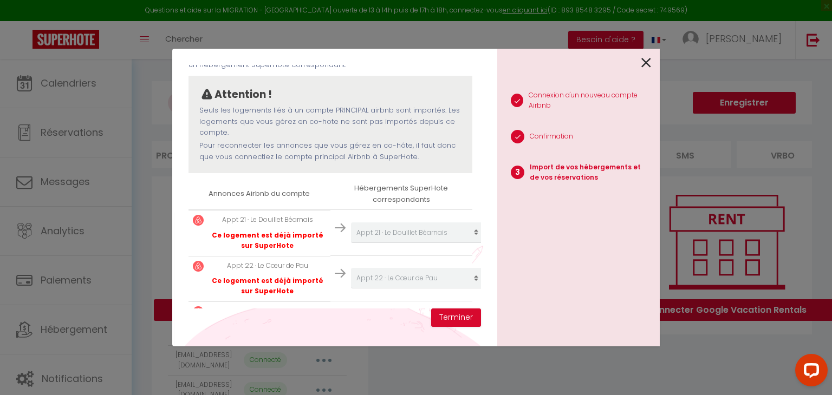
scroll to position [78, 0]
click at [335, 226] on img at bounding box center [340, 227] width 11 height 11
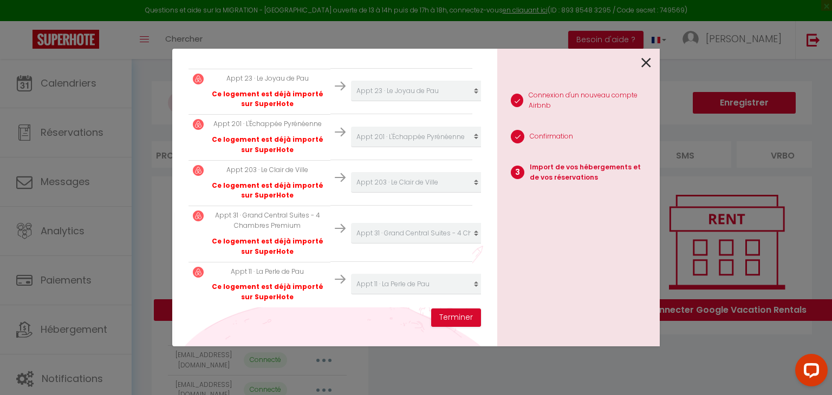
scroll to position [369, 0]
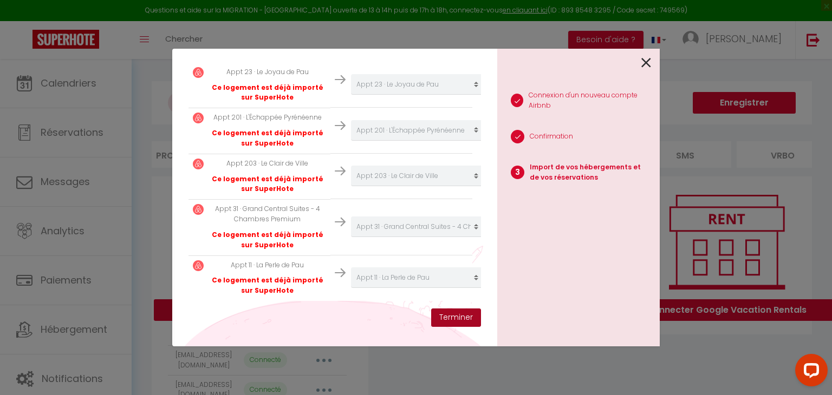
click at [450, 313] on button "Terminer" at bounding box center [456, 318] width 50 height 18
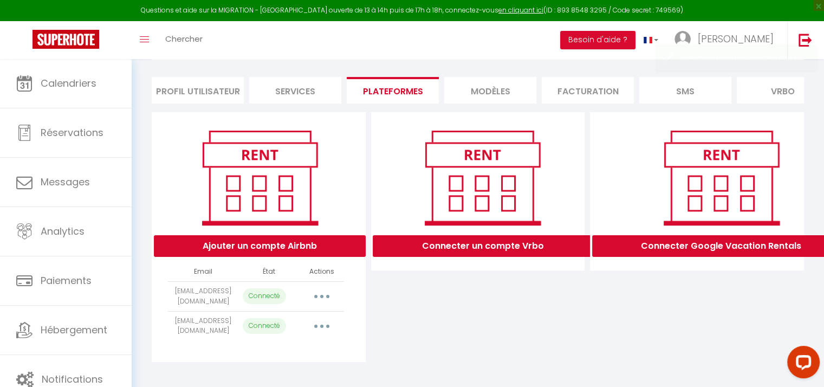
scroll to position [77, 0]
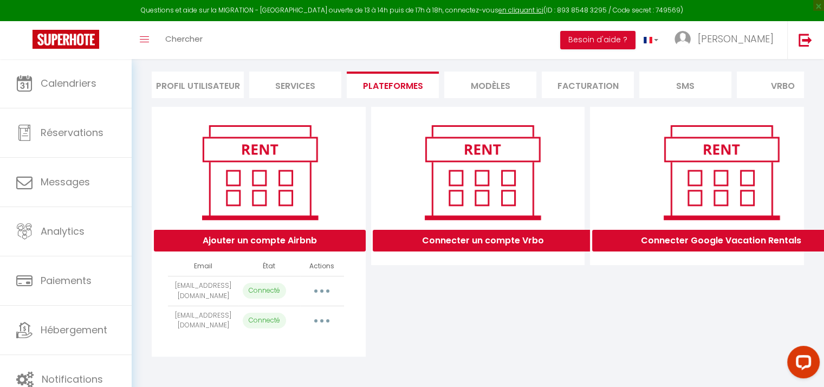
click at [321, 290] on icon "button" at bounding box center [321, 290] width 3 height 3
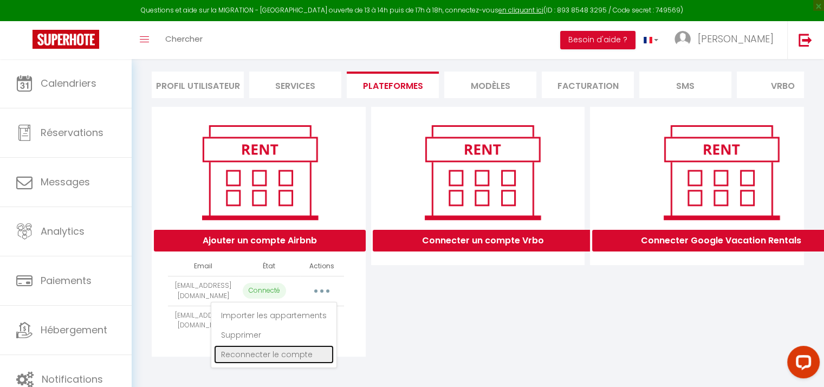
click at [301, 356] on link "Reconnecter le compte" at bounding box center [274, 354] width 120 height 18
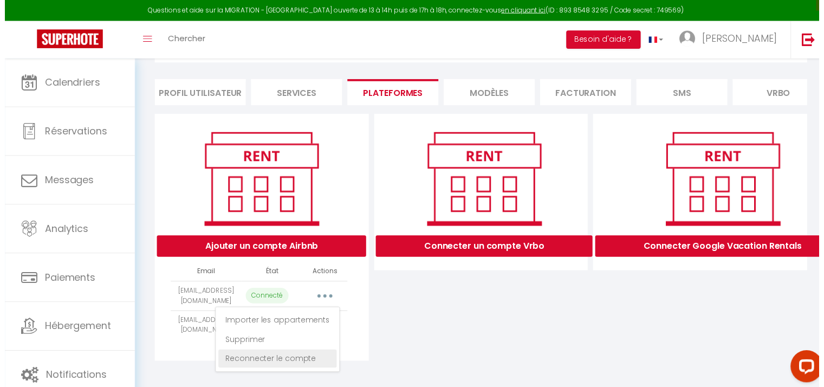
scroll to position [0, 0]
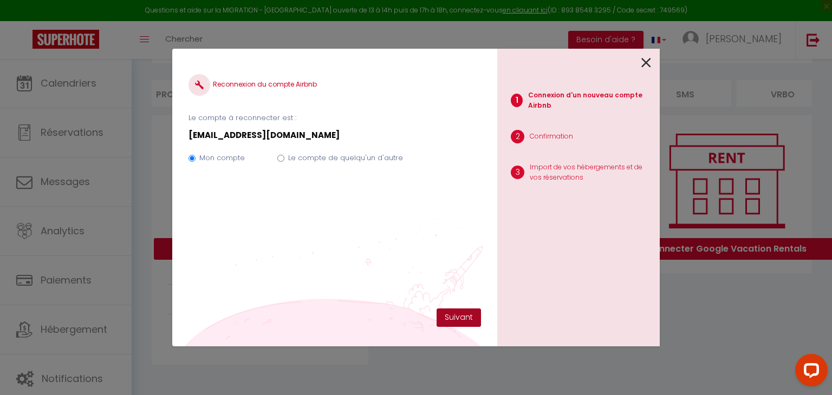
click at [450, 314] on button "Suivant" at bounding box center [459, 318] width 44 height 18
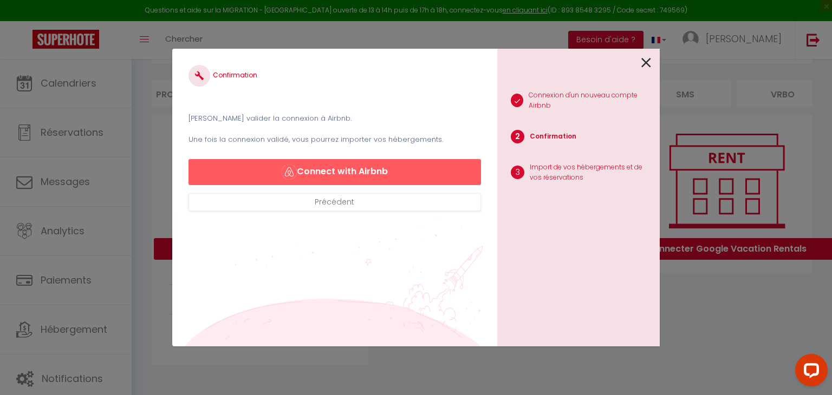
click at [644, 62] on icon at bounding box center [646, 63] width 10 height 16
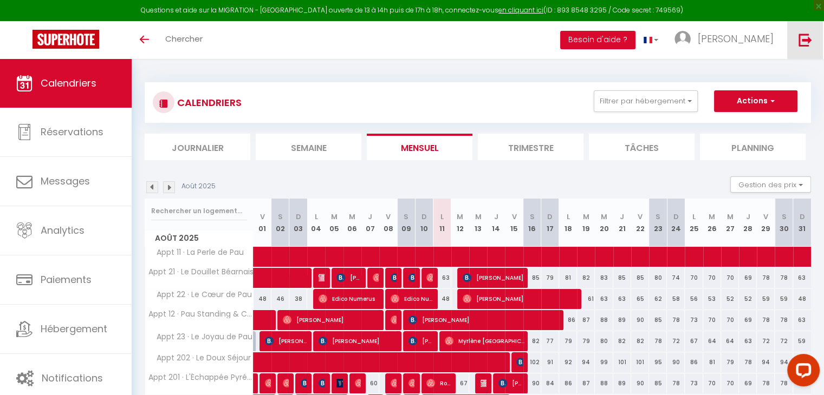
click at [799, 40] on img at bounding box center [806, 40] width 14 height 14
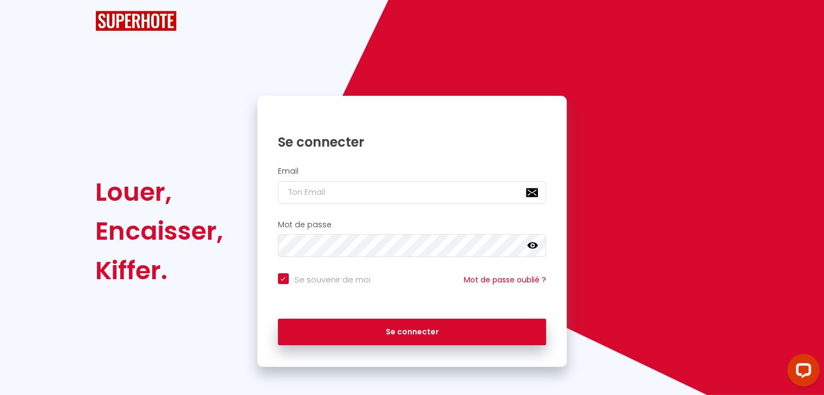
checkbox input "true"
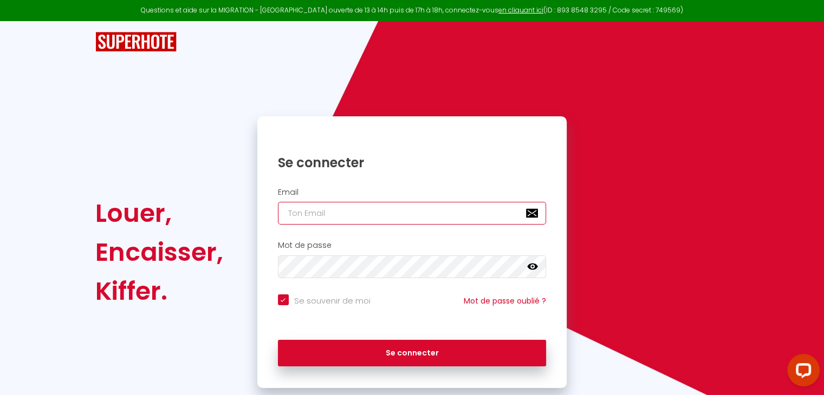
type input "[EMAIL_ADDRESS][DOMAIN_NAME]"
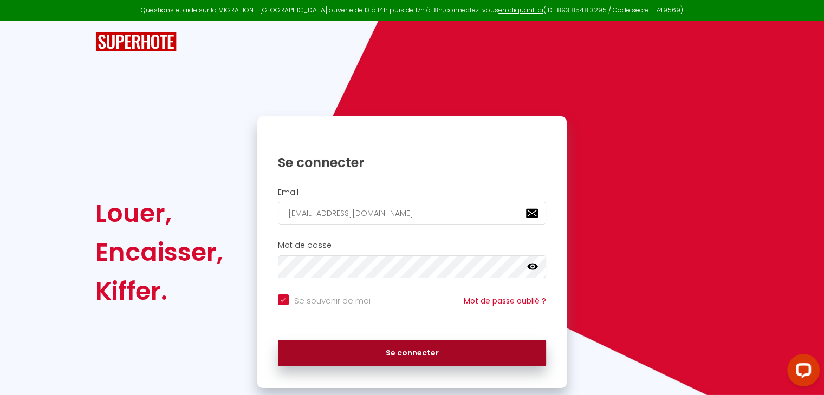
click at [402, 352] on button "Se connecter" at bounding box center [412, 353] width 269 height 27
checkbox input "true"
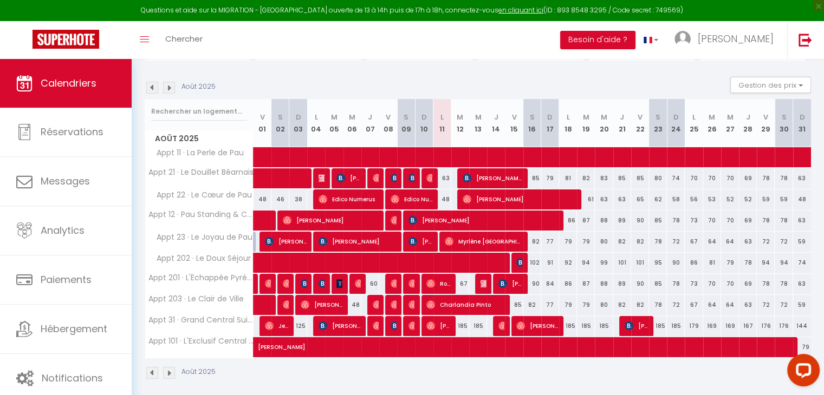
scroll to position [106, 0]
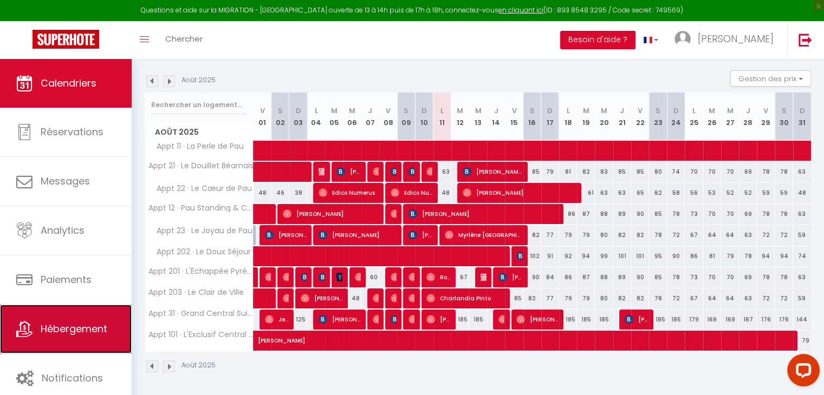
click at [114, 324] on link "Hébergement" at bounding box center [66, 329] width 132 height 49
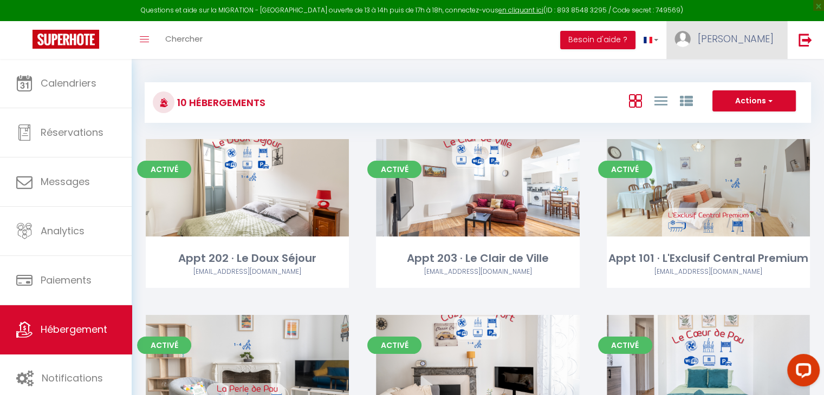
click at [755, 48] on link "[PERSON_NAME]" at bounding box center [726, 40] width 121 height 38
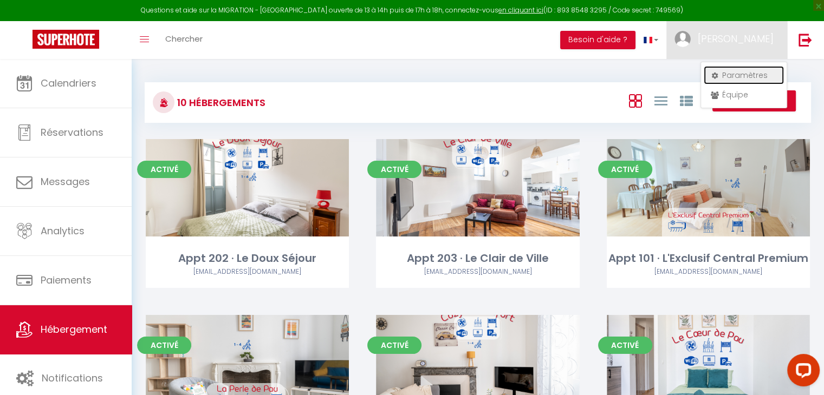
click at [750, 72] on link "Paramètres" at bounding box center [744, 75] width 80 height 18
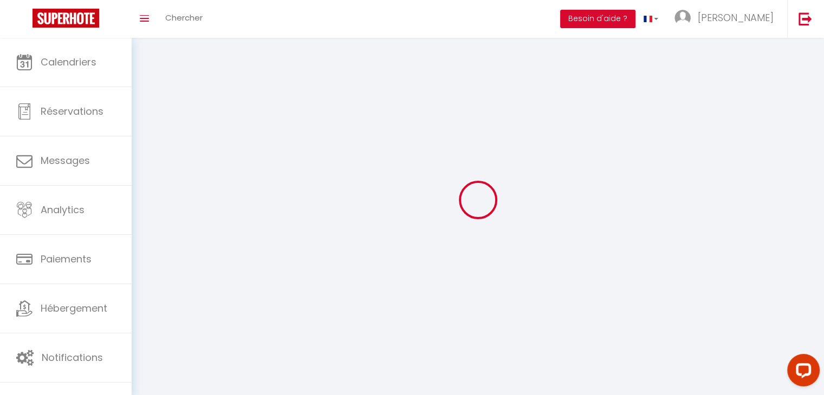
type input "[PERSON_NAME]"
type input "NZE"
type input "0628404980"
type input "[STREET_ADDRESS]"
type input "64230"
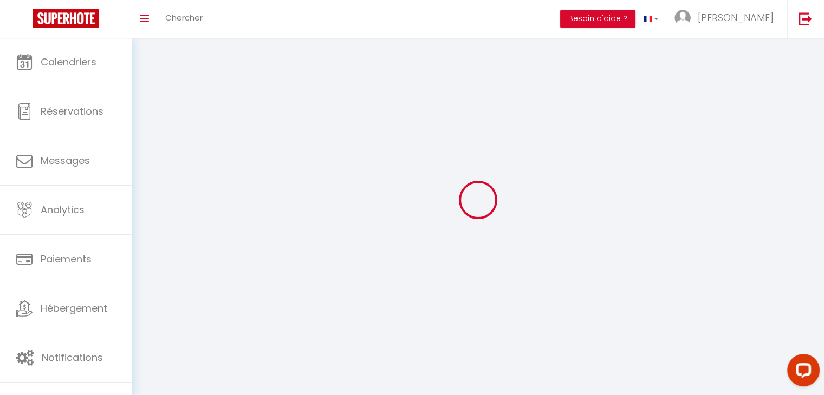
type input "Sauvagnon"
type input "BEVVcM3c9tAGEahIxhcWNDuJf"
type input "8dWffGCf1ihc4EGGWjY3PW15c"
type input "[URL][DOMAIN_NAME]"
select select "28"
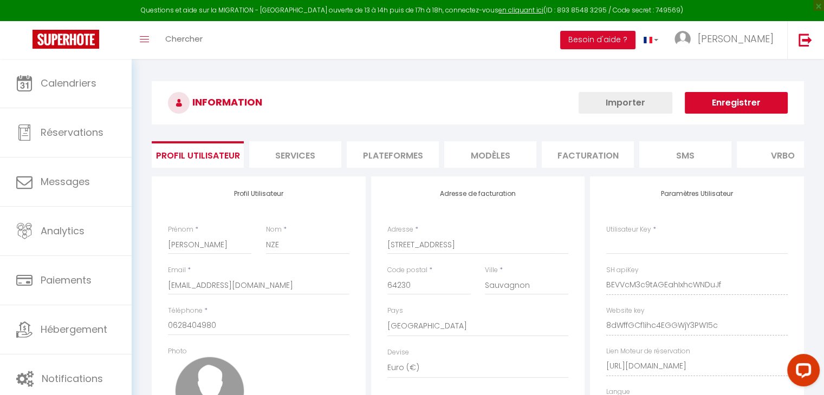
type input "BEVVcM3c9tAGEahIxhcWNDuJf"
type input "8dWffGCf1ihc4EGGWjY3PW15c"
type input "[URL][DOMAIN_NAME]"
select select "fr"
click at [394, 144] on li "Plateformes" at bounding box center [393, 154] width 92 height 27
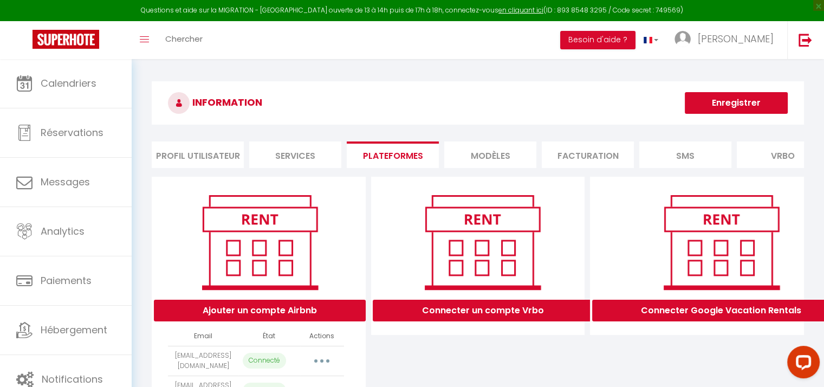
scroll to position [77, 0]
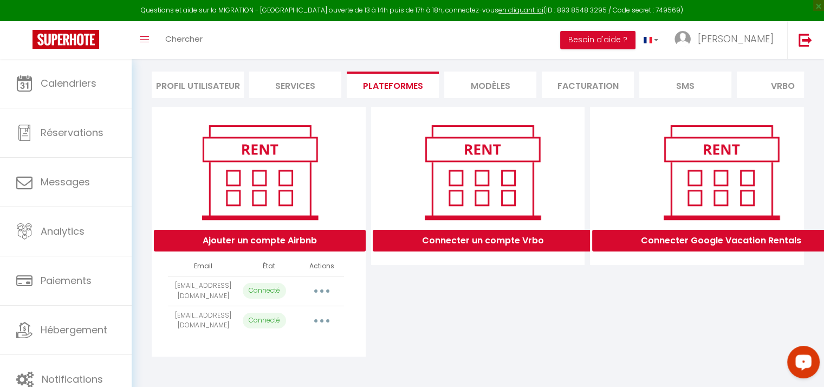
click at [807, 359] on icon "Open LiveChat chat widget" at bounding box center [804, 361] width 10 height 7
